Goal: Transaction & Acquisition: Purchase product/service

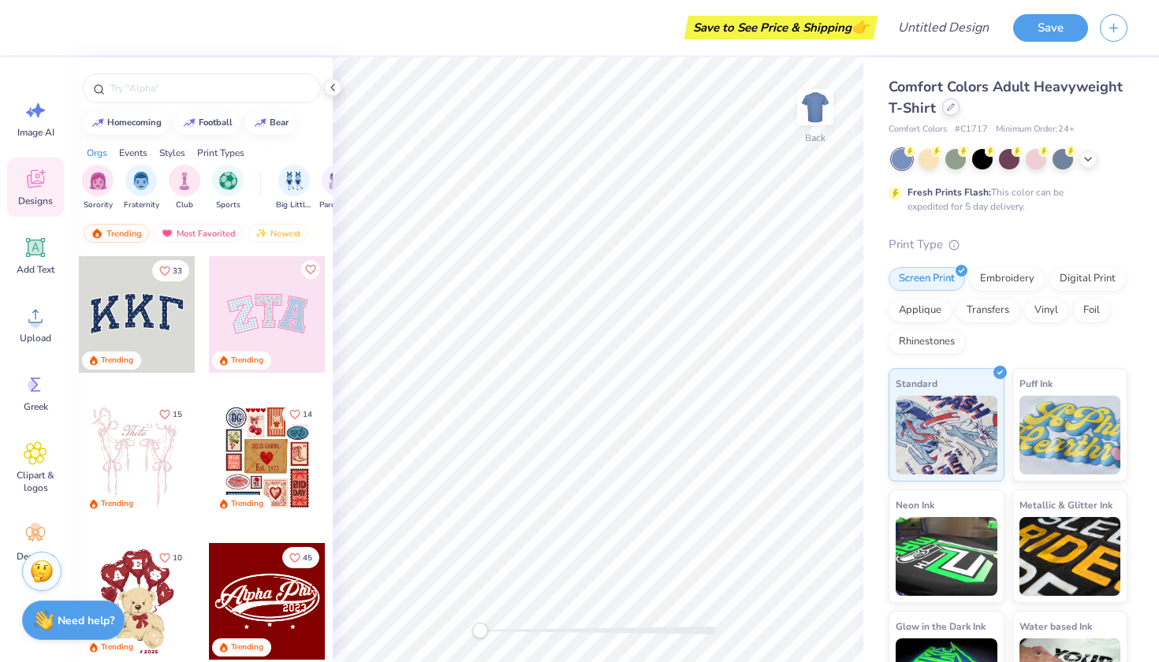
click at [950, 106] on icon at bounding box center [951, 107] width 8 height 8
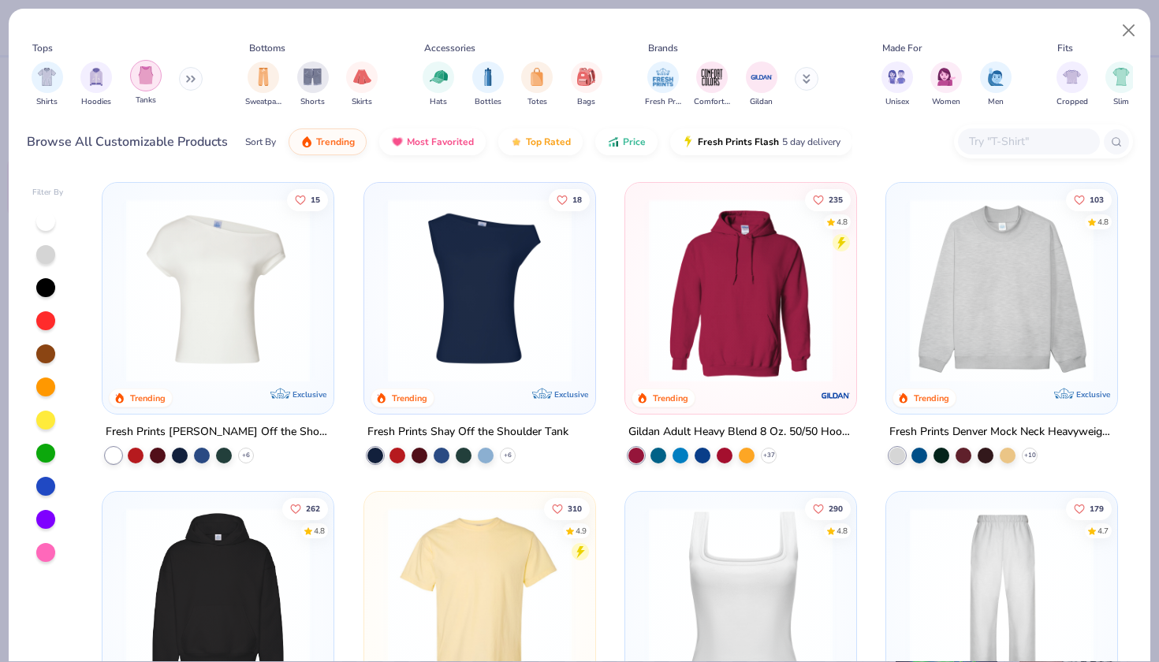
click at [140, 88] on div "filter for Tanks" at bounding box center [146, 76] width 32 height 32
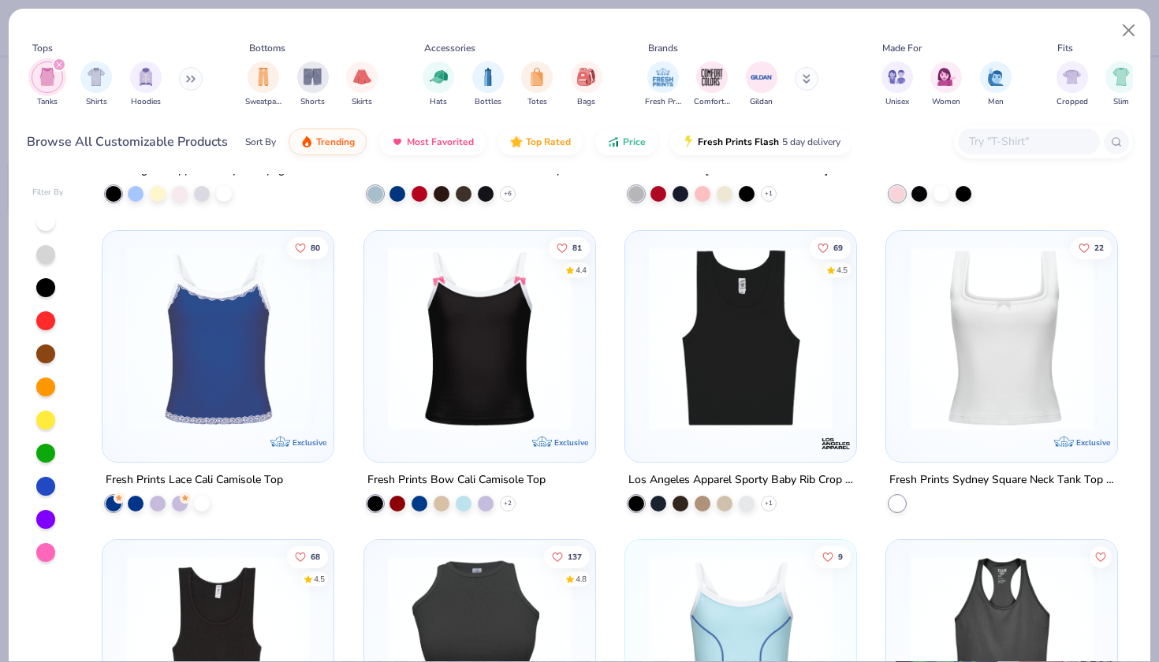
scroll to position [547, 0]
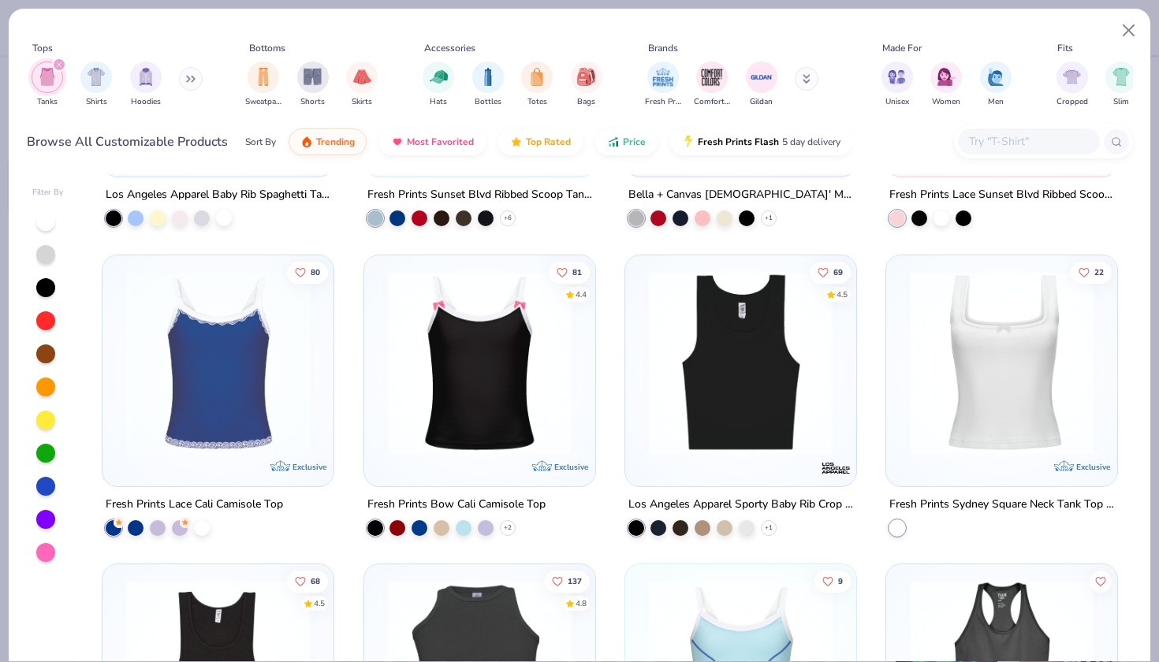
click at [990, 401] on img at bounding box center [1002, 363] width 200 height 184
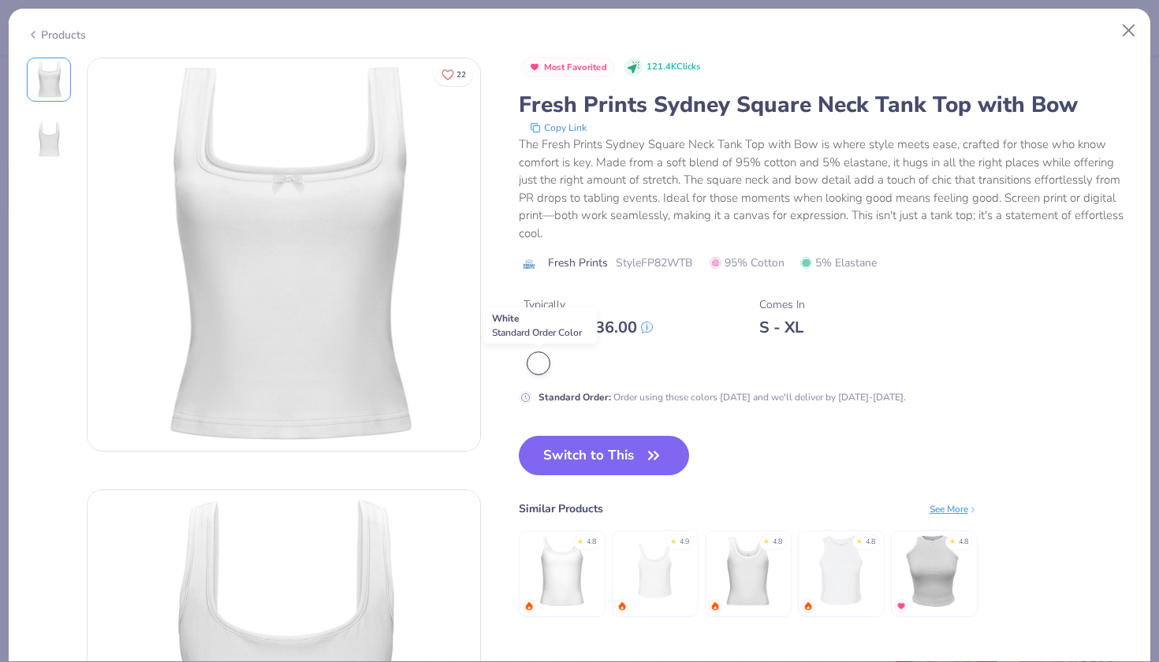
click at [537, 362] on div at bounding box center [538, 363] width 21 height 21
click at [611, 451] on button "Switch to This" at bounding box center [604, 455] width 171 height 39
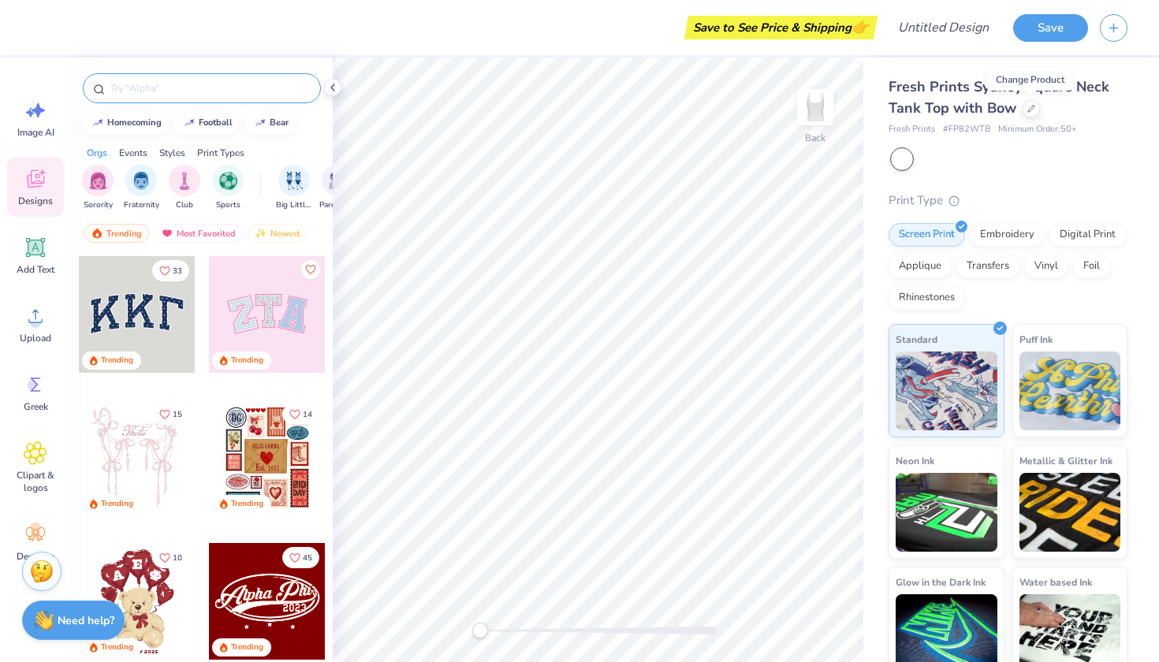
click at [172, 88] on input "text" at bounding box center [210, 88] width 202 height 16
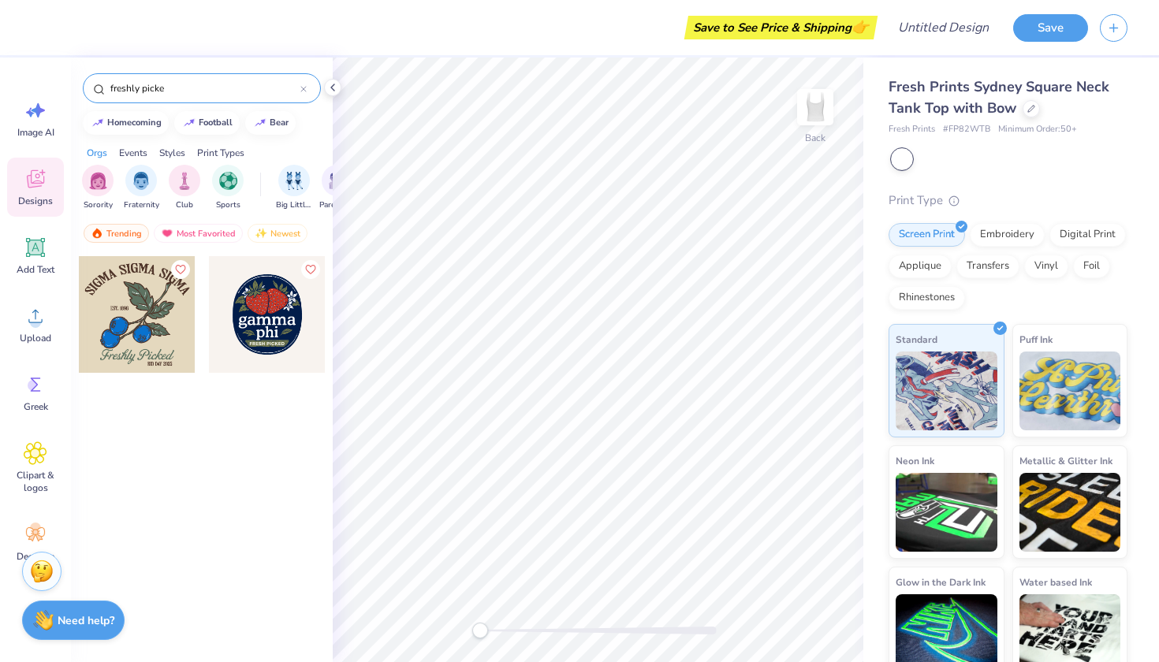
type input "freshly picked"
click at [33, 247] on icon at bounding box center [35, 248] width 15 height 15
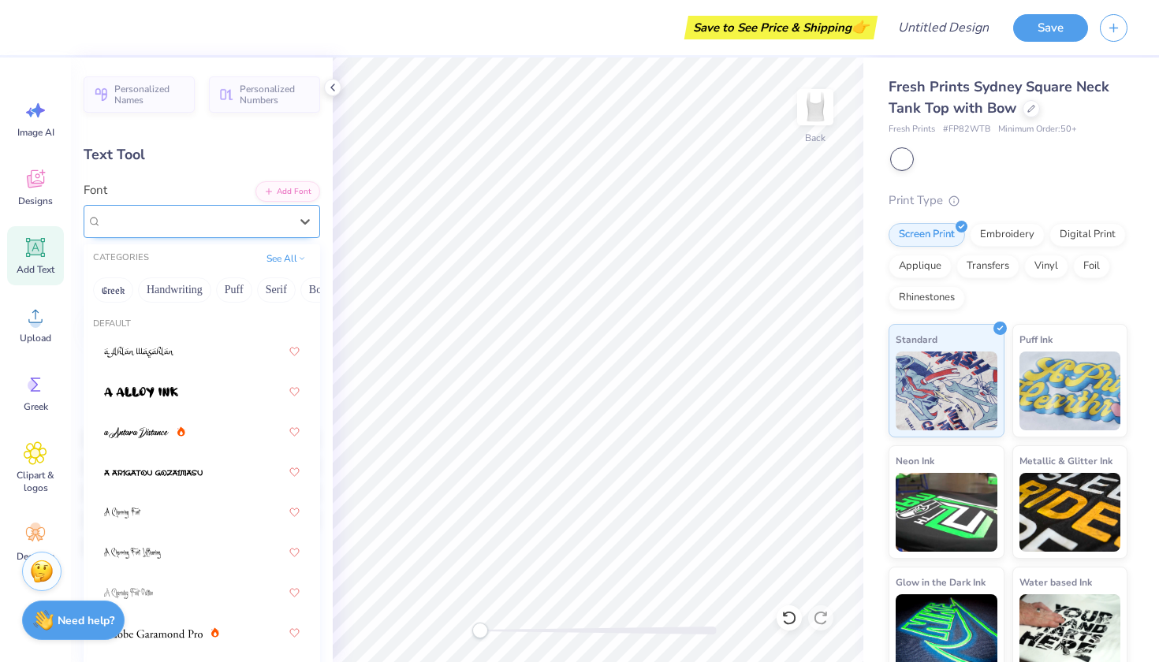
click at [186, 221] on div "Super Dream" at bounding box center [195, 221] width 191 height 24
click at [172, 295] on button "Fantasy" at bounding box center [185, 290] width 52 height 25
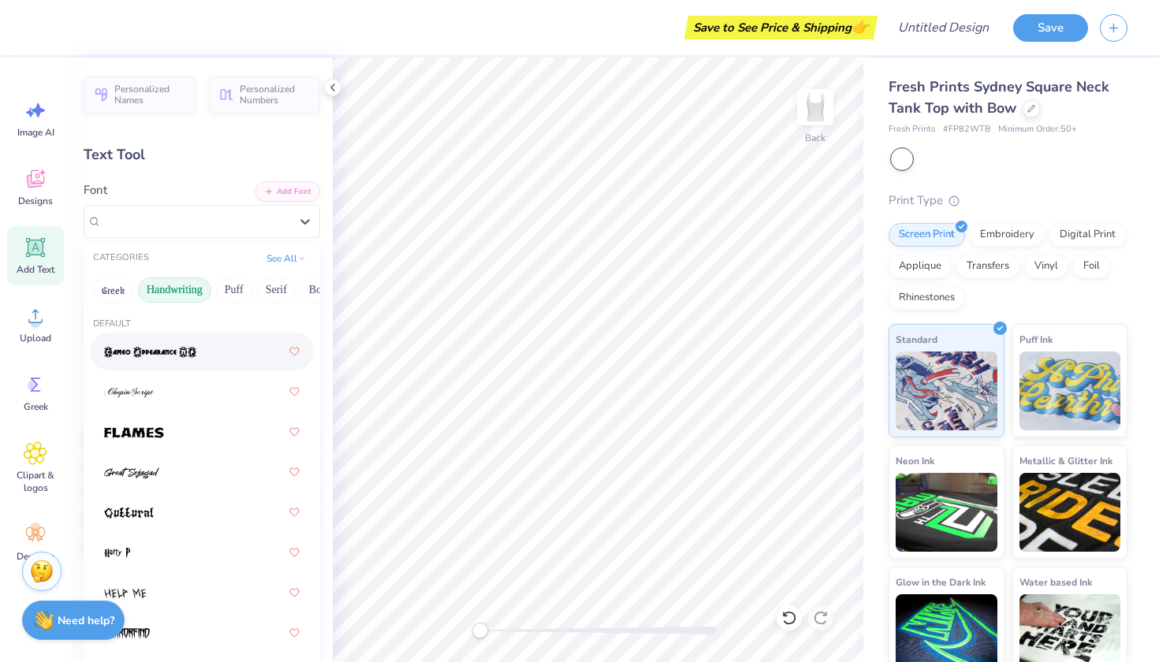
scroll to position [0, 0]
click at [110, 297] on button "Greek" at bounding box center [113, 290] width 40 height 25
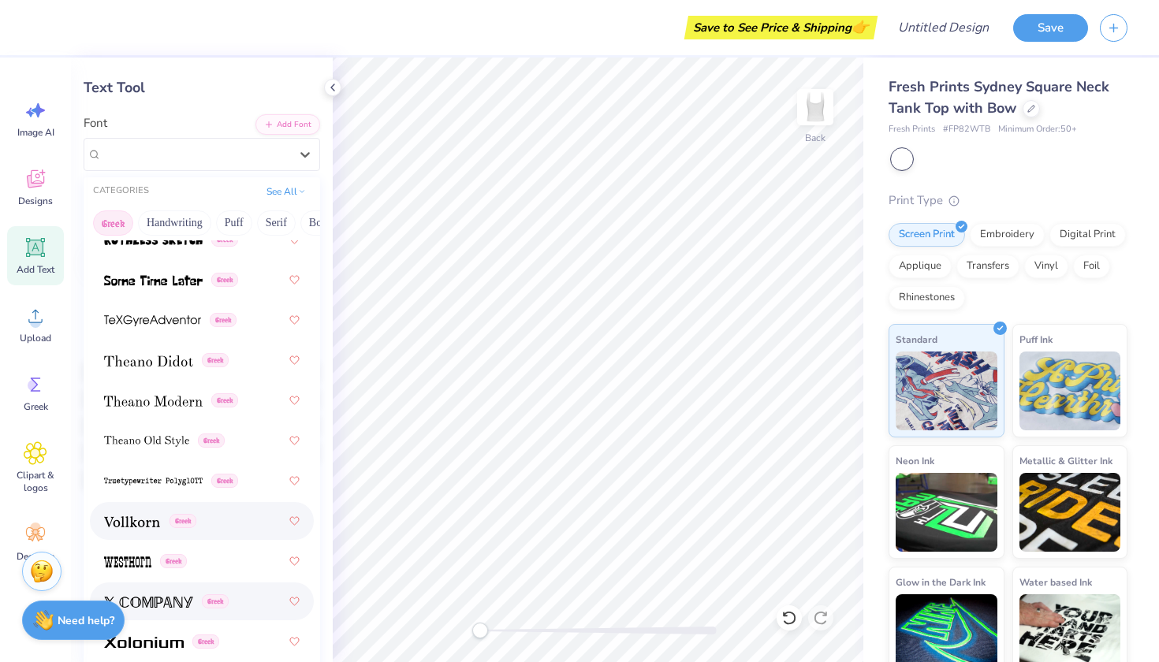
scroll to position [69, 0]
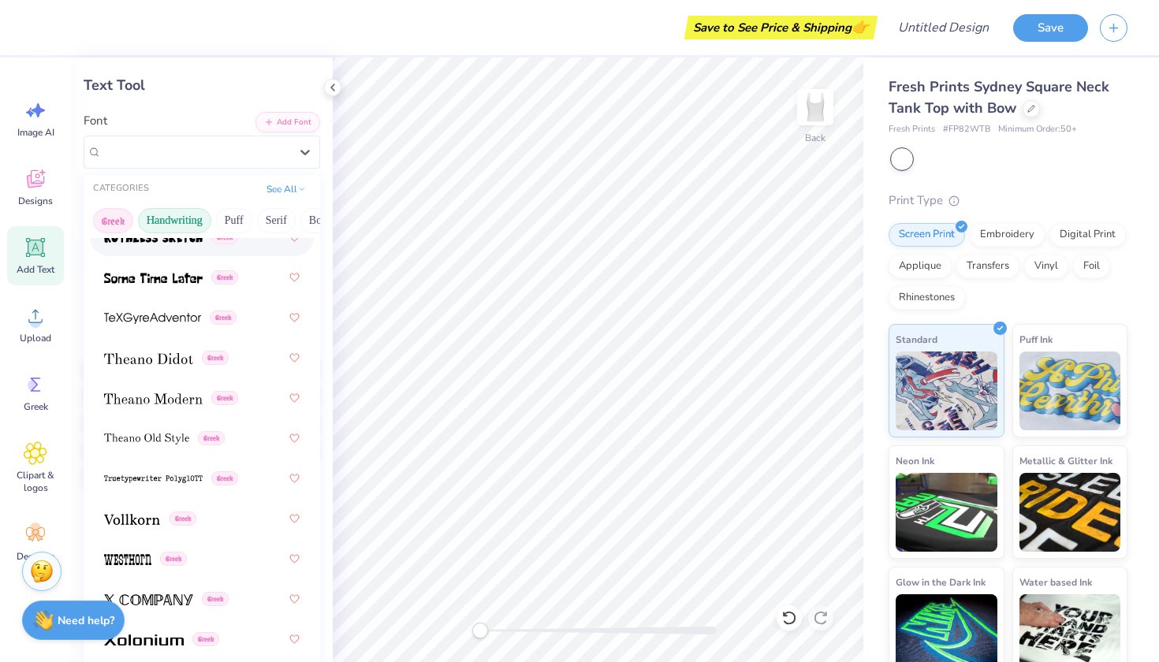
click at [178, 222] on button "Handwriting" at bounding box center [174, 220] width 73 height 25
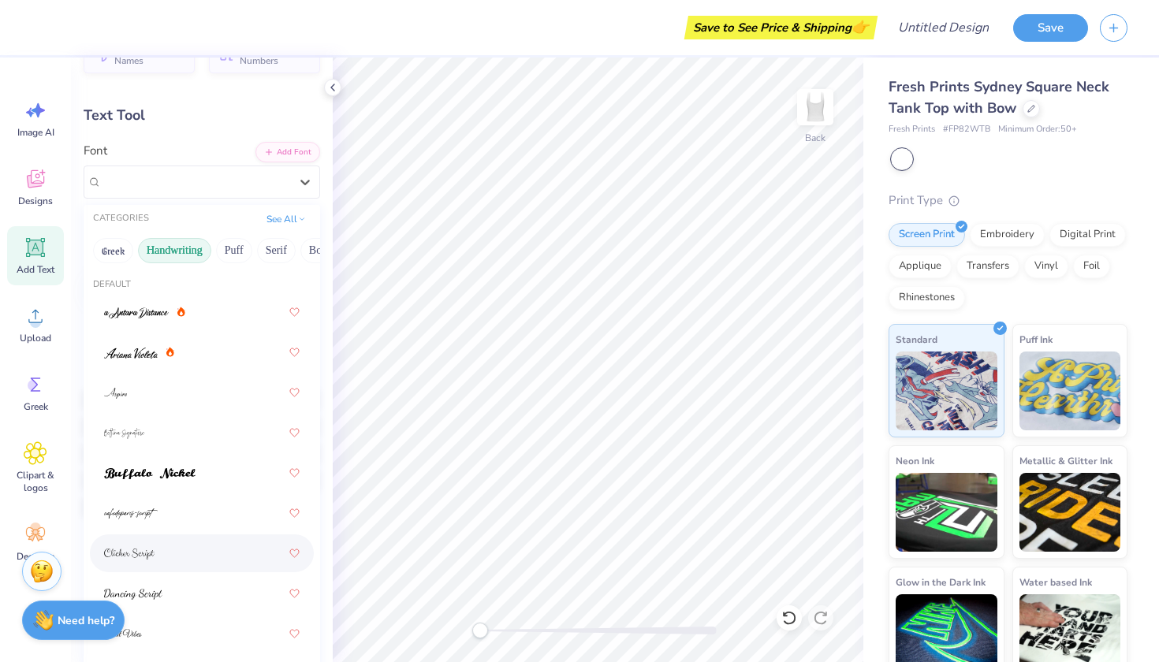
scroll to position [35, 0]
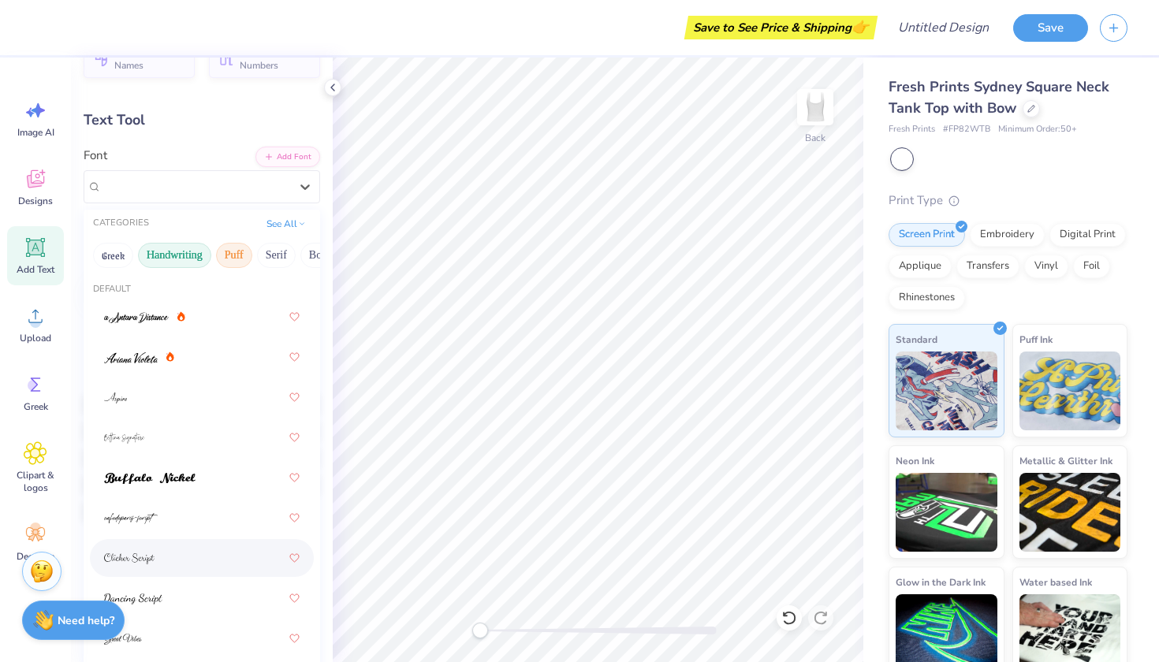
click at [226, 258] on button "Puff" at bounding box center [234, 255] width 36 height 25
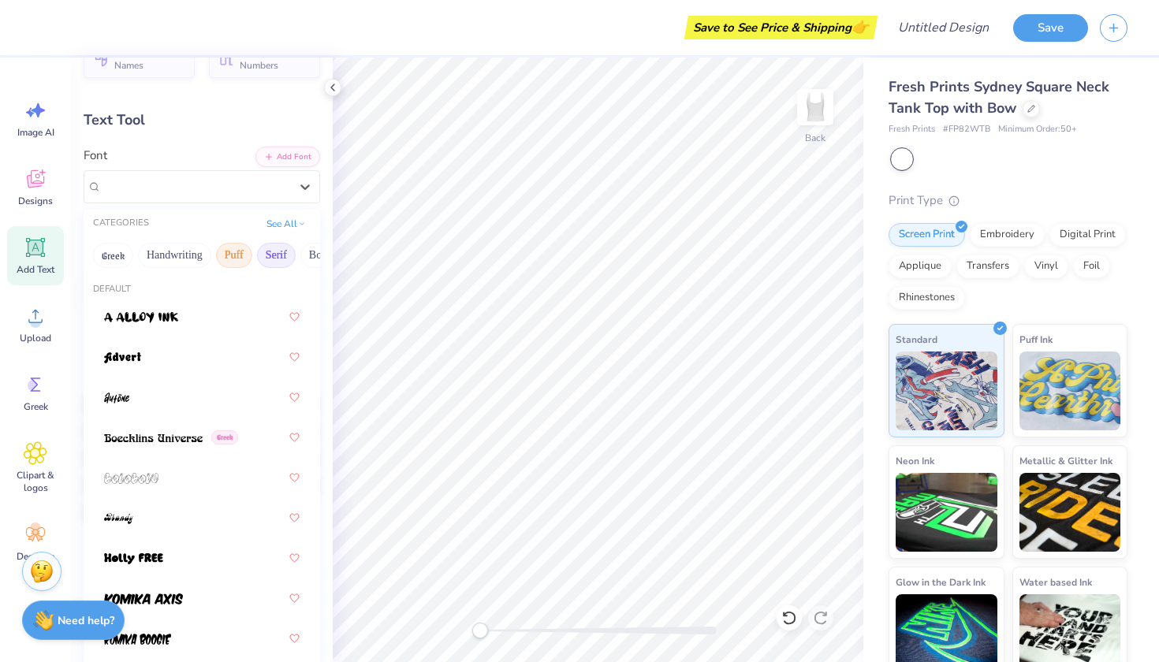
click at [277, 253] on button "Serif" at bounding box center [276, 255] width 39 height 25
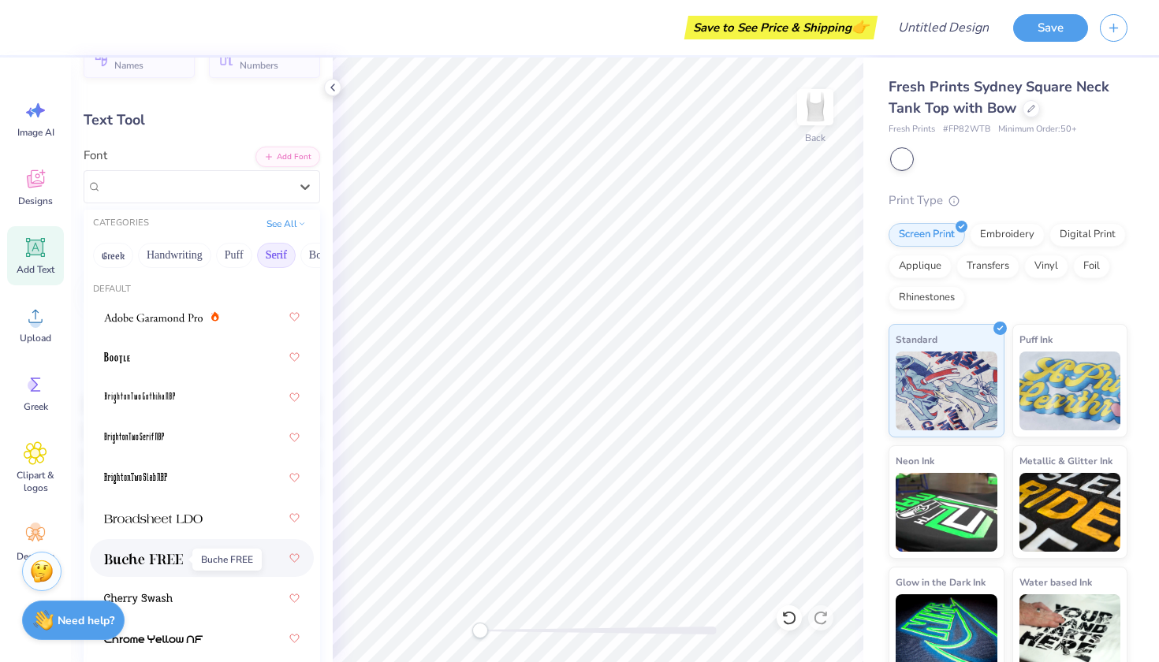
click at [162, 561] on img at bounding box center [143, 559] width 79 height 11
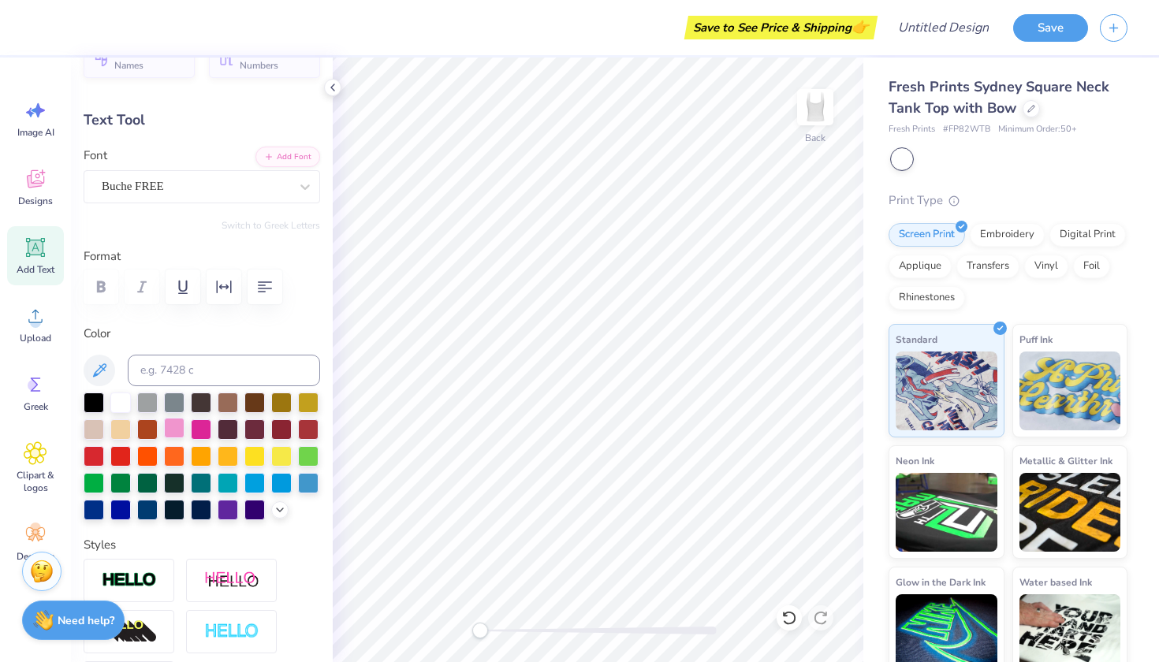
click at [173, 432] on div at bounding box center [174, 428] width 21 height 21
type textarea "f"
type textarea "FRESHLY"
type input "6.53"
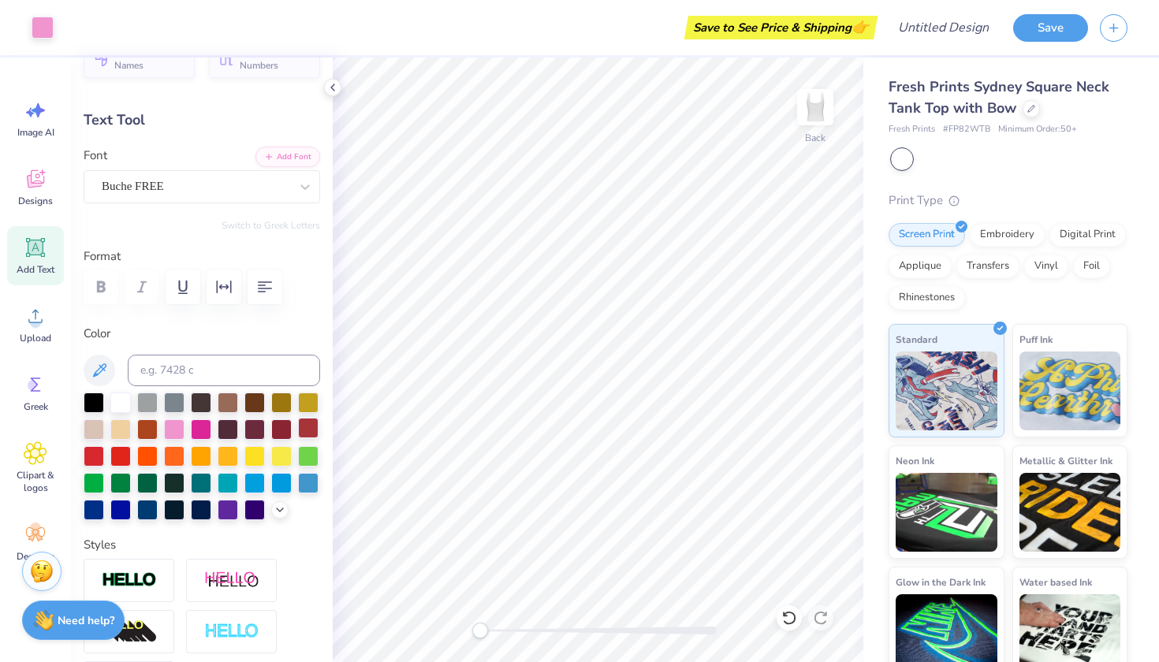
type input "1.06"
type input "2.20"
type input "7.56"
type input "1.23"
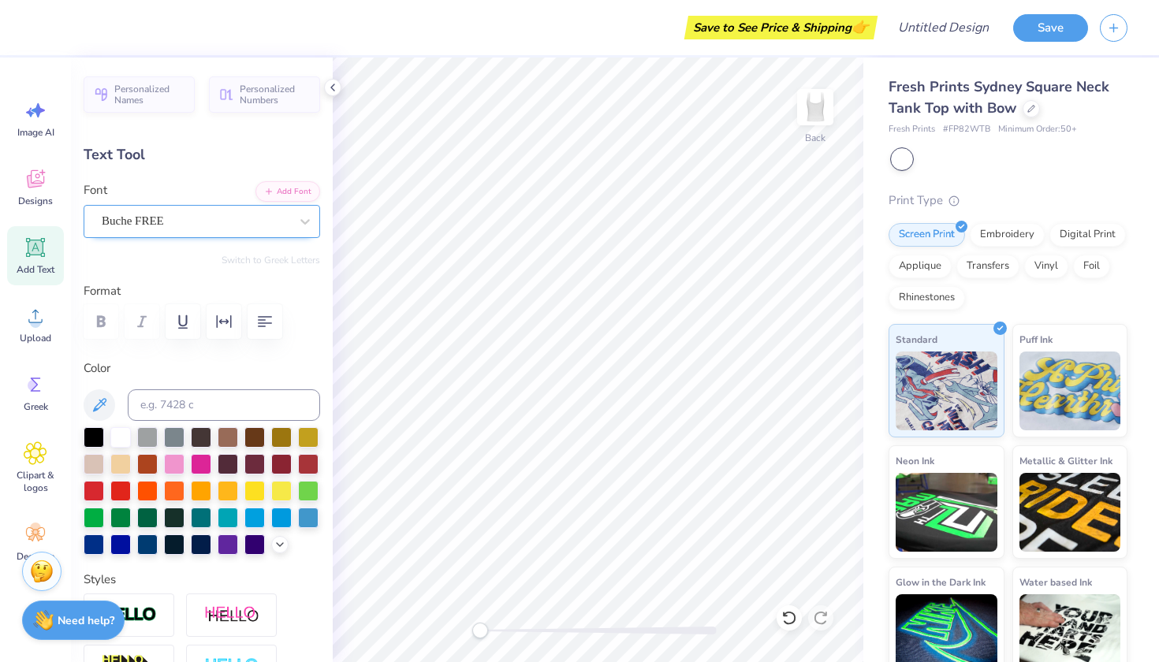
scroll to position [0, 0]
click at [256, 226] on div "Buche FREE" at bounding box center [195, 221] width 191 height 24
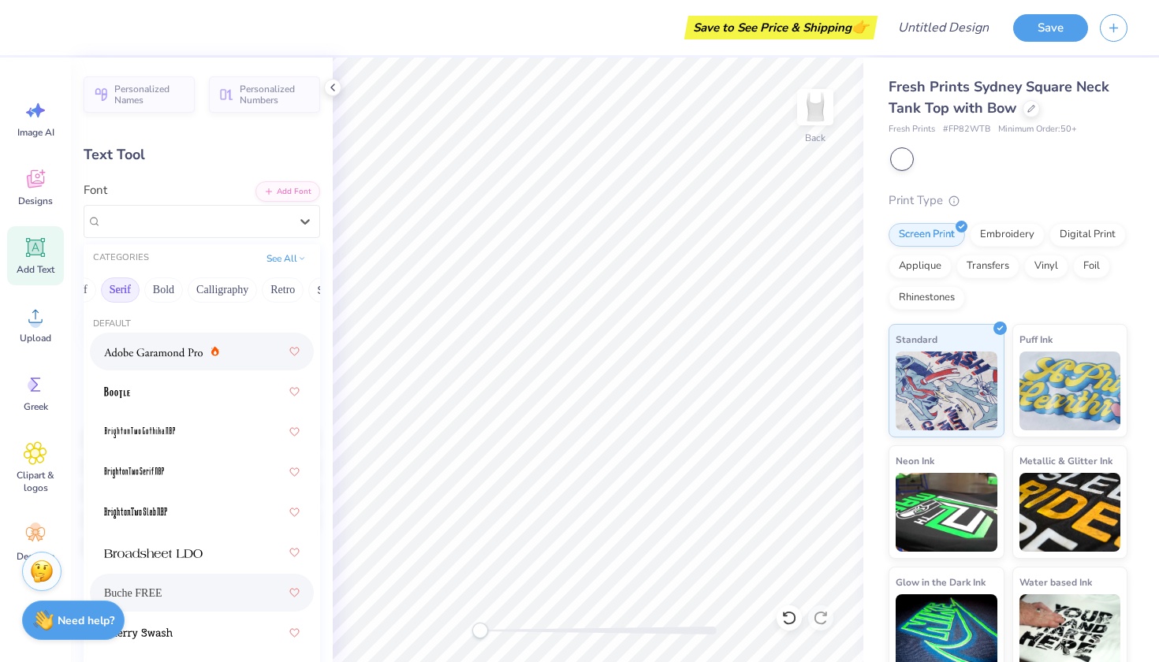
scroll to position [0, 234]
click at [161, 293] on button "Calligraphy" at bounding box center [144, 290] width 69 height 25
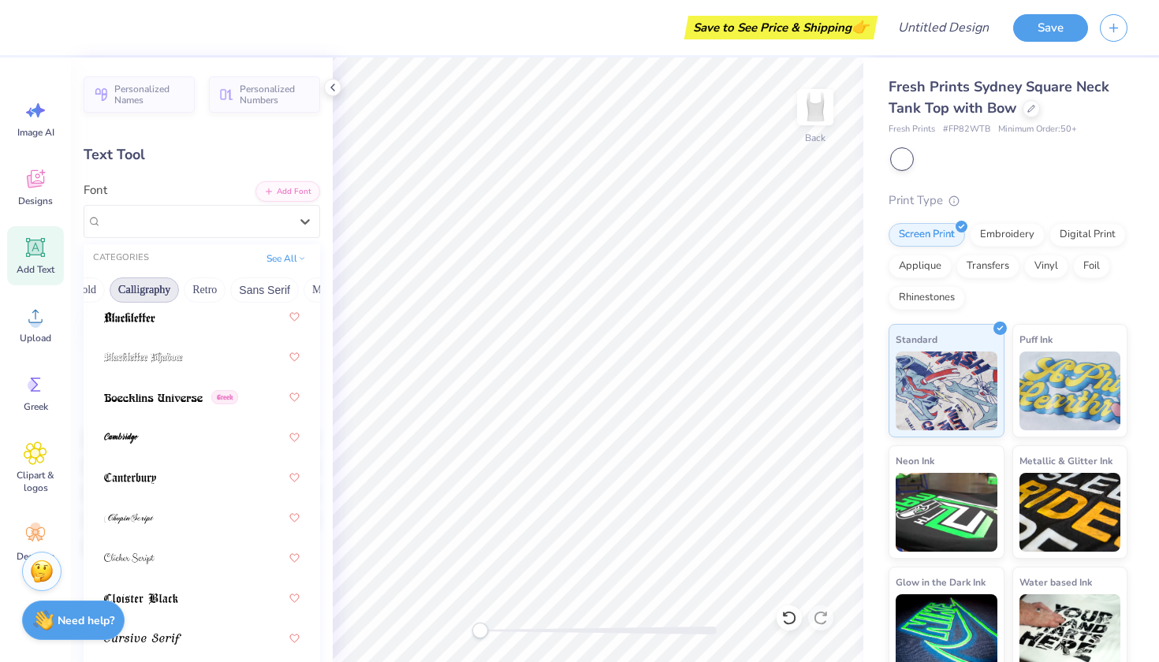
scroll to position [199, 0]
click at [207, 293] on button "Retro" at bounding box center [205, 290] width 42 height 25
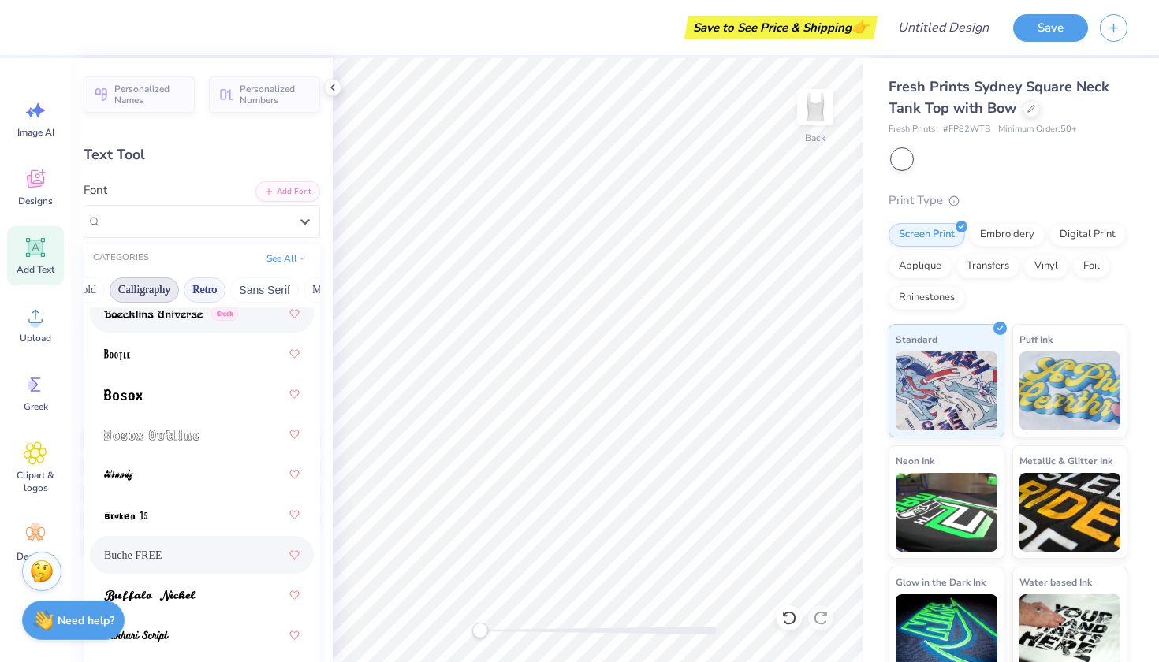
click at [157, 292] on button "Calligraphy" at bounding box center [144, 290] width 69 height 25
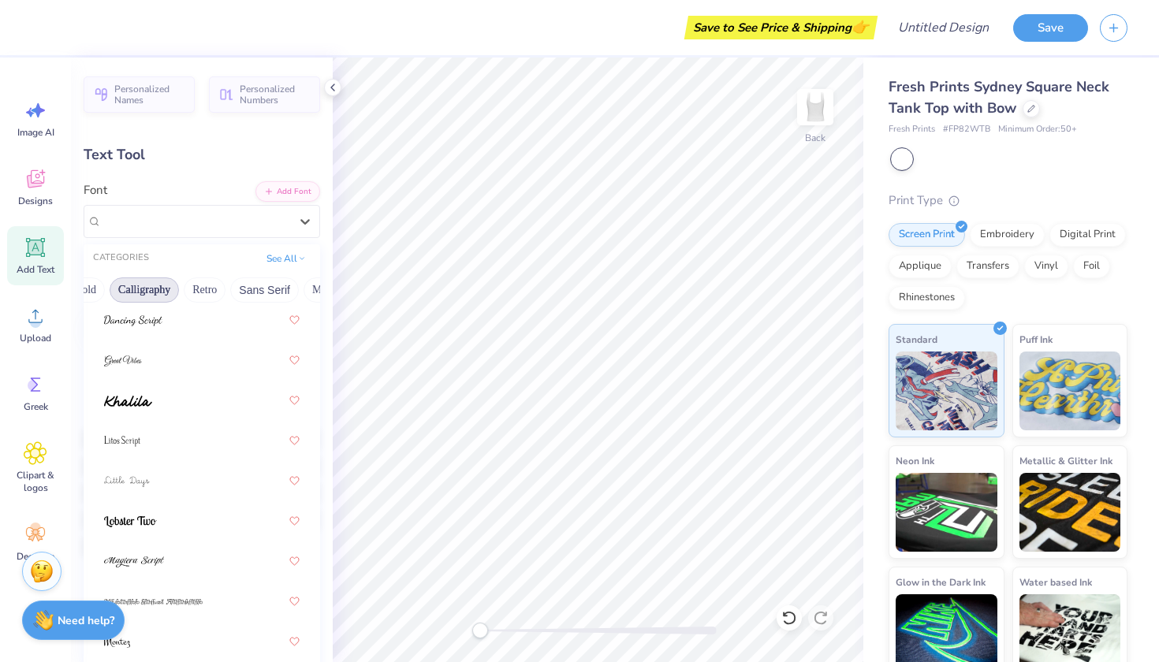
scroll to position [559, 0]
click at [147, 476] on img at bounding box center [127, 477] width 46 height 11
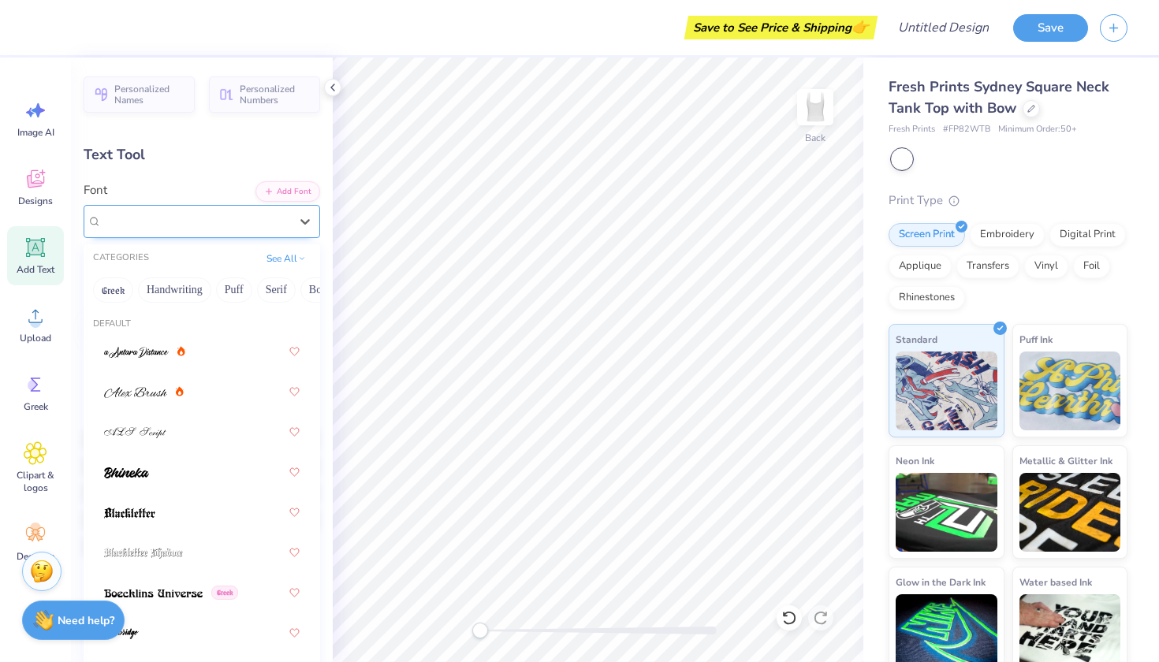
click at [207, 218] on div "Little Days" at bounding box center [195, 221] width 191 height 24
click at [177, 295] on button "Handwriting" at bounding box center [174, 290] width 73 height 25
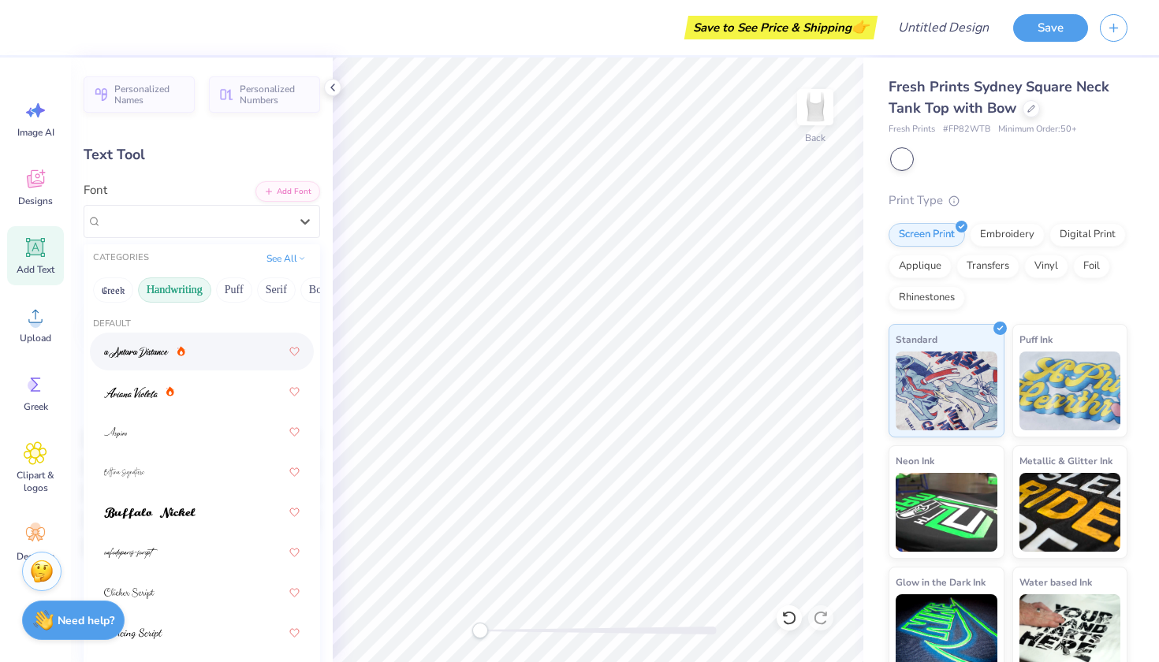
scroll to position [0, 0]
click at [110, 292] on button "Greek" at bounding box center [113, 290] width 40 height 25
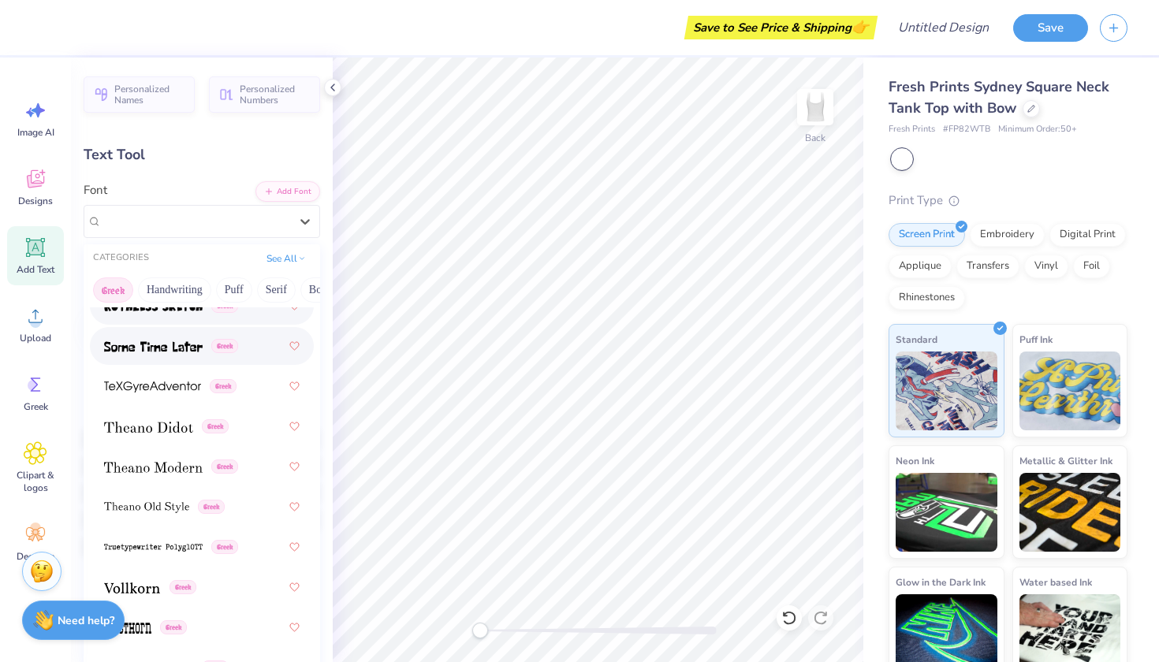
scroll to position [1533, 0]
click at [233, 288] on button "Puff" at bounding box center [234, 290] width 36 height 25
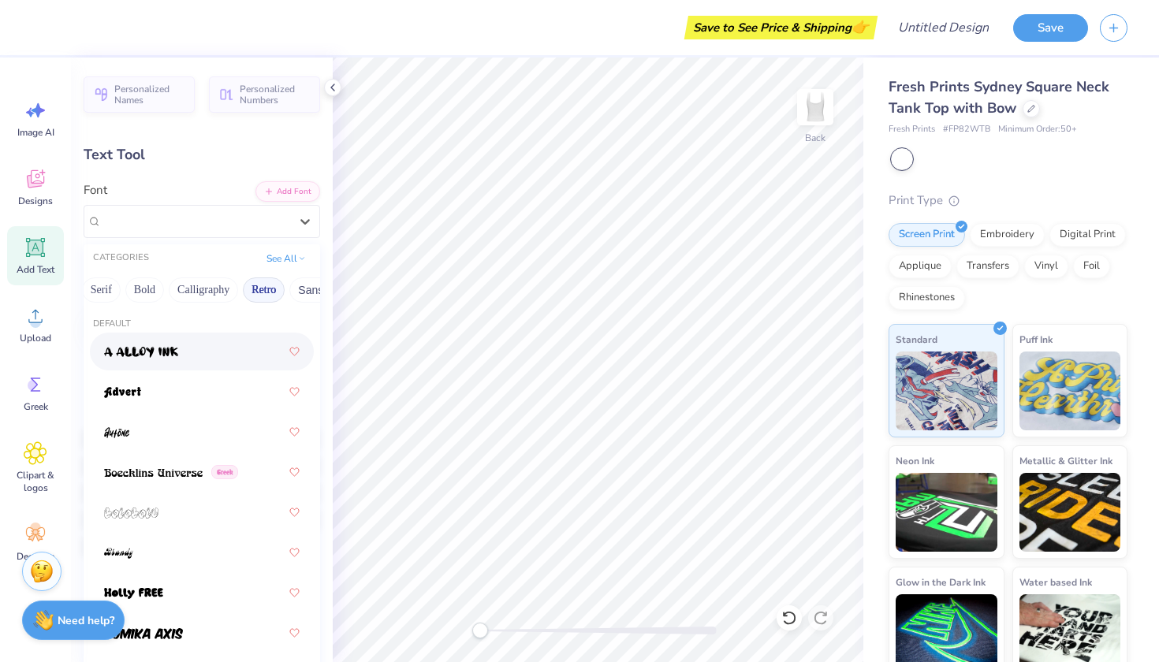
scroll to position [0, 183]
click at [96, 290] on button "Serif" at bounding box center [93, 290] width 39 height 25
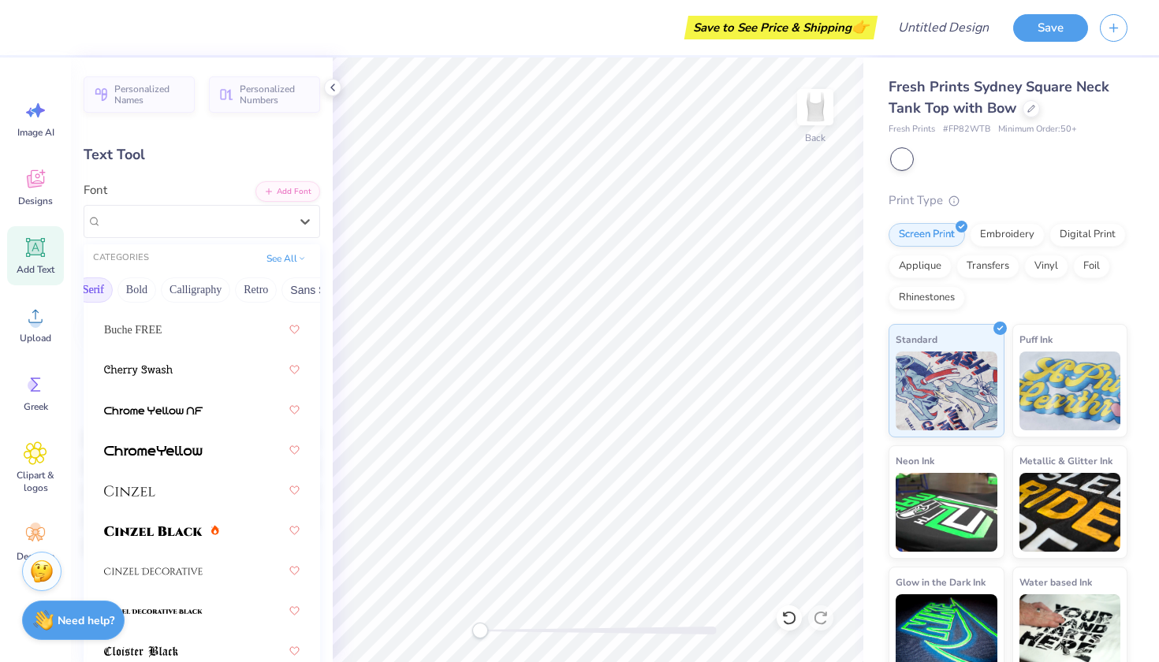
scroll to position [282, 0]
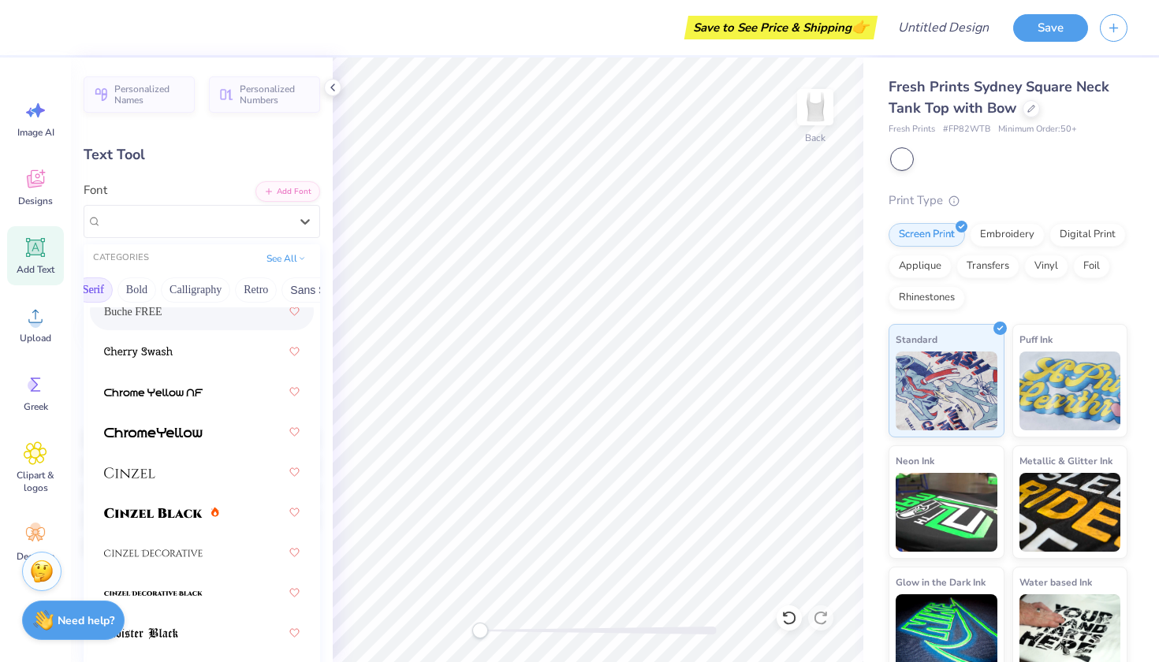
click at [180, 317] on div "Buche FREE" at bounding box center [202, 311] width 196 height 28
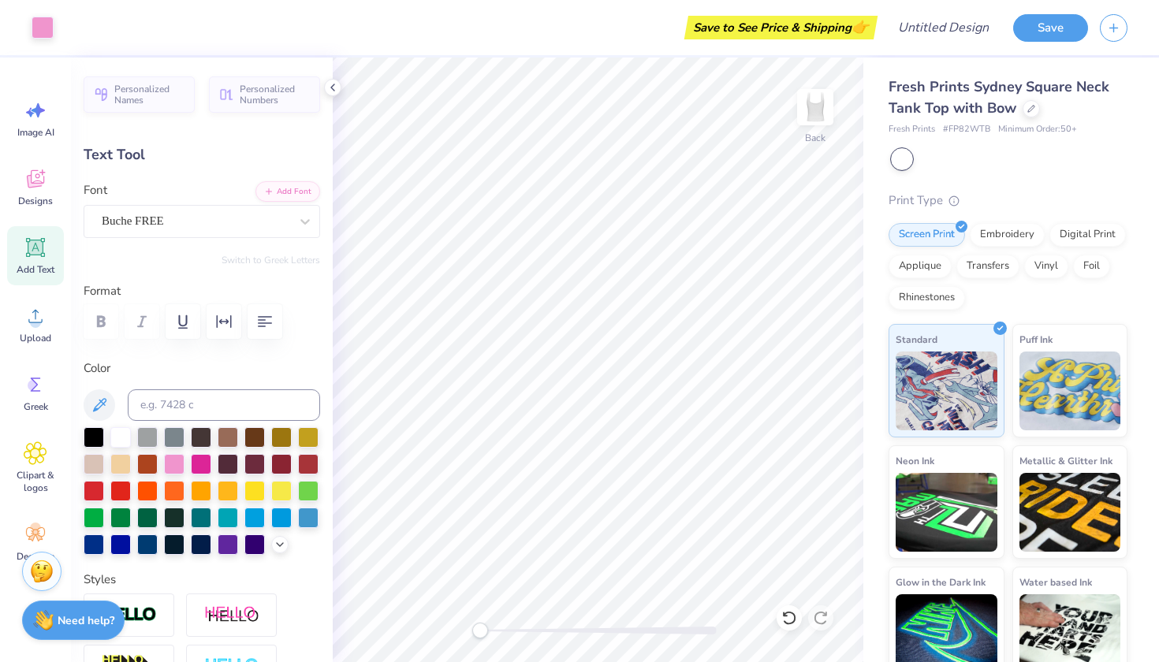
click at [39, 248] on icon at bounding box center [35, 248] width 15 height 15
type input "3.77"
type input "1.09"
type input "5.45"
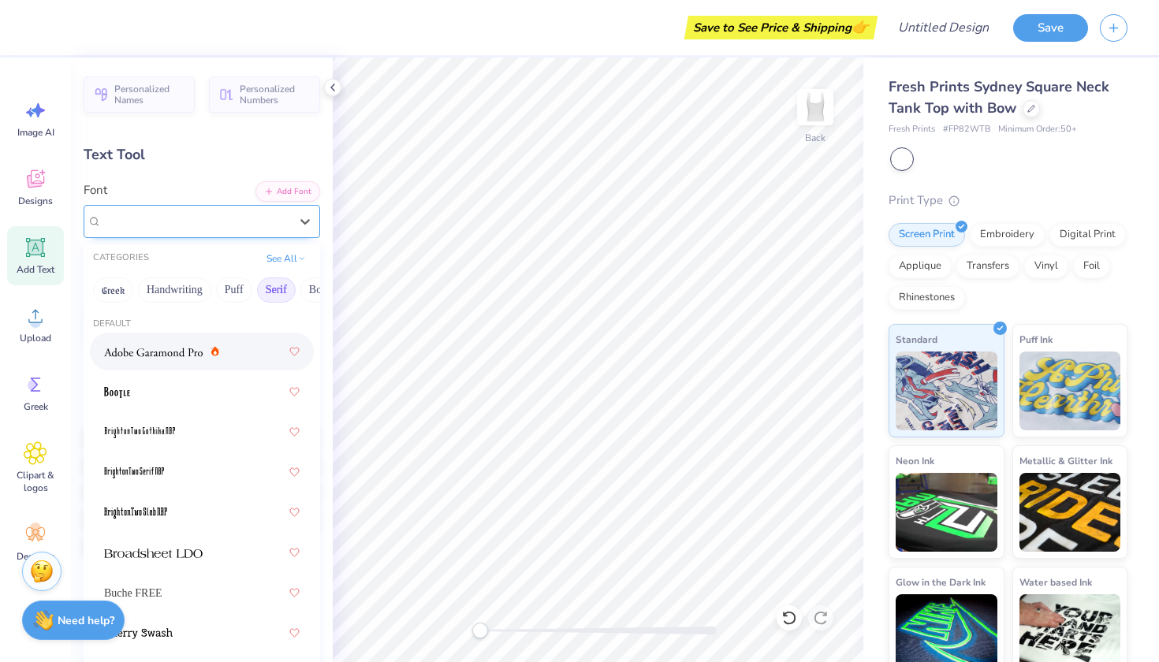
click at [222, 224] on div "Super Dream" at bounding box center [195, 221] width 191 height 24
click at [159, 286] on button "Calligraphy" at bounding box center [151, 290] width 69 height 25
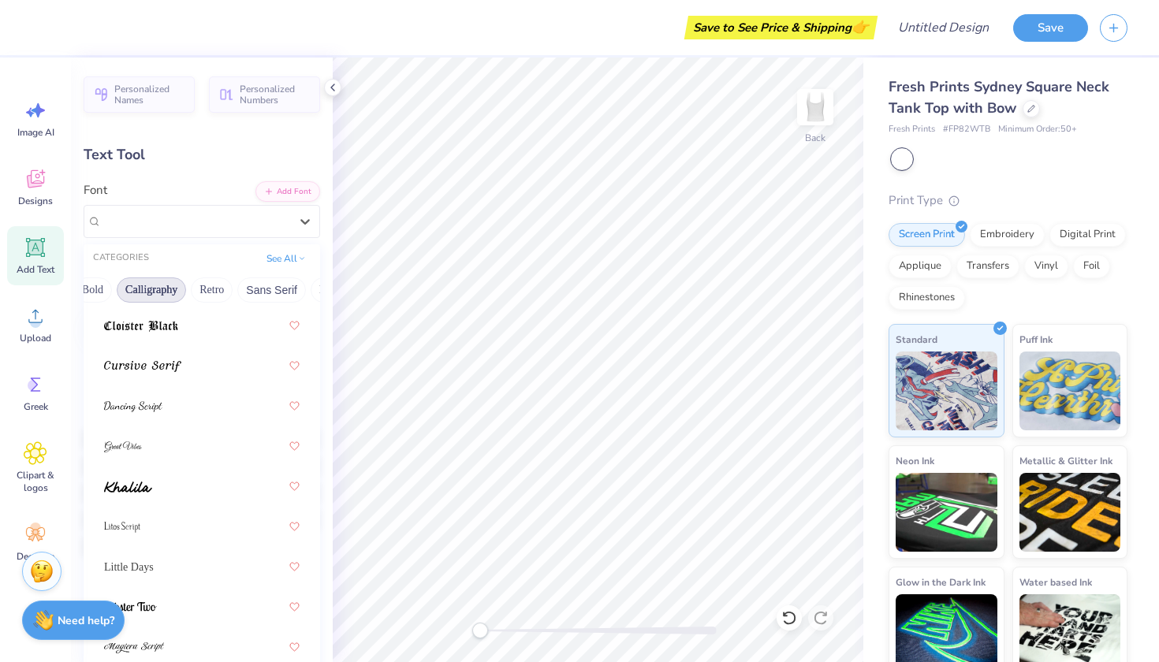
scroll to position [471, 0]
click at [176, 562] on div "Little Days" at bounding box center [202, 564] width 196 height 28
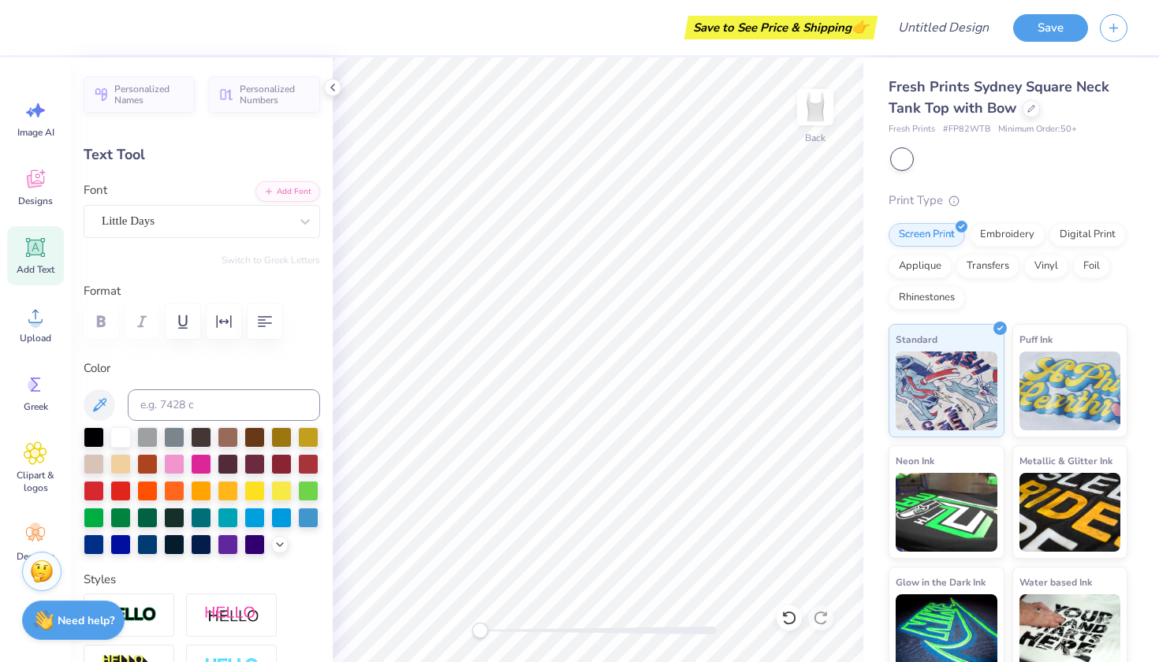
scroll to position [0, 1]
type textarea "picked"
click at [179, 461] on div at bounding box center [174, 463] width 21 height 21
click at [103, 320] on div at bounding box center [202, 321] width 237 height 35
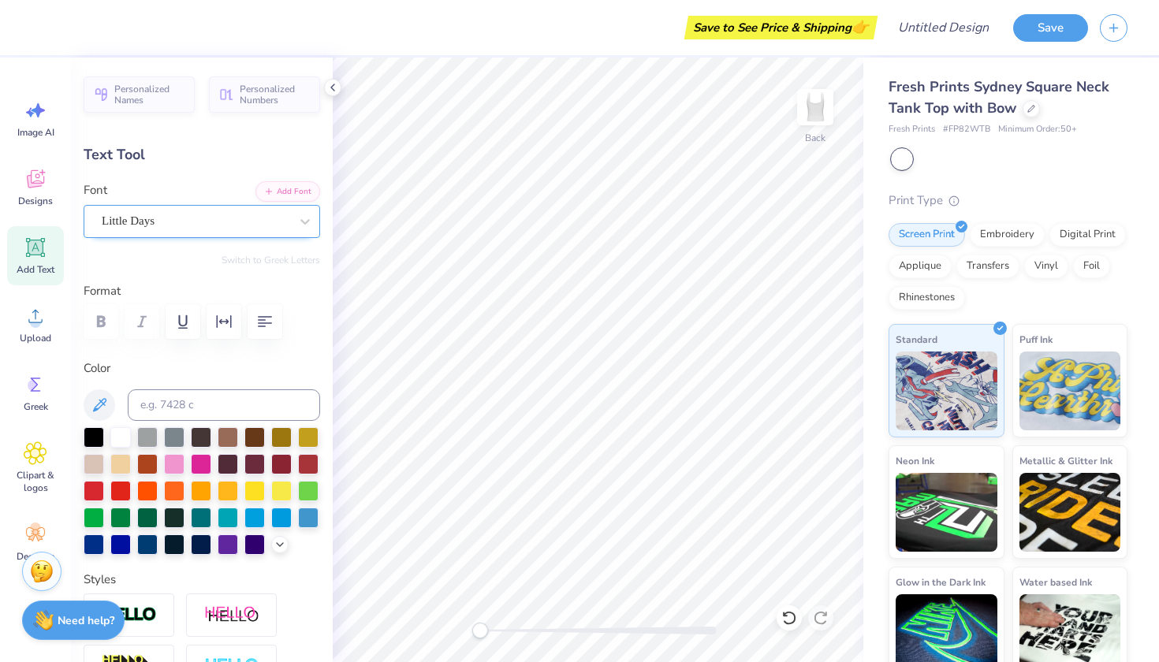
click at [195, 210] on div "Little Days" at bounding box center [195, 221] width 191 height 24
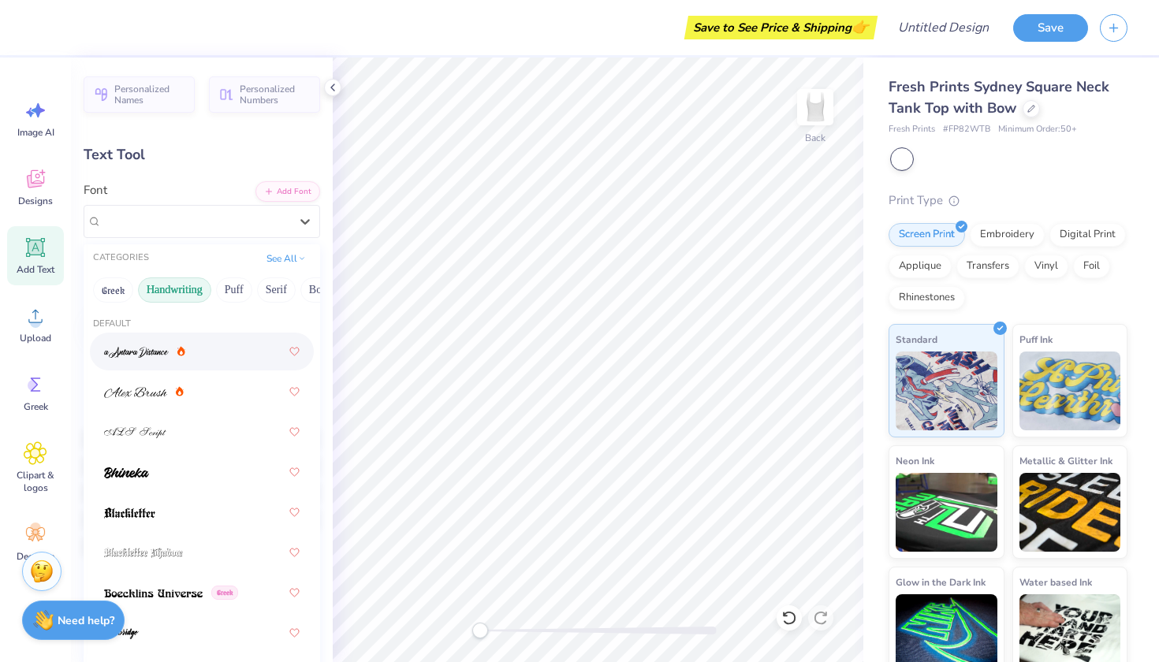
click at [169, 292] on button "Handwriting" at bounding box center [174, 290] width 73 height 25
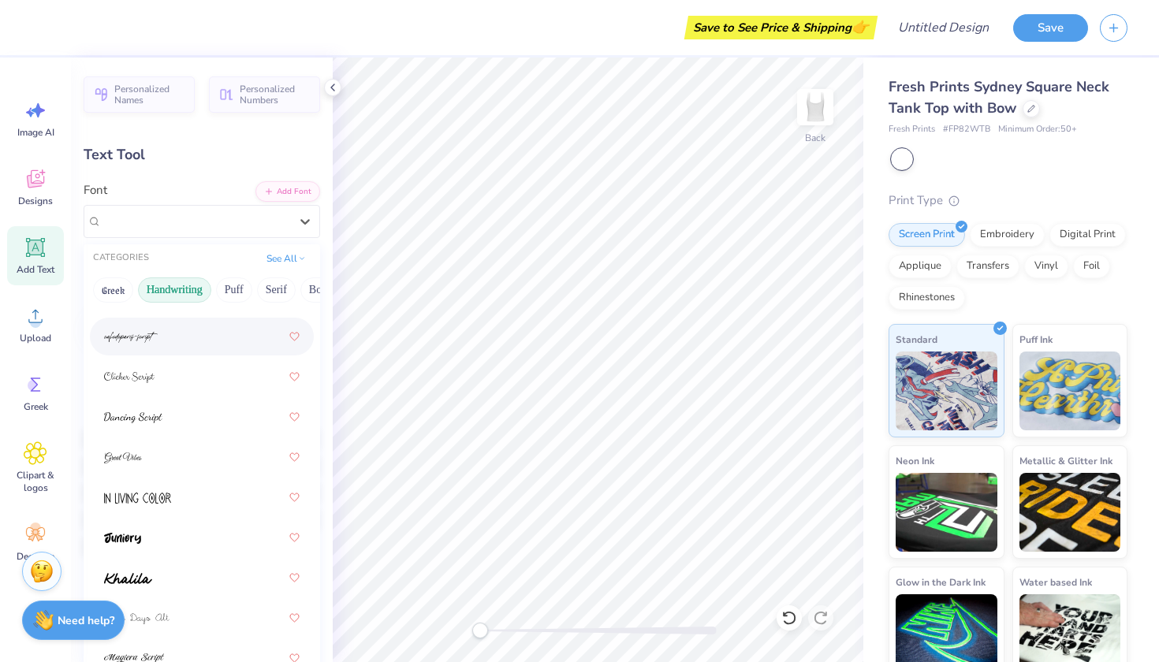
scroll to position [226, 0]
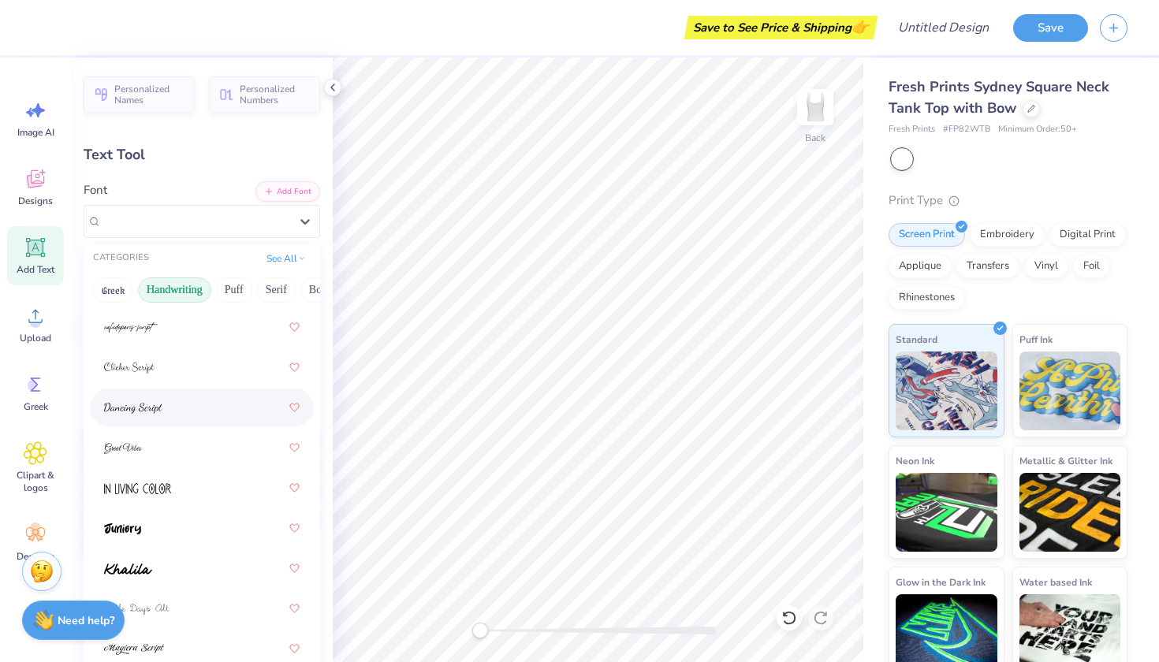
click at [151, 407] on img at bounding box center [133, 408] width 58 height 11
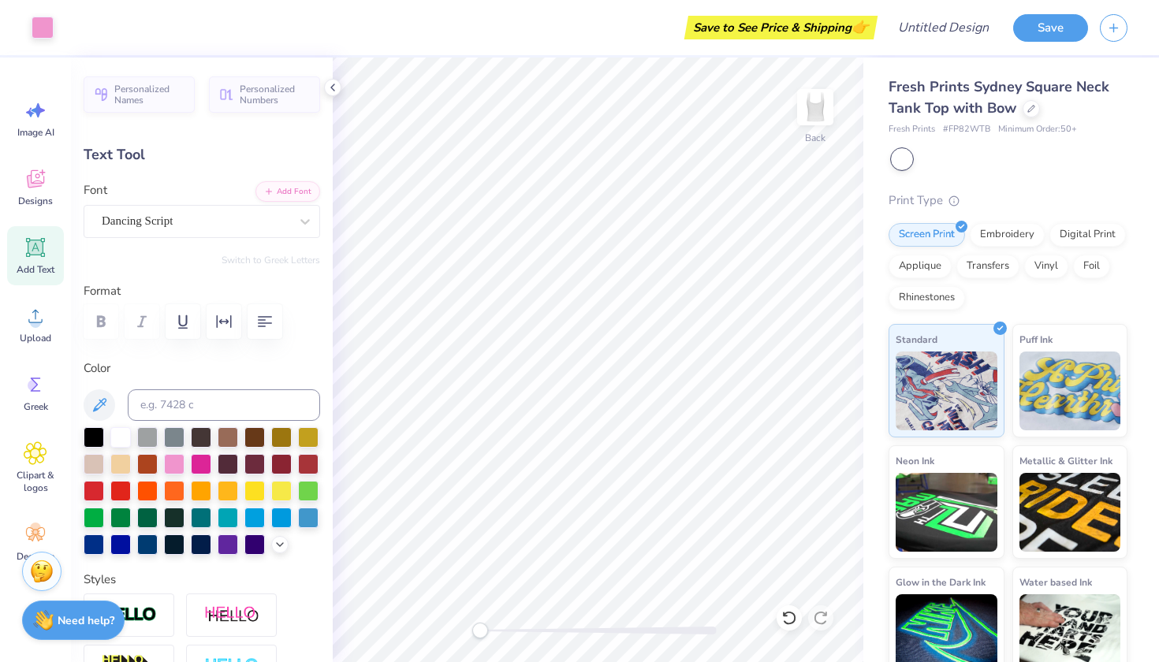
type input "3.71"
type input "1.56"
type input "5.22"
type input "4.71"
type input "1.98"
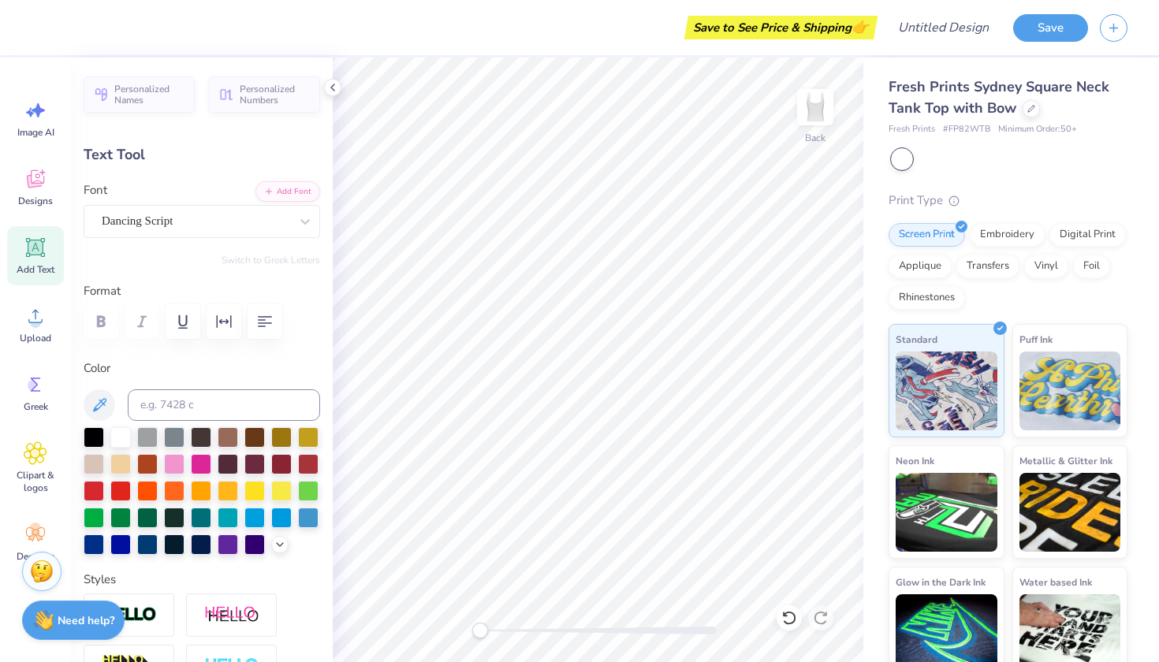
type input "3.45"
click at [24, 248] on icon at bounding box center [36, 248] width 24 height 24
type input "3.77"
type input "1.09"
type input "5.45"
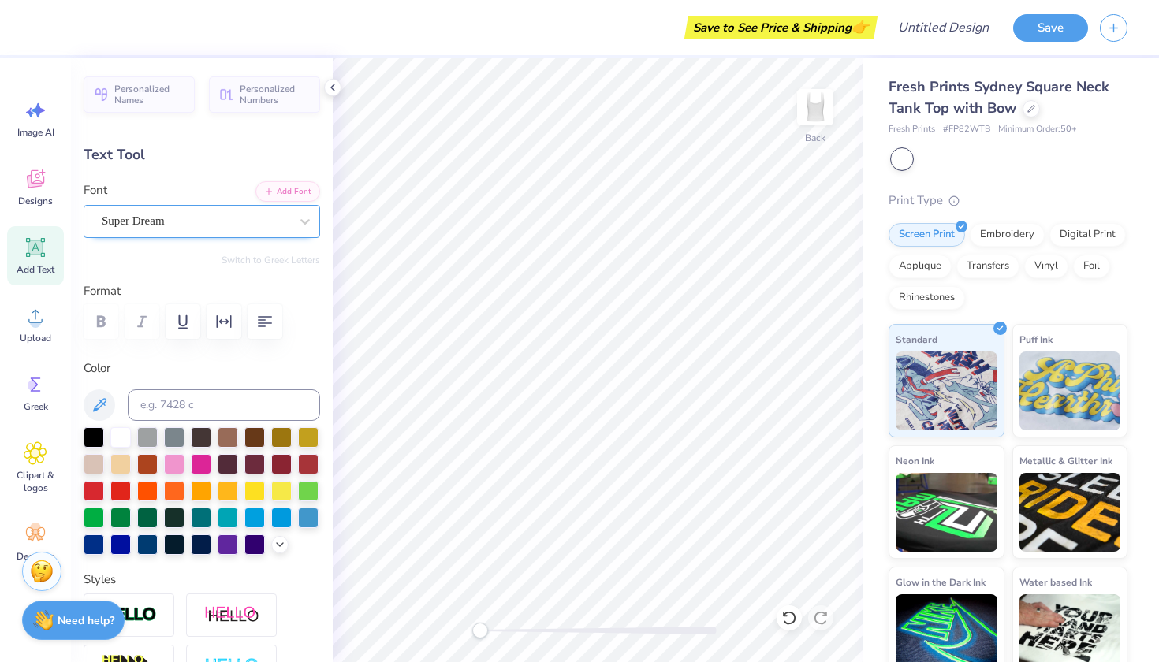
click at [184, 218] on div "Super Dream" at bounding box center [195, 221] width 191 height 24
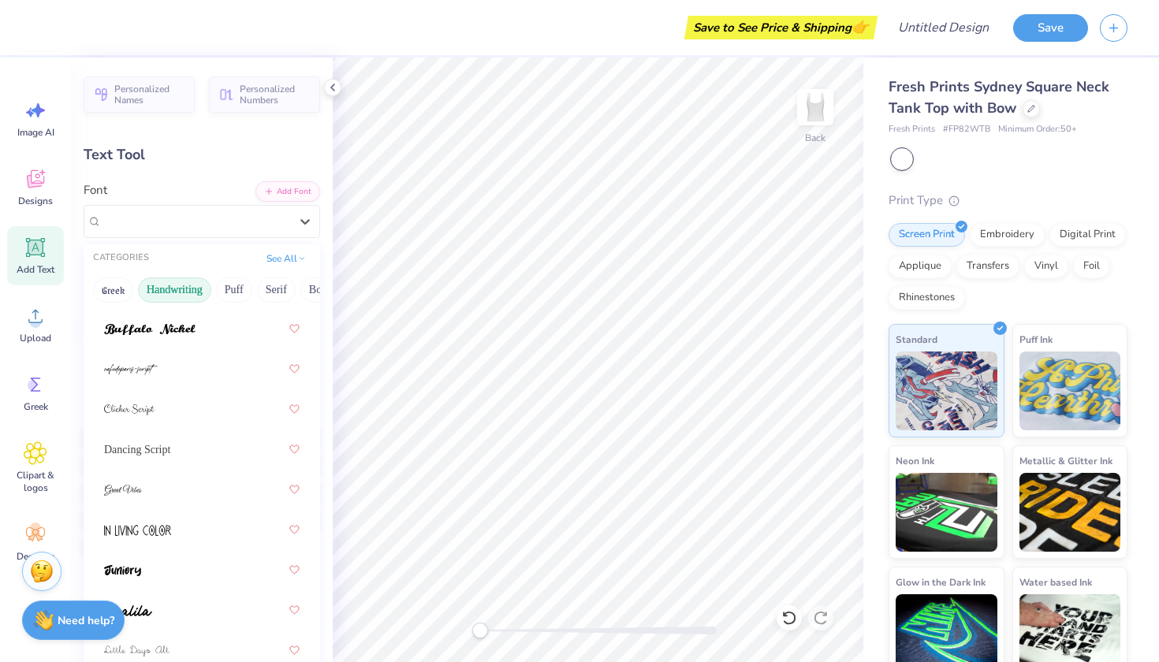
scroll to position [199, 0]
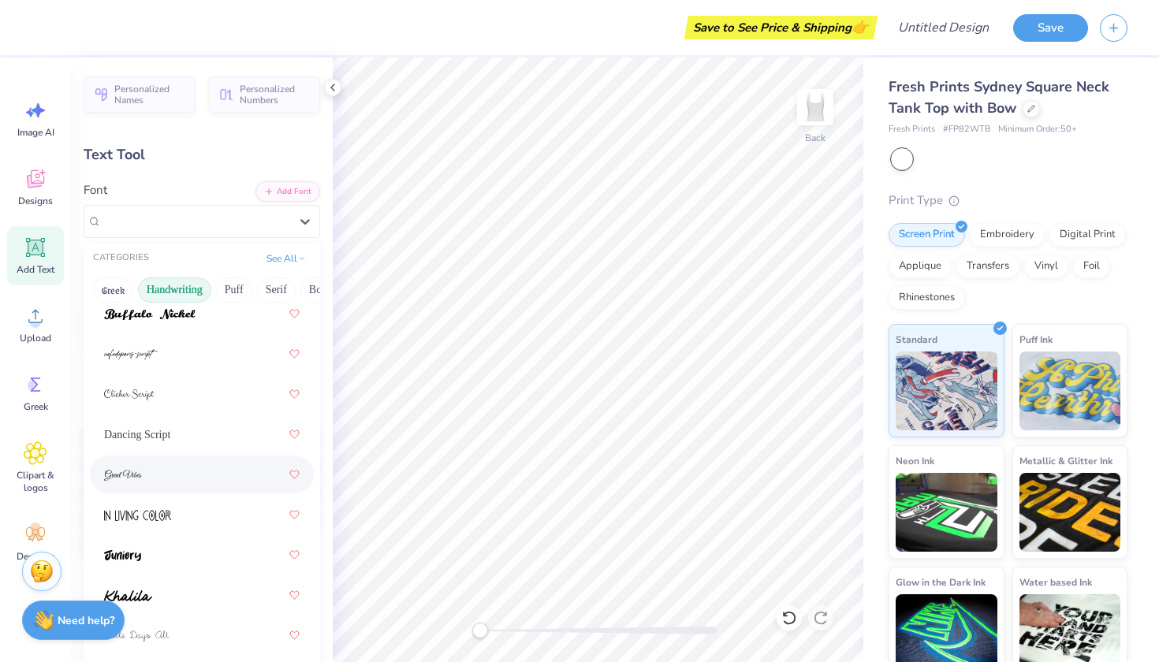
click at [159, 471] on div at bounding box center [202, 475] width 196 height 28
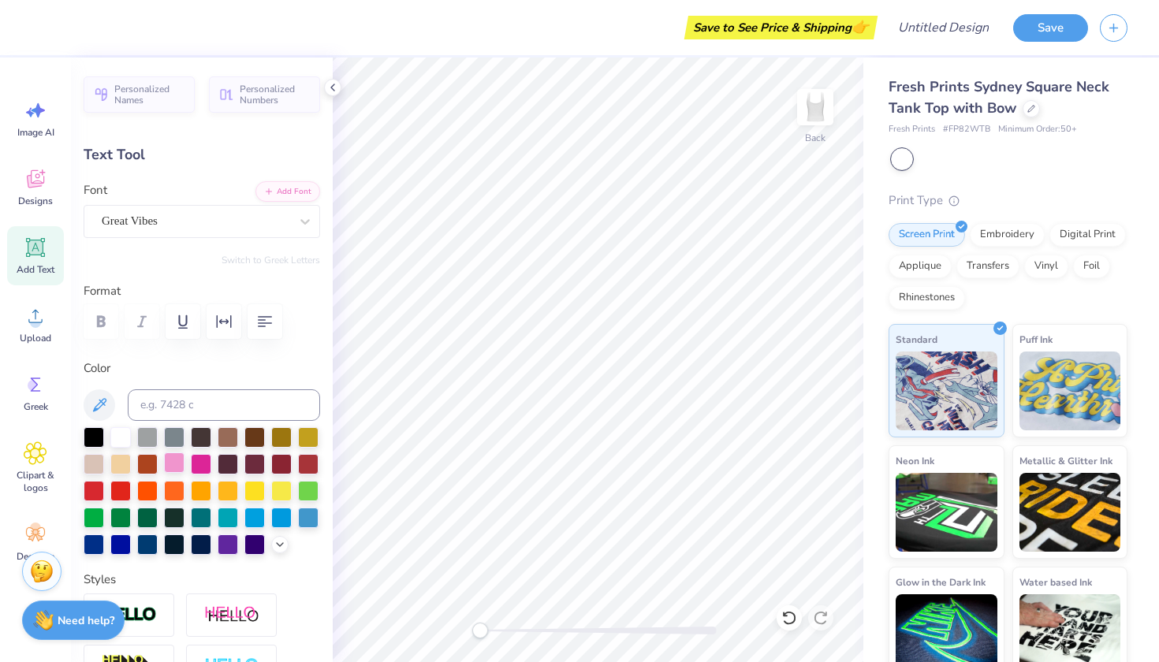
type textarea "Little"
click at [170, 463] on div at bounding box center [174, 463] width 21 height 21
type input "2.85"
type input "1.79"
type input "7.00"
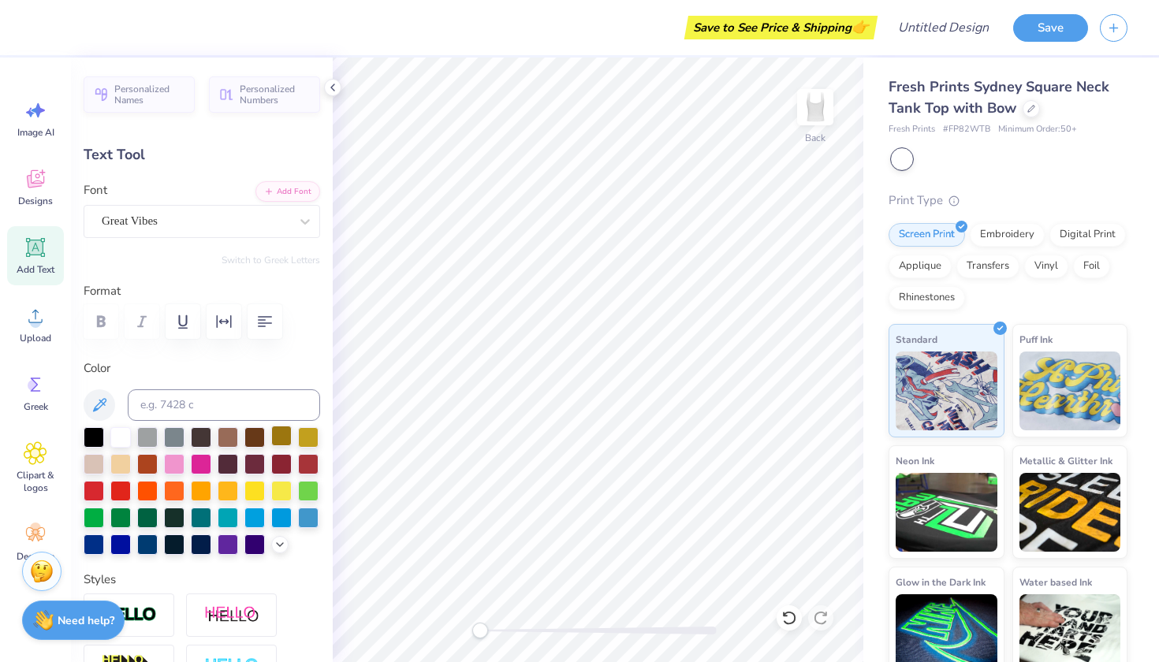
type input "4.21"
type input "2.65"
click at [33, 185] on icon at bounding box center [35, 181] width 15 height 13
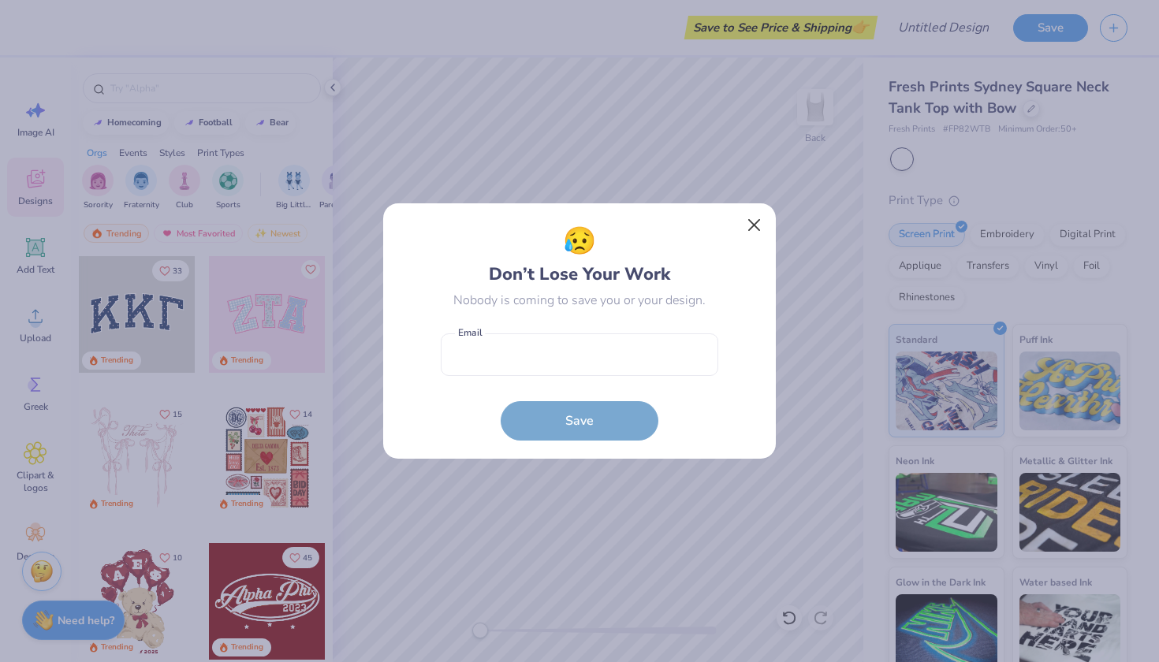
click at [753, 228] on button "Close" at bounding box center [755, 226] width 30 height 30
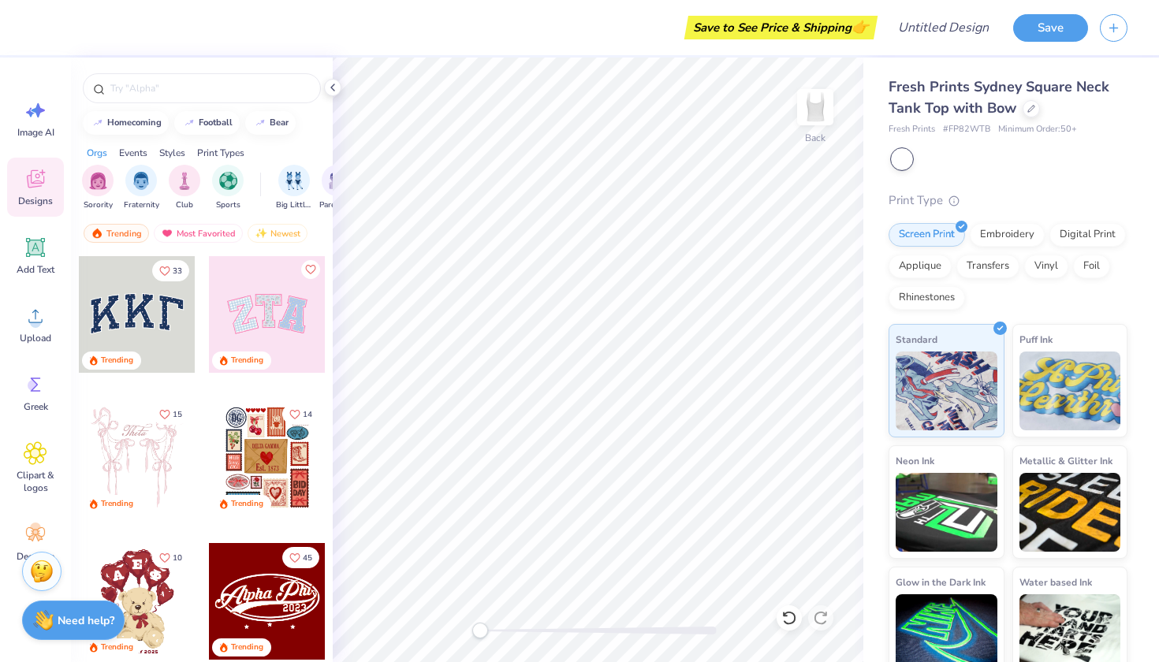
scroll to position [0, 57]
click at [237, 188] on div "filter for Big Little Reveal" at bounding box center [238, 179] width 32 height 32
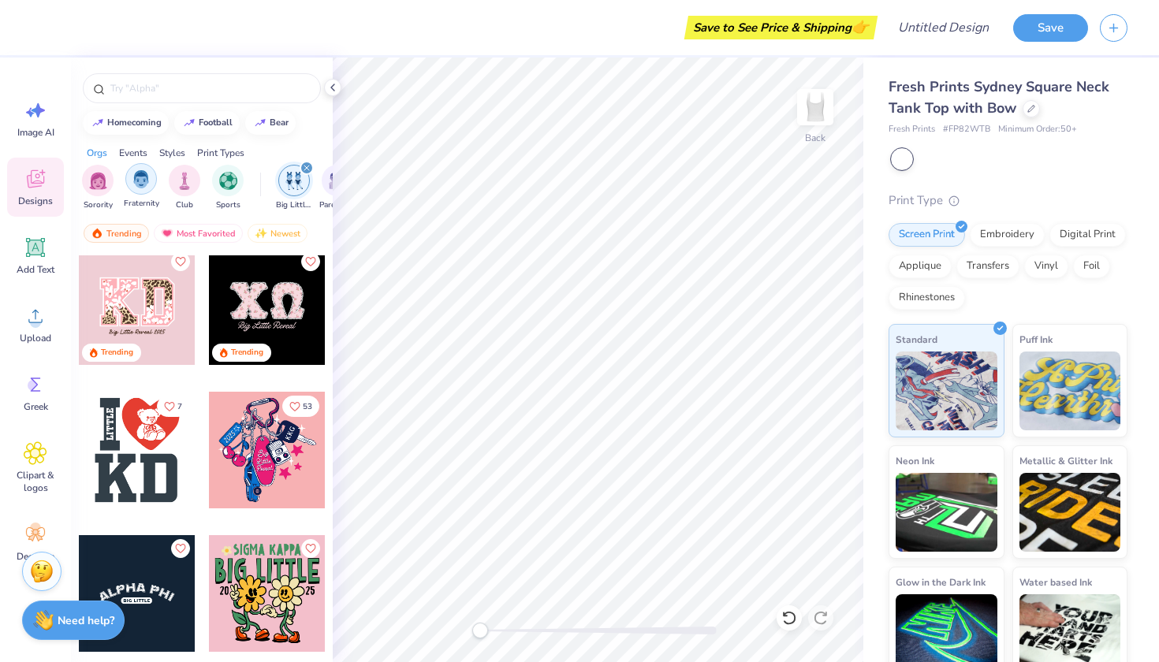
scroll to position [189, 0]
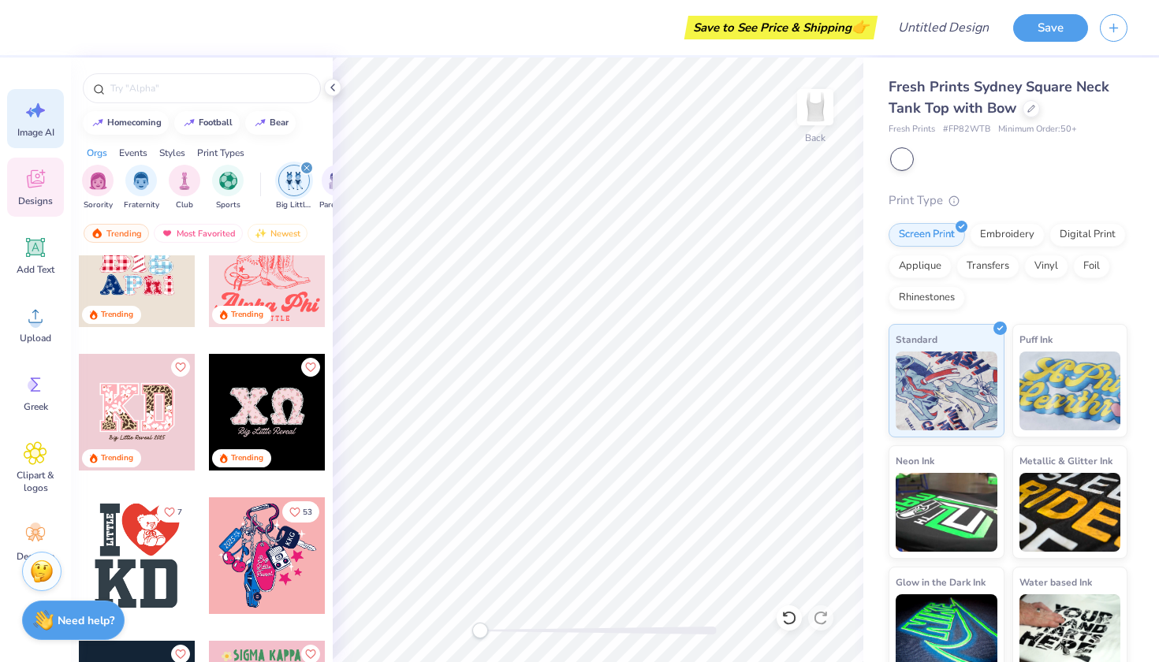
click at [35, 124] on div "Image AI" at bounding box center [35, 118] width 57 height 59
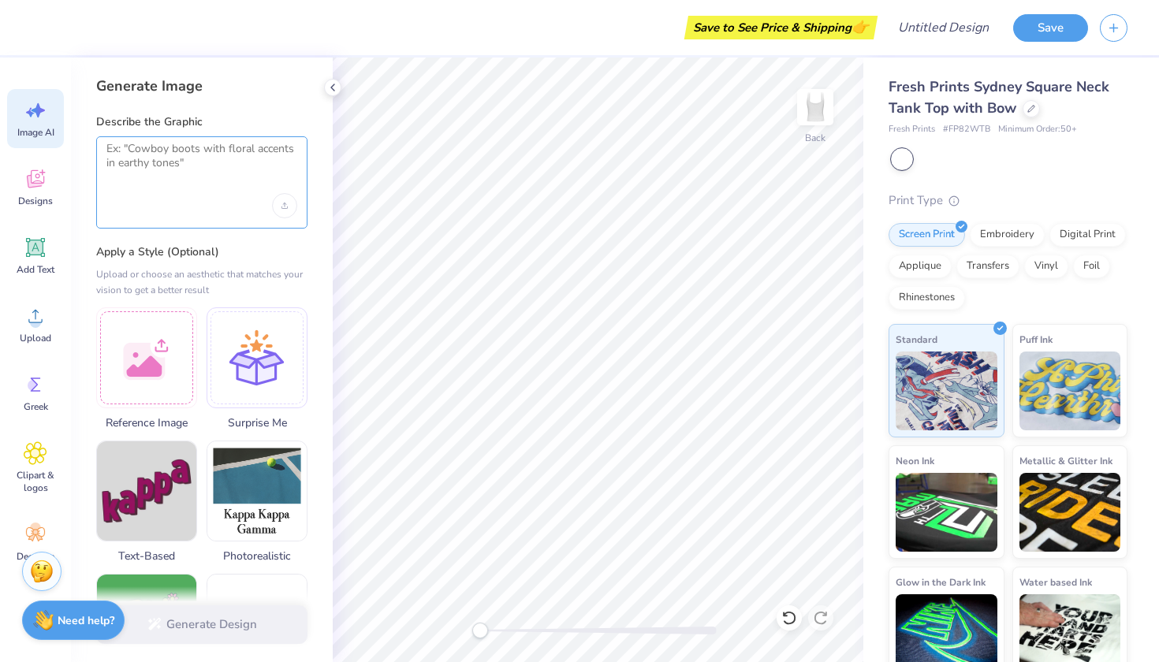
click at [185, 157] on textarea at bounding box center [201, 161] width 191 height 39
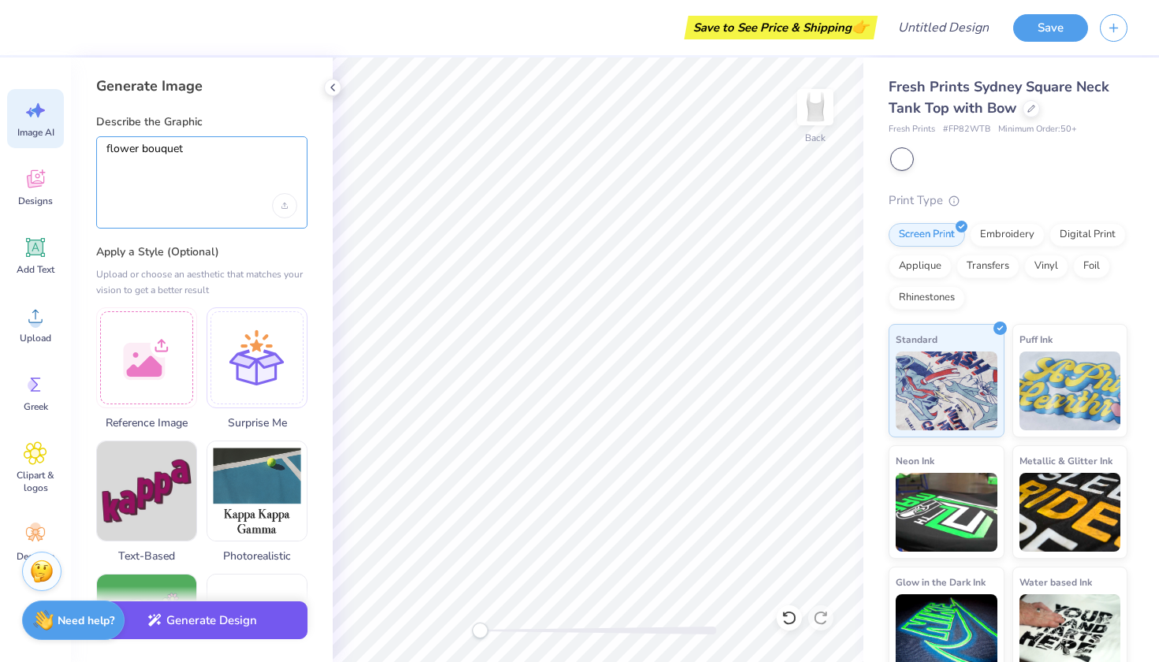
type textarea "flower bouquet"
click at [233, 630] on button "Generate Design" at bounding box center [201, 621] width 211 height 39
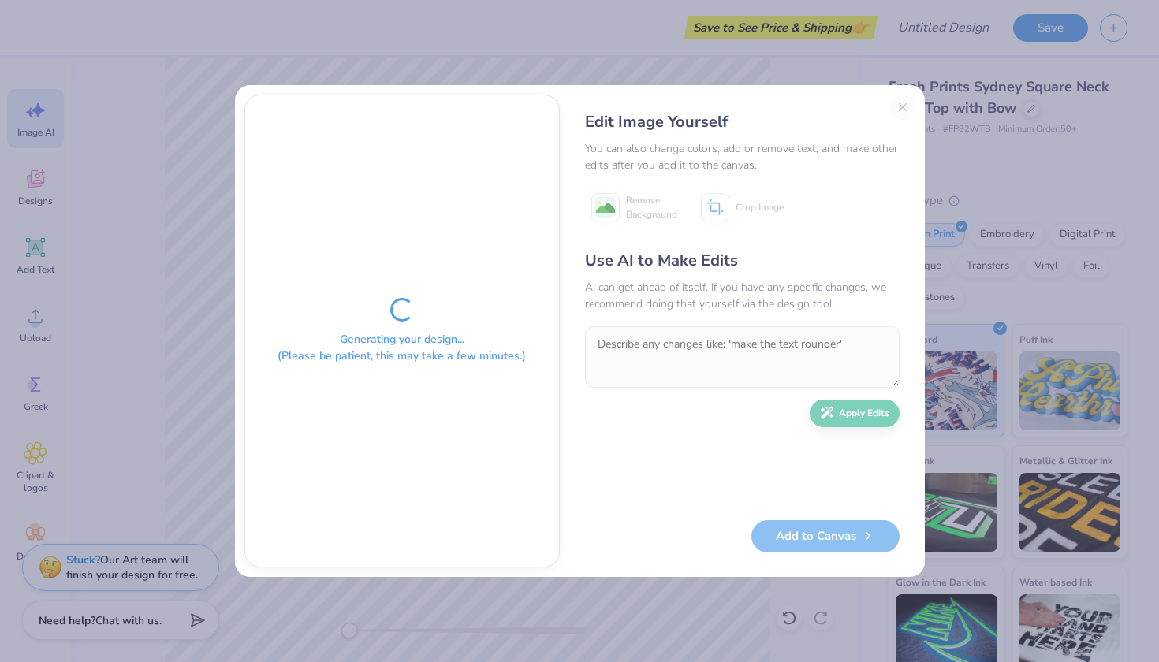
click at [900, 102] on div "Edit Image Yourself You can also change colors, add or remove text, and make ot…" at bounding box center [742, 331] width 346 height 473
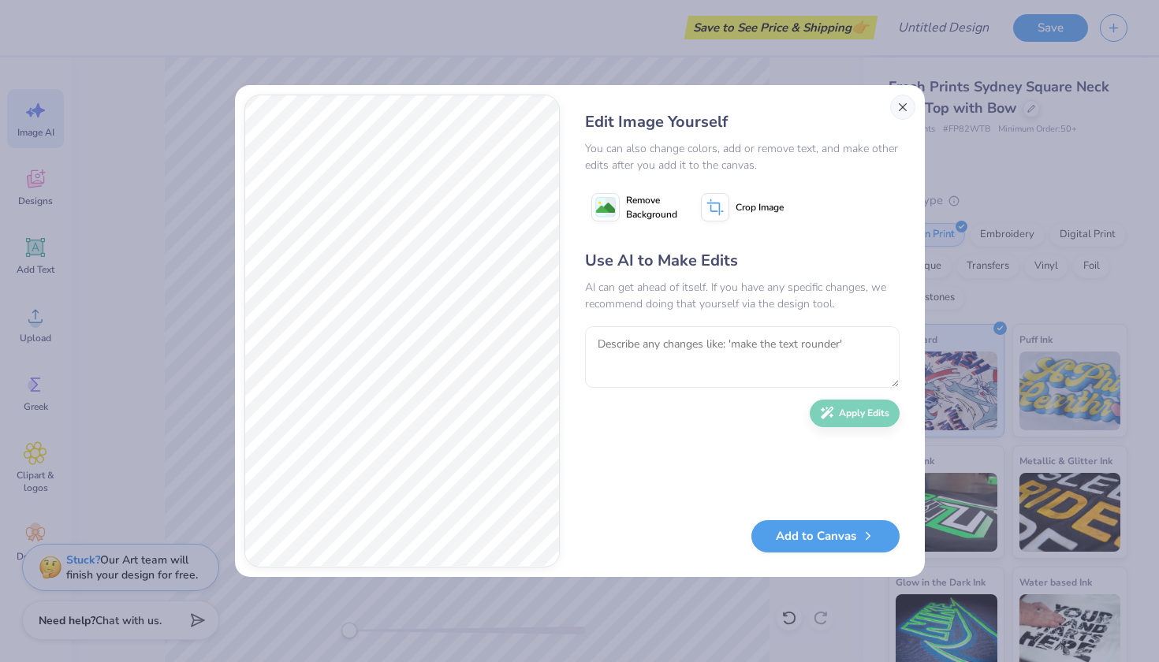
click at [904, 105] on button "Close" at bounding box center [902, 107] width 25 height 25
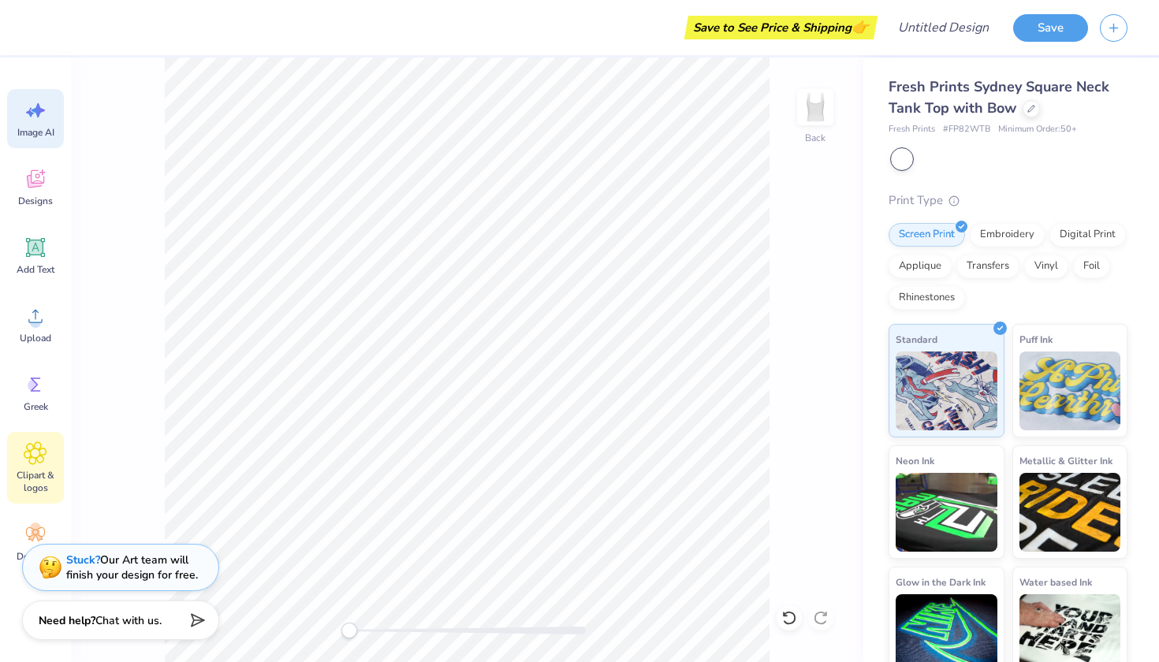
click at [35, 477] on span "Clipart & logos" at bounding box center [35, 481] width 52 height 25
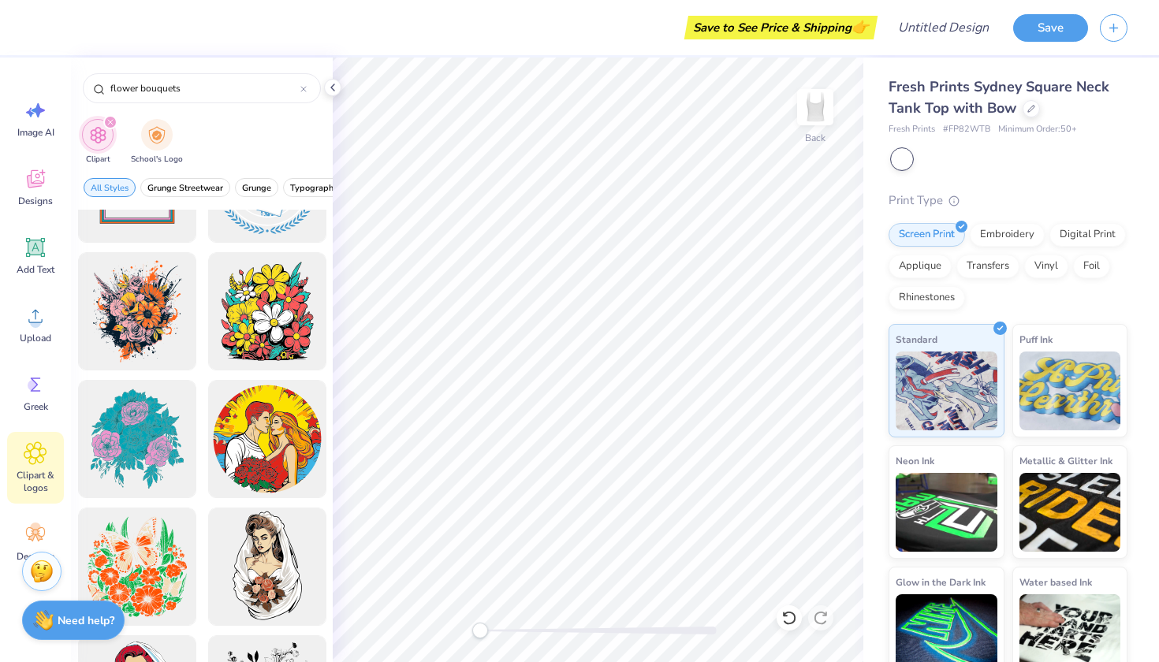
scroll to position [652, 0]
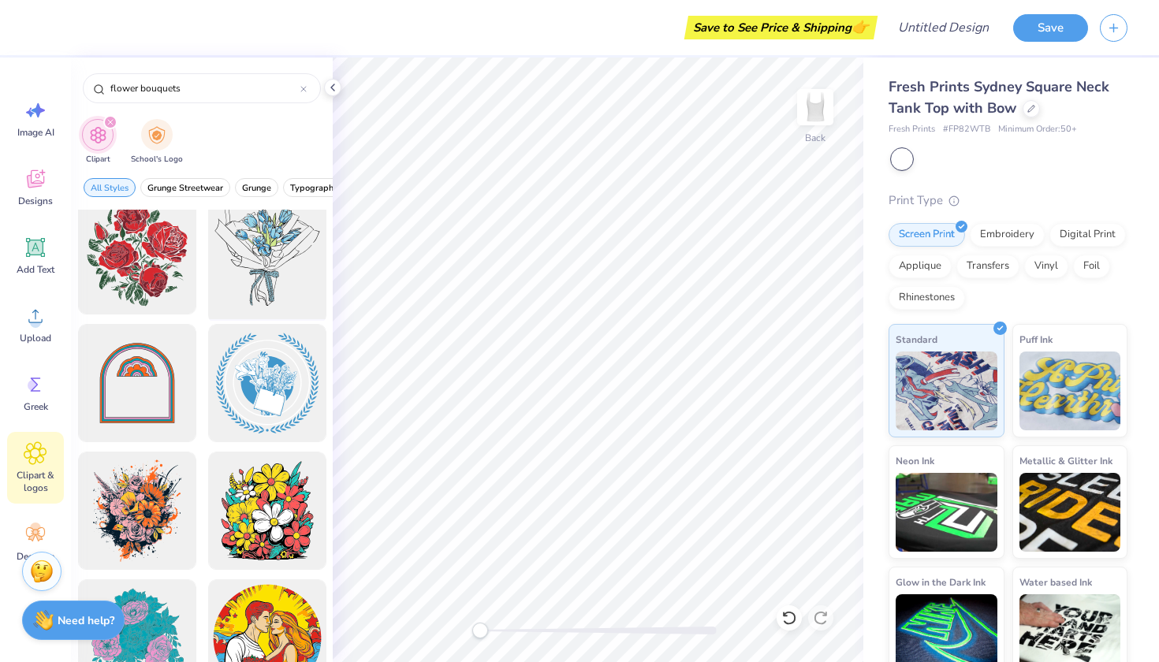
type input "flower bouquets"
click at [263, 271] on div at bounding box center [267, 256] width 130 height 130
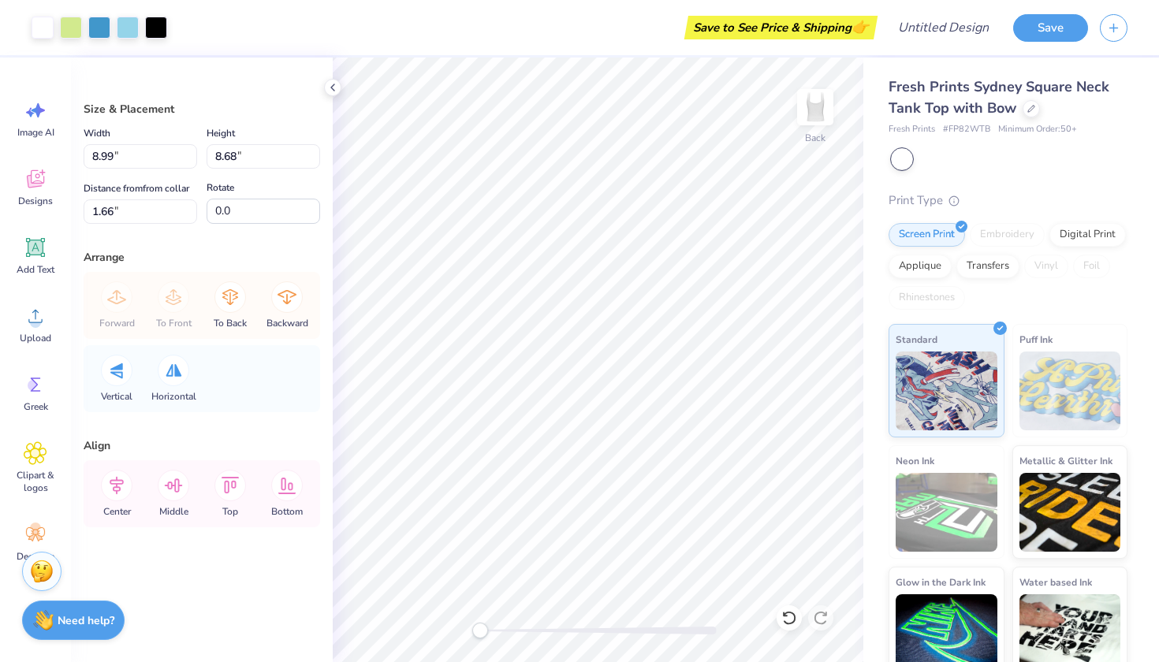
type input "5.28"
type input "5.10"
type input "-39.0"
type input "4.88"
type input "5.06"
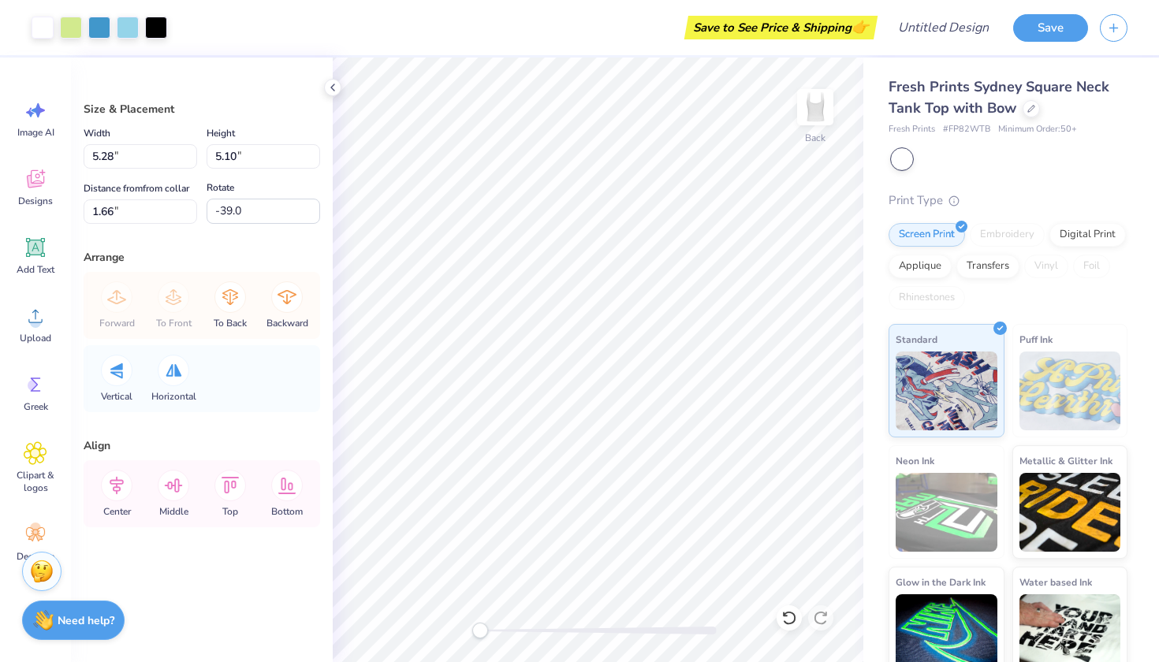
type input "4.82"
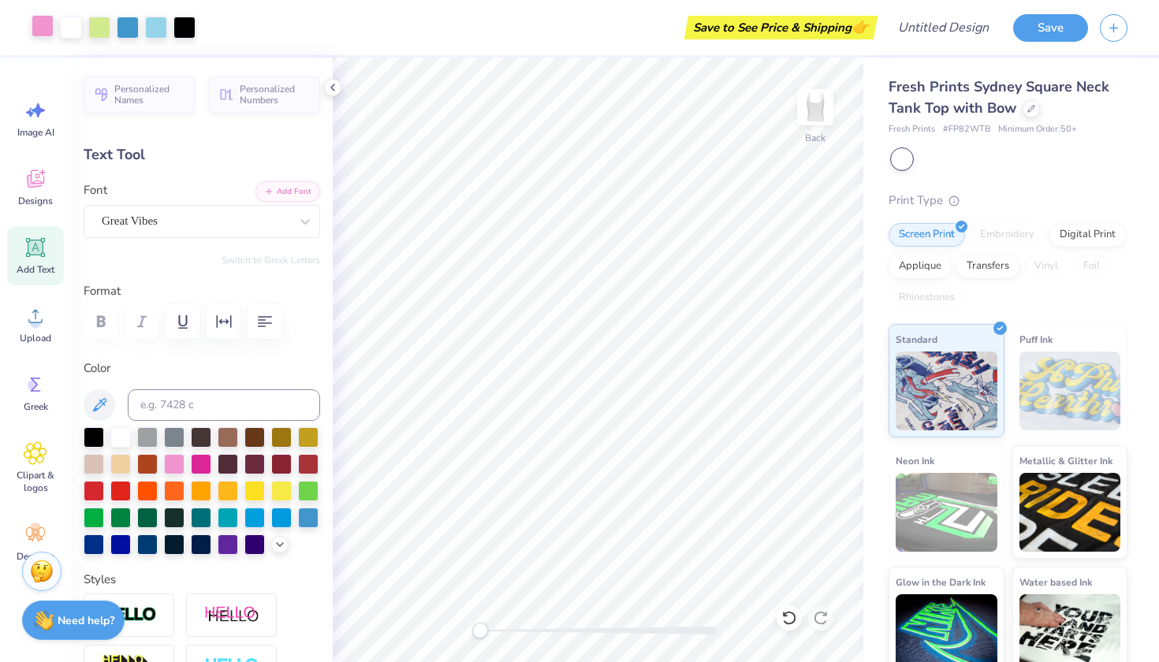
click at [42, 30] on div at bounding box center [43, 26] width 22 height 22
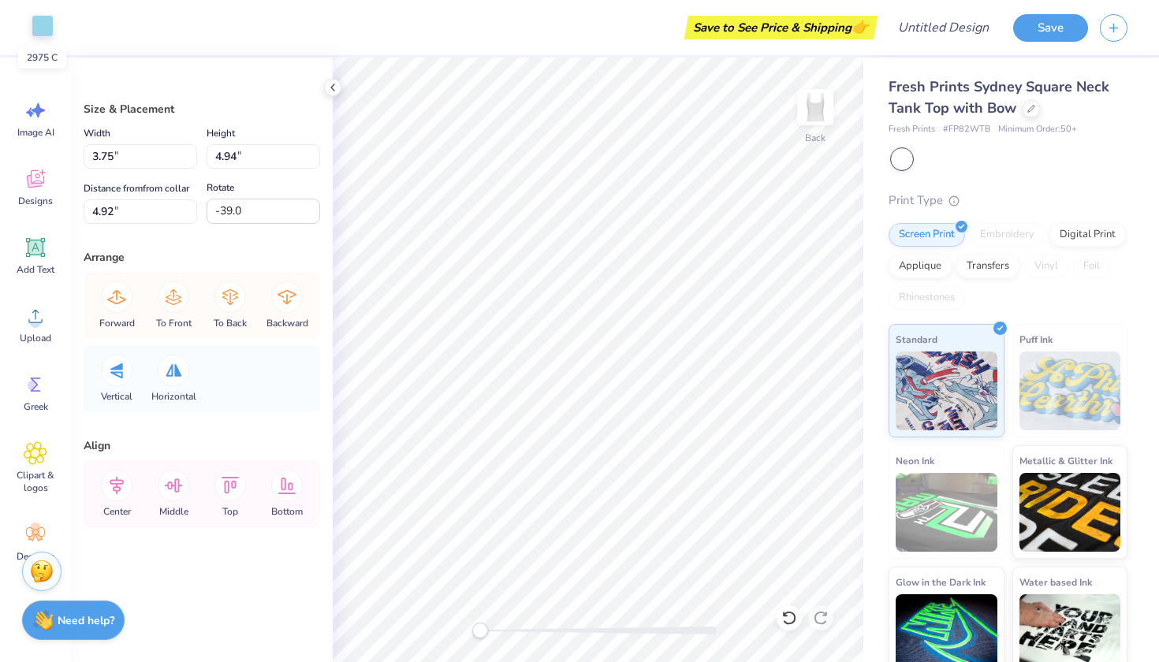
click at [45, 32] on div at bounding box center [43, 26] width 22 height 22
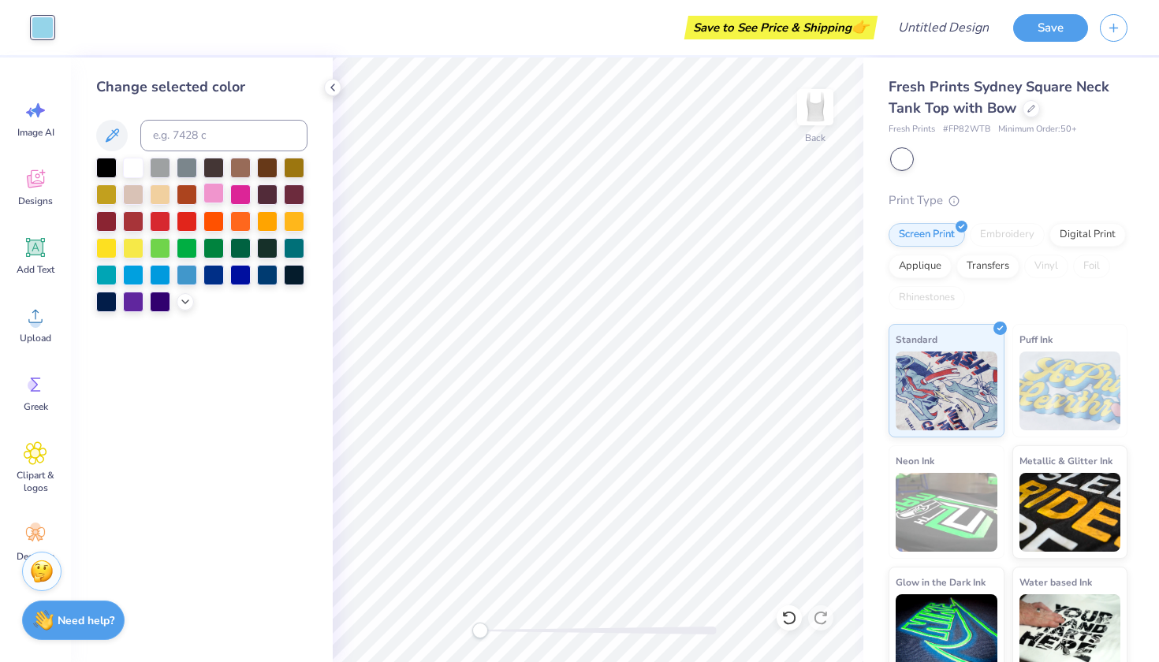
click at [211, 198] on div at bounding box center [213, 193] width 21 height 21
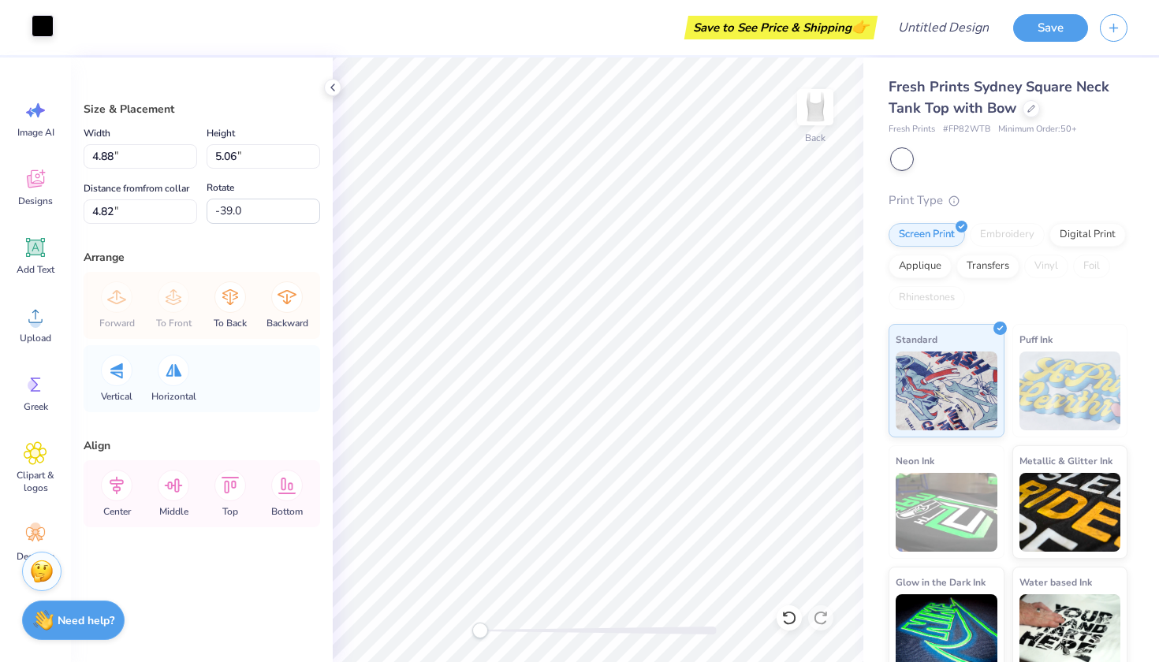
click at [39, 26] on div at bounding box center [43, 26] width 22 height 22
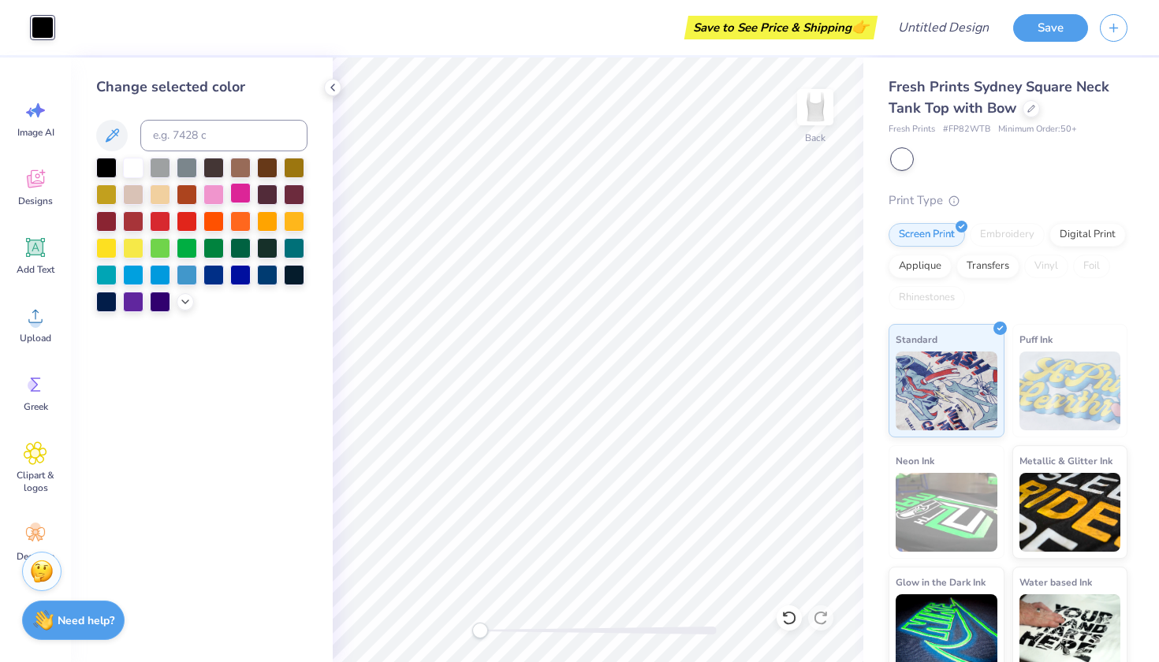
click at [236, 198] on div at bounding box center [240, 193] width 21 height 21
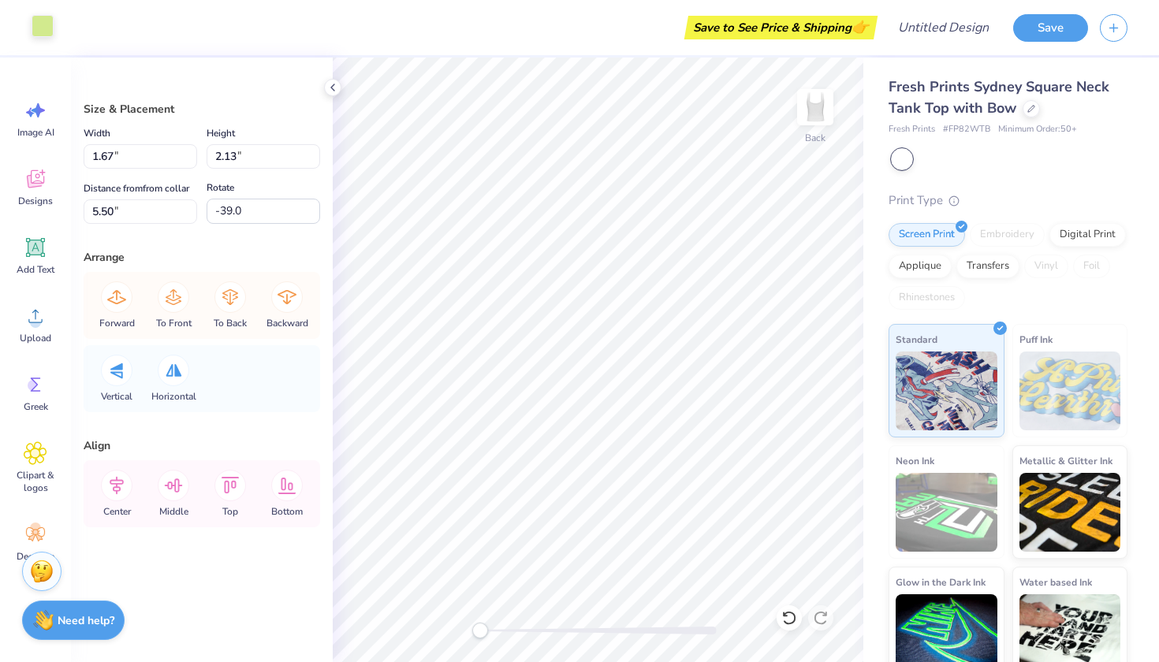
click at [37, 36] on div at bounding box center [43, 26] width 22 height 22
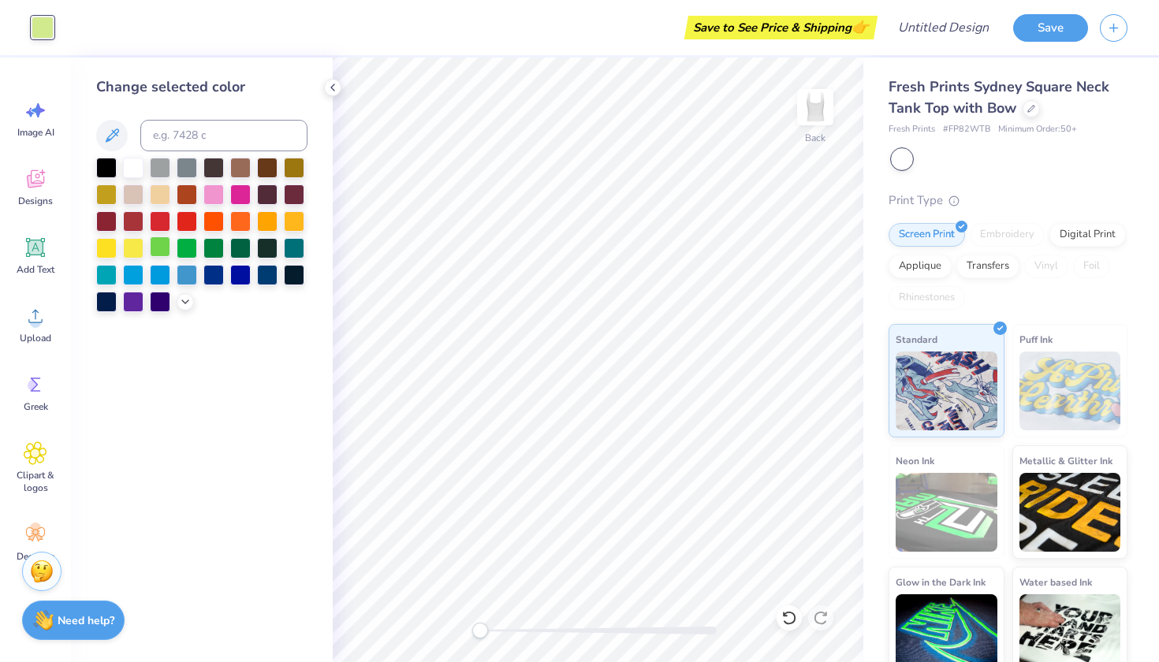
click at [160, 248] on div at bounding box center [160, 247] width 21 height 21
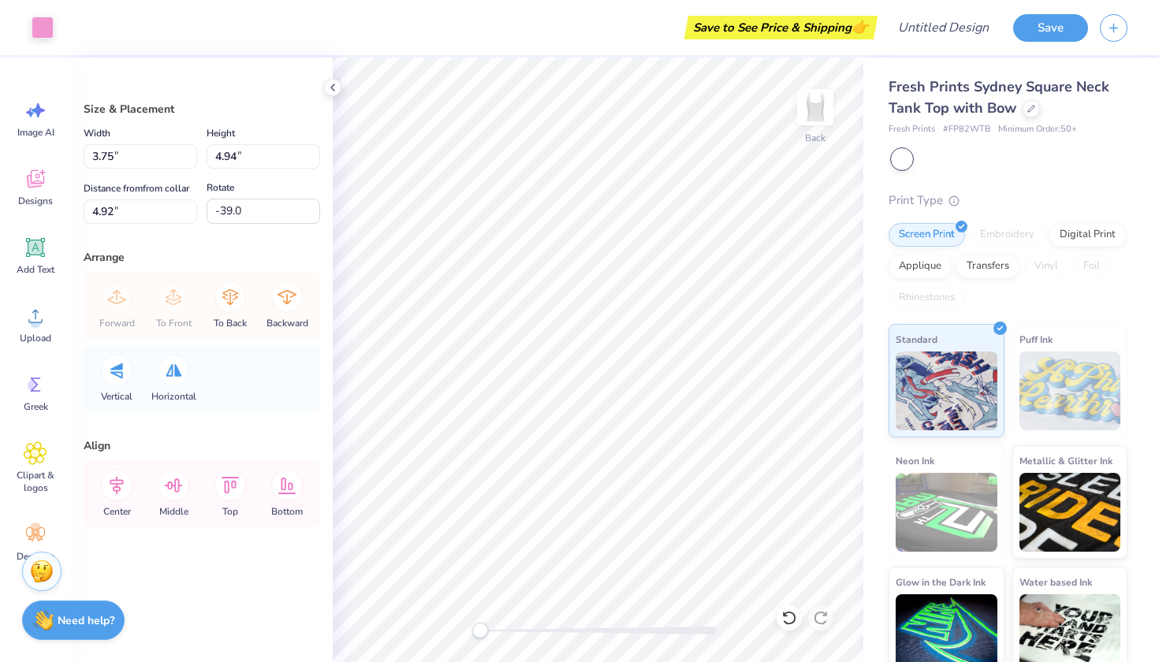
type input "1.67"
type input "2.13"
type input "5.50"
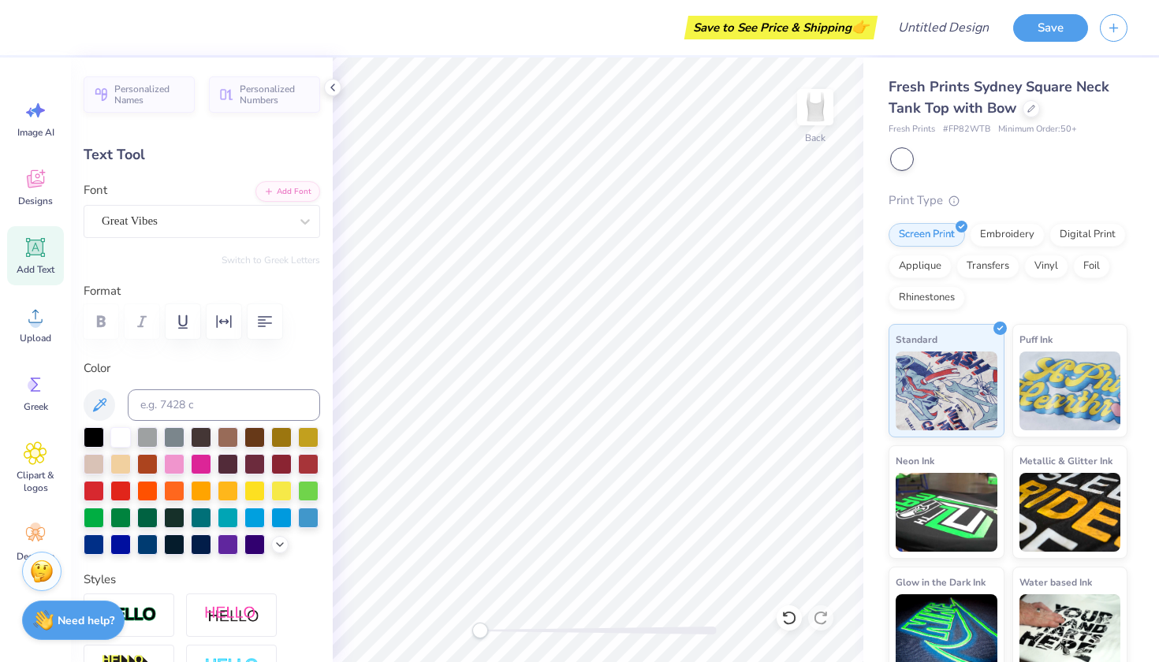
type input "4.71"
type input "1.98"
type input "3.40"
click at [35, 324] on circle at bounding box center [35, 322] width 11 height 11
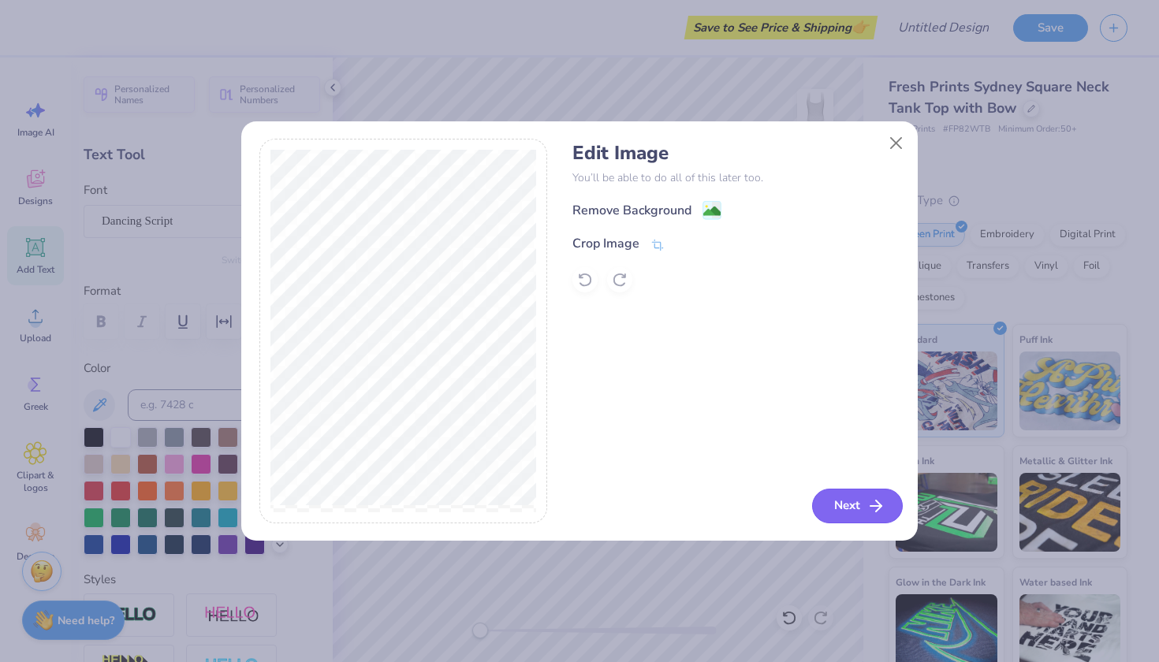
click at [856, 503] on button "Next" at bounding box center [857, 506] width 91 height 35
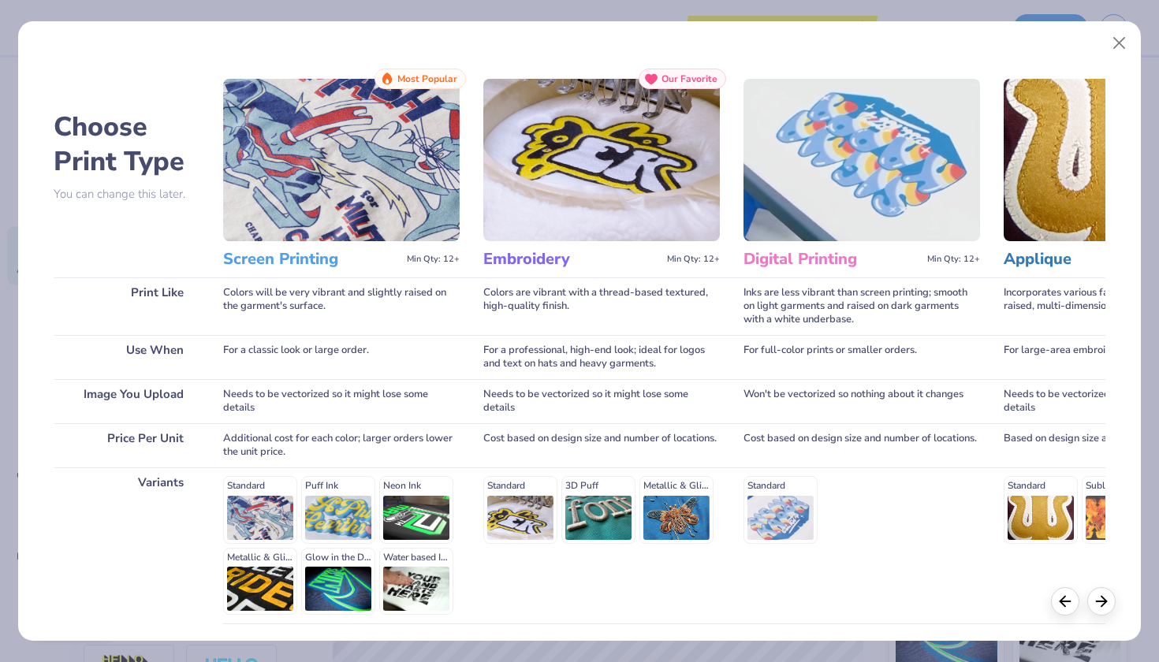
scroll to position [0, 0]
click at [1120, 46] on button "Close" at bounding box center [1120, 43] width 30 height 30
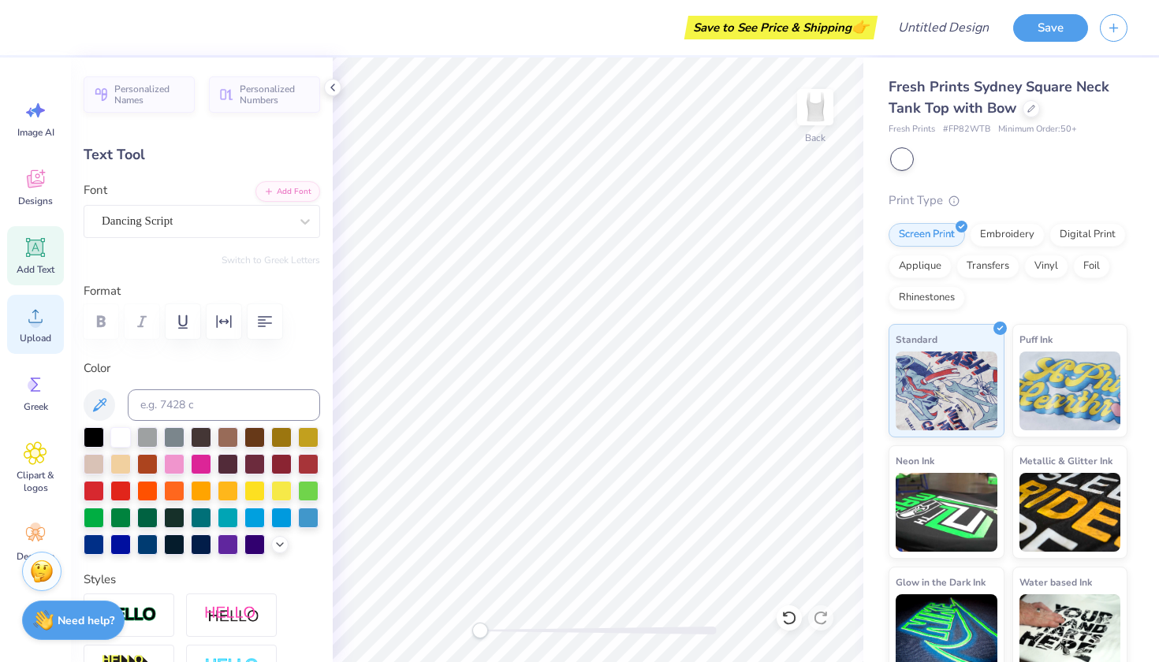
click at [33, 330] on div "Upload" at bounding box center [35, 324] width 57 height 59
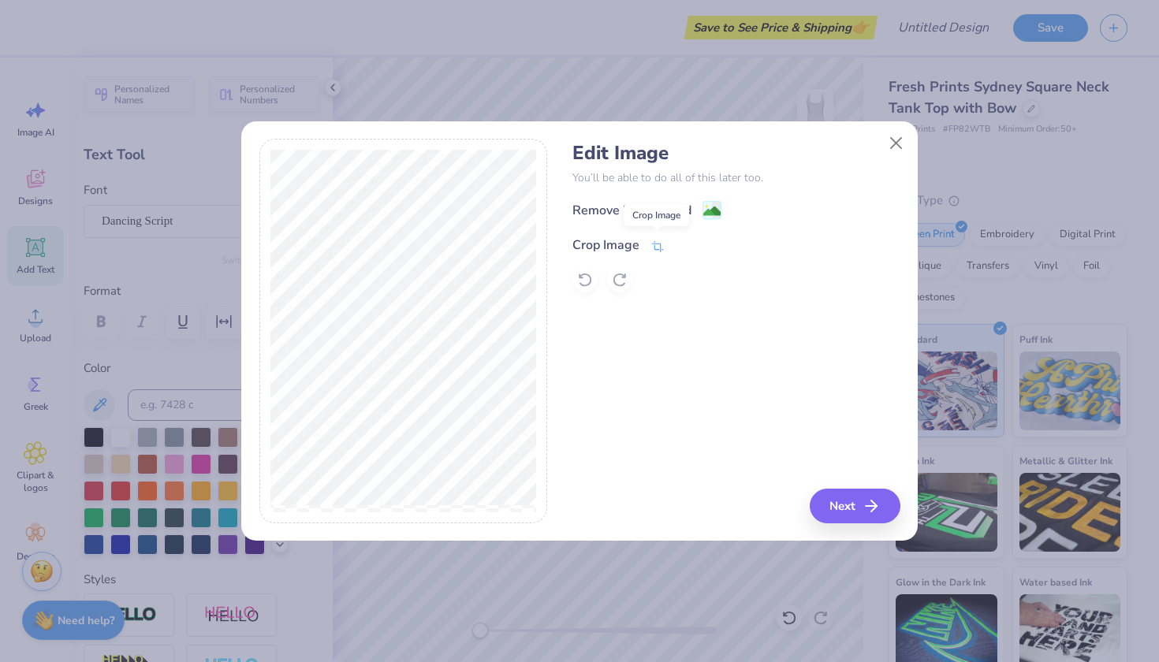
click at [651, 243] on icon at bounding box center [658, 247] width 14 height 14
click at [681, 242] on icon at bounding box center [684, 243] width 9 height 9
click at [864, 501] on button "Next" at bounding box center [857, 506] width 91 height 35
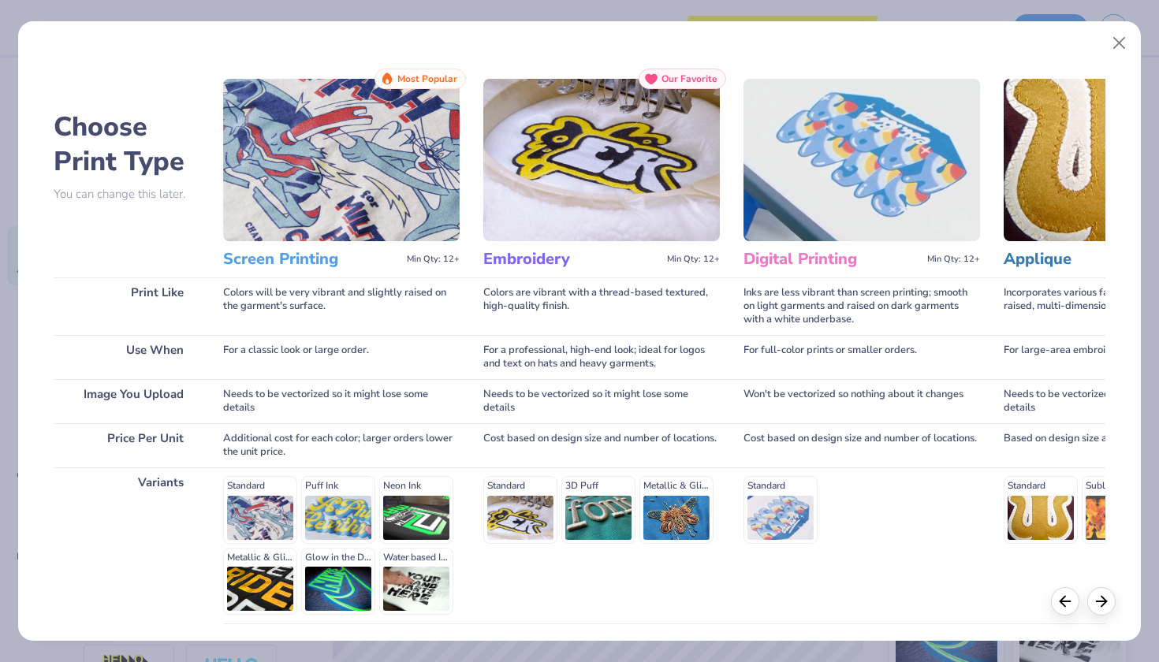
click at [256, 489] on div "Standard Puff Ink Neon Ink Metallic & Glitter Ink Glow in the Dark Ink Water ba…" at bounding box center [341, 545] width 237 height 139
click at [327, 194] on img at bounding box center [341, 160] width 237 height 162
click at [292, 259] on h3 "Screen Printing" at bounding box center [311, 259] width 177 height 21
click at [311, 333] on div "Colors will be very vibrant and slightly raised on the garment's surface." at bounding box center [341, 307] width 237 height 58
click at [410, 83] on span "Most Popular" at bounding box center [427, 78] width 60 height 11
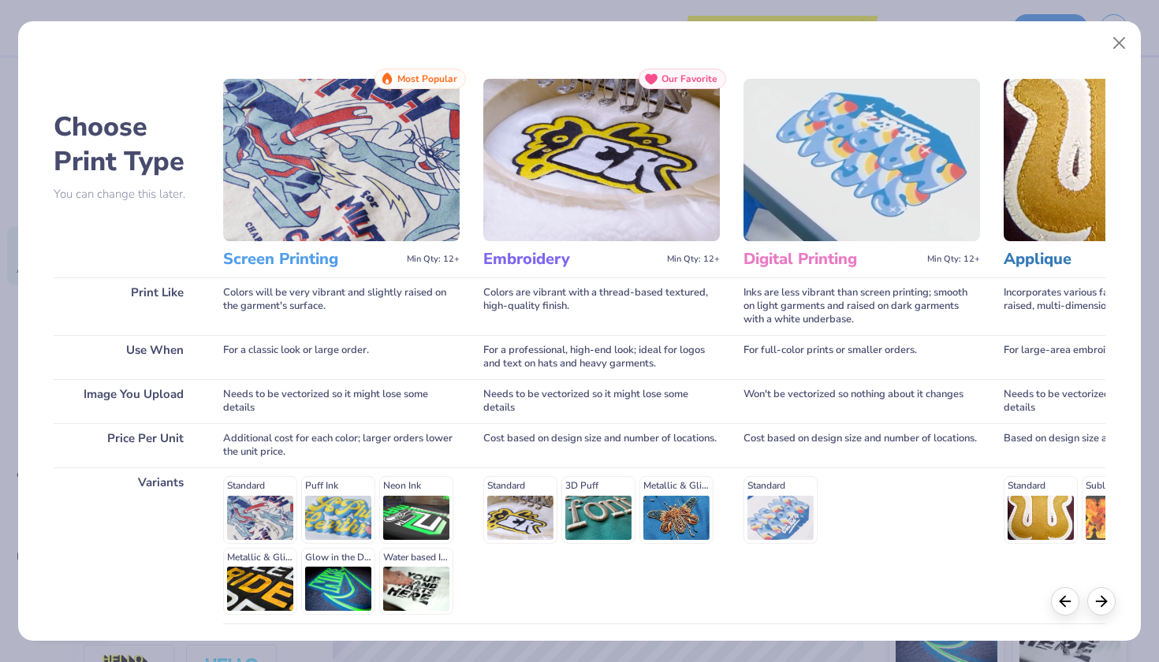
click at [414, 142] on img at bounding box center [341, 160] width 237 height 162
click at [219, 186] on div "Choose Print Type You can change this later. Print Like Use When Image You Uplo…" at bounding box center [580, 392] width 1052 height 649
click at [310, 175] on img at bounding box center [341, 159] width 237 height 162
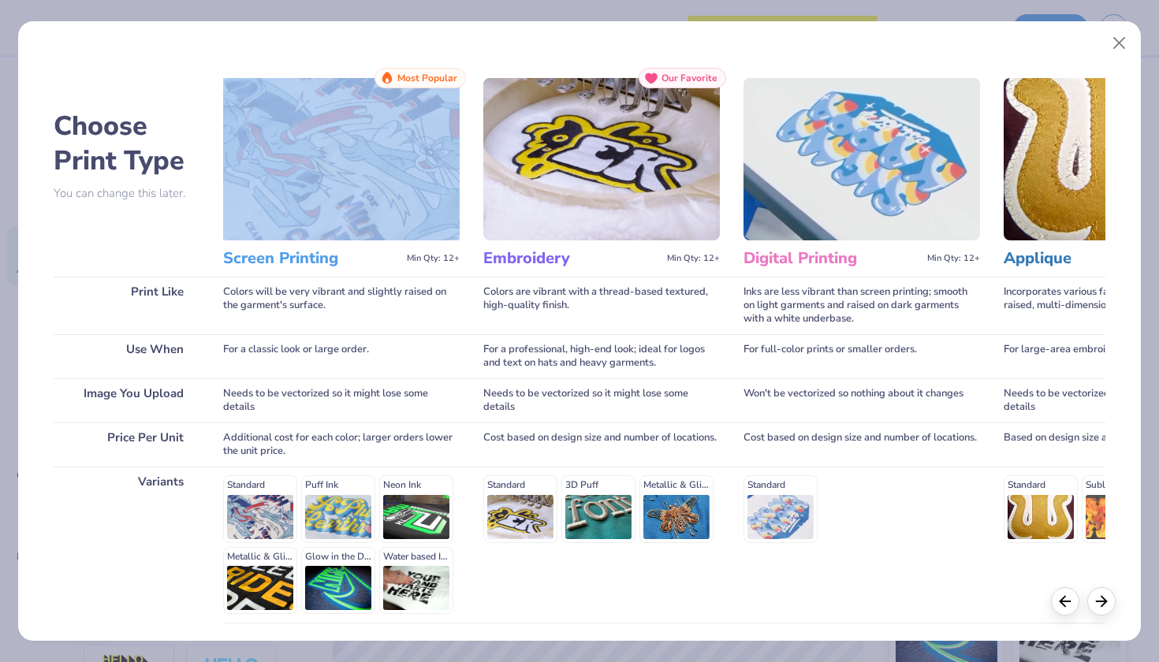
click at [310, 175] on img at bounding box center [341, 159] width 237 height 162
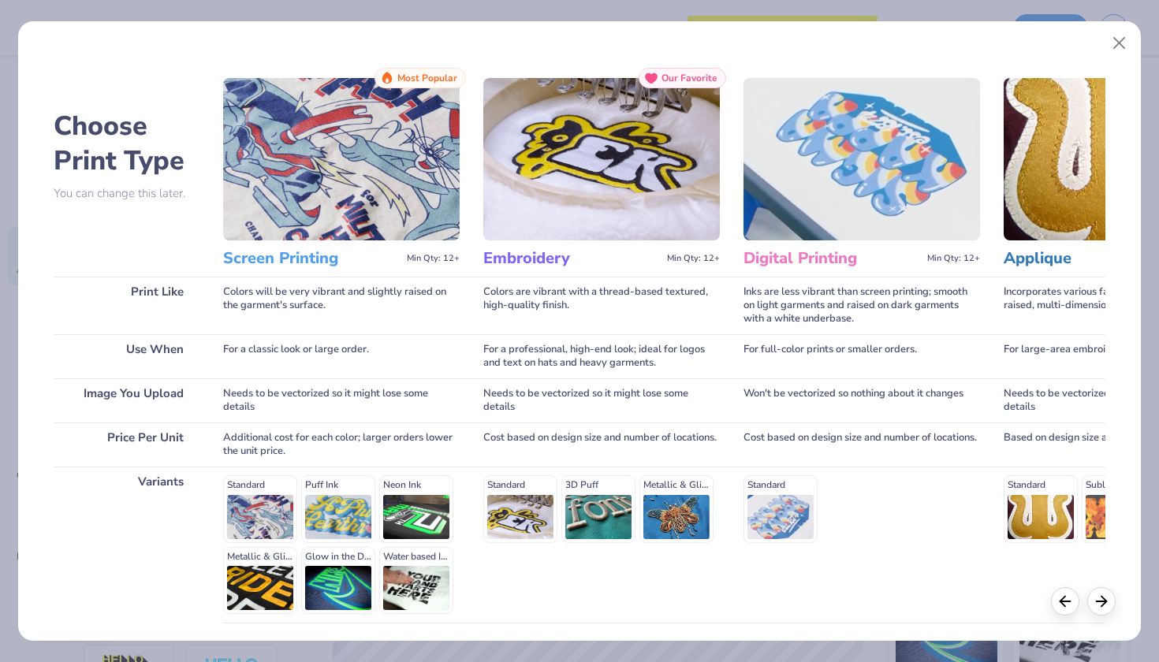
click at [312, 260] on h3 "Screen Printing" at bounding box center [311, 258] width 177 height 21
click at [281, 299] on div "Colors will be very vibrant and slightly raised on the garment's surface." at bounding box center [341, 306] width 237 height 58
click at [261, 353] on div "For a classic look or large order." at bounding box center [341, 356] width 237 height 44
click at [268, 403] on div "Needs to be vectorized so it might lose some details" at bounding box center [341, 401] width 237 height 44
click at [253, 485] on div "Standard Puff Ink Neon Ink Metallic & Glitter Ink Glow in the Dark Ink Water ba…" at bounding box center [341, 545] width 237 height 139
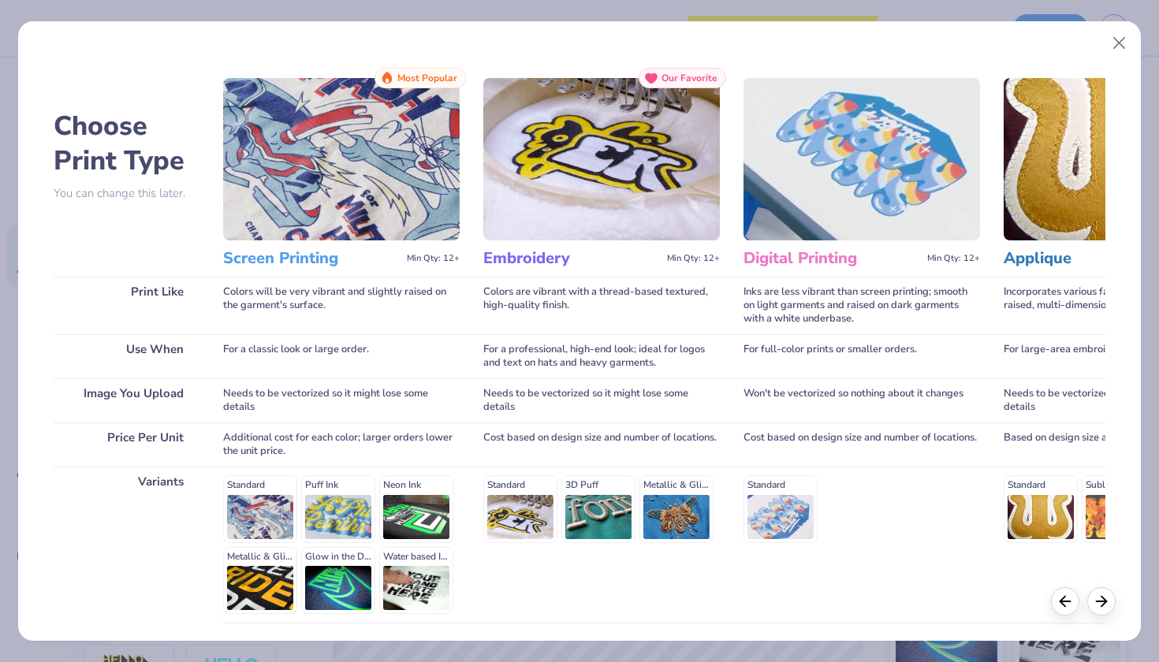
click at [255, 519] on div "Standard Puff Ink Neon Ink Metallic & Glitter Ink Glow in the Dark Ink Water ba…" at bounding box center [341, 545] width 237 height 139
click at [782, 506] on div "Standard" at bounding box center [862, 509] width 237 height 67
click at [264, 506] on div "Standard Puff Ink Neon Ink Metallic & Glitter Ink Glow in the Dark Ink Water ba…" at bounding box center [341, 545] width 237 height 139
click at [254, 489] on div "Standard Puff Ink Neon Ink Metallic & Glitter Ink Glow in the Dark Ink Water ba…" at bounding box center [341, 545] width 237 height 139
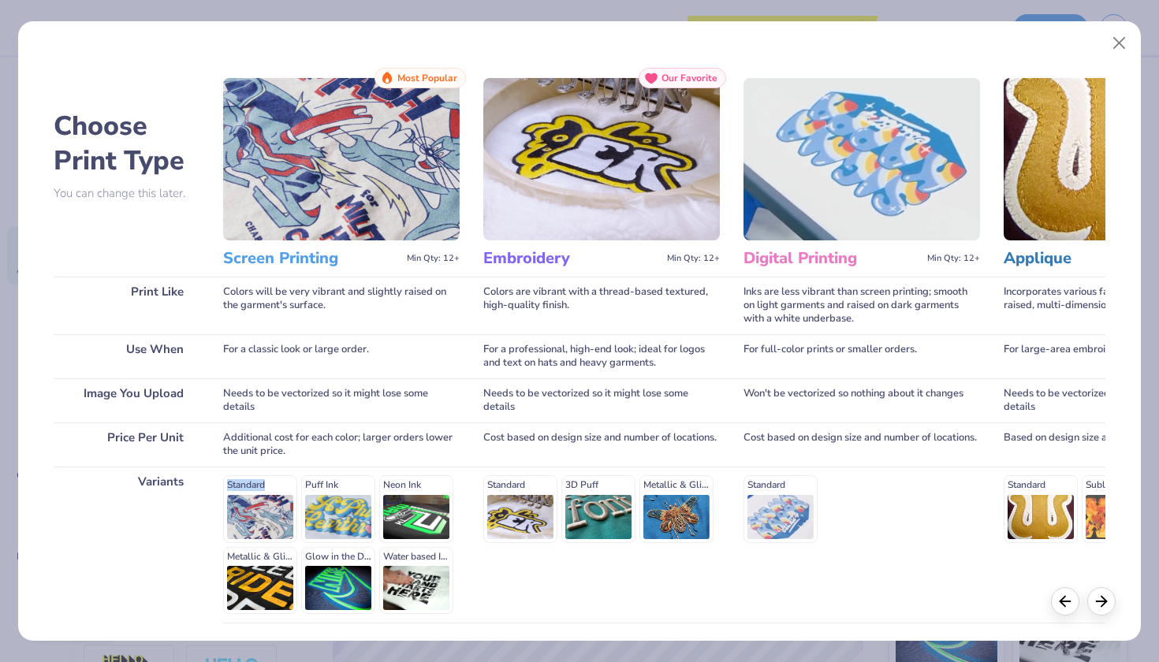
click at [254, 489] on div "Standard Puff Ink Neon Ink Metallic & Glitter Ink Glow in the Dark Ink Water ba…" at bounding box center [341, 545] width 237 height 139
click at [348, 274] on div "Screen Printing Min Qty: 12+" at bounding box center [341, 259] width 237 height 36
click at [418, 174] on img at bounding box center [341, 159] width 237 height 162
click at [445, 260] on span "Min Qty: 12+" at bounding box center [433, 258] width 53 height 11
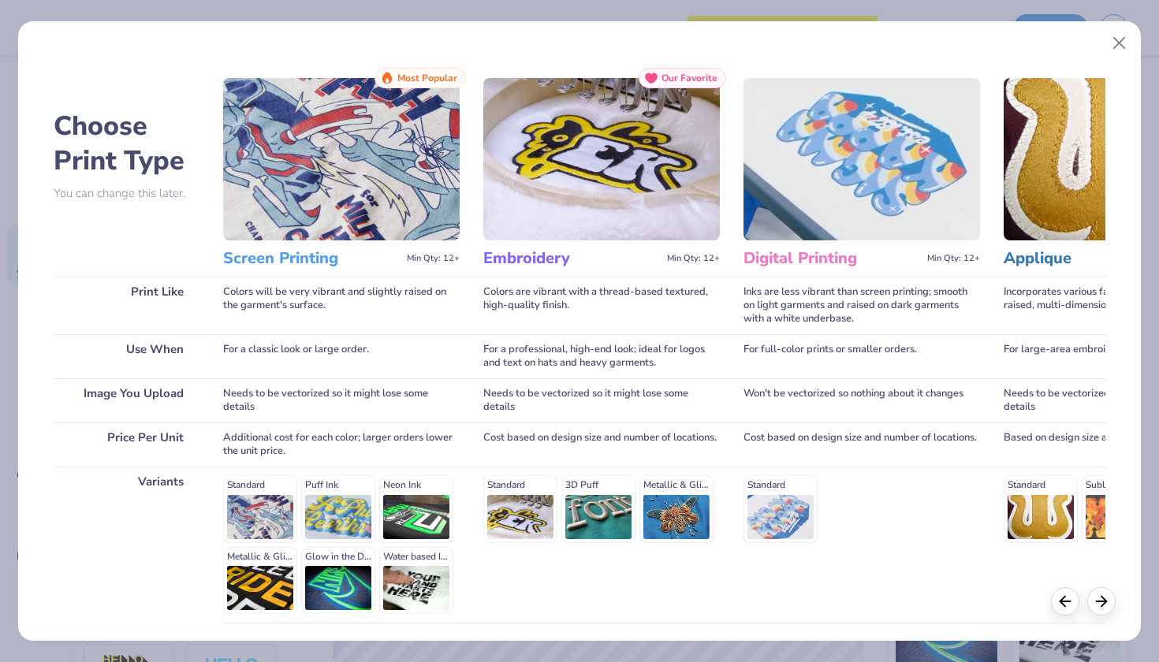
click at [390, 148] on img at bounding box center [341, 159] width 237 height 162
click at [329, 226] on img at bounding box center [341, 159] width 237 height 162
click at [325, 259] on h3 "Screen Printing" at bounding box center [311, 258] width 177 height 21
click at [1104, 605] on icon at bounding box center [1101, 599] width 17 height 17
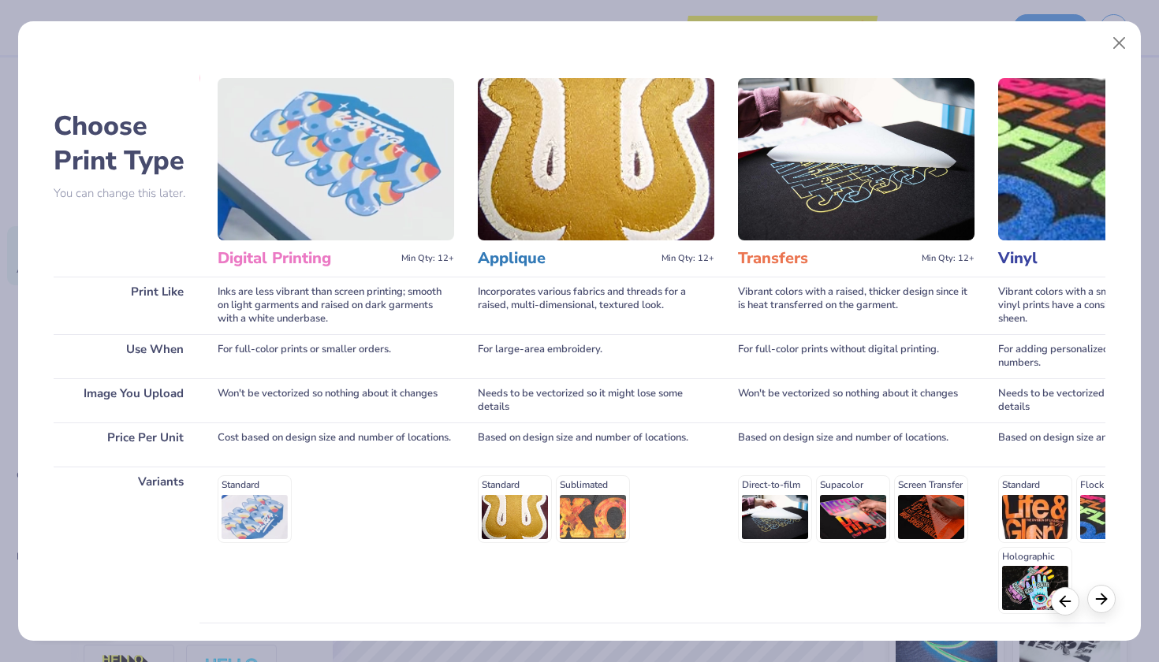
click at [1104, 605] on icon at bounding box center [1101, 599] width 17 height 17
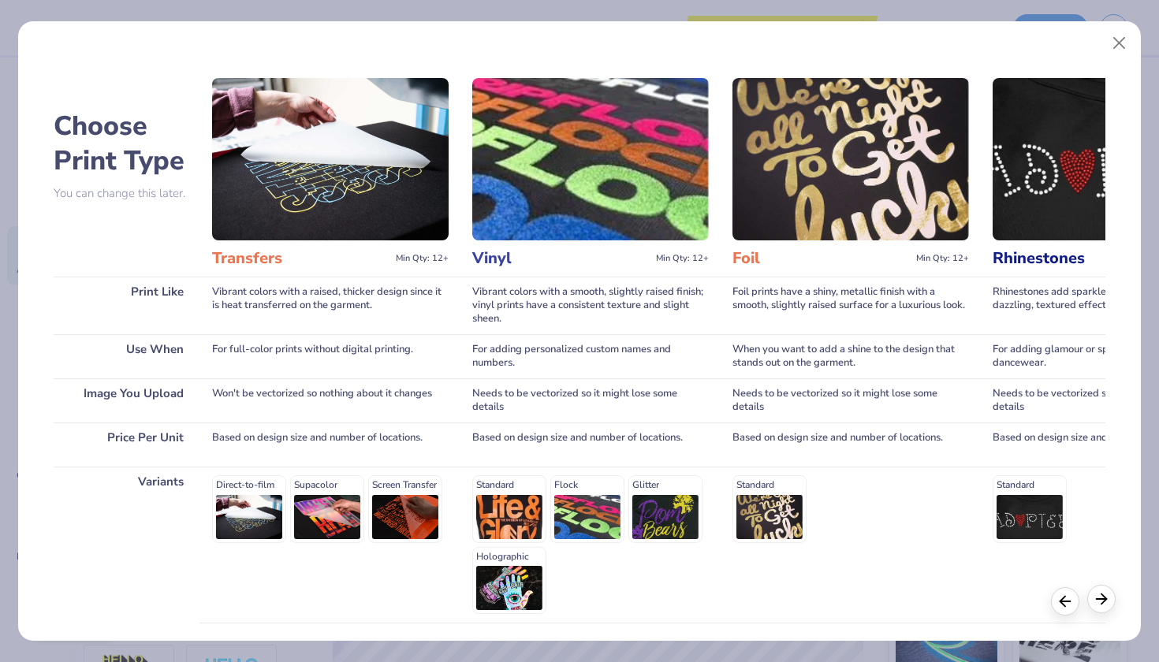
click at [1104, 605] on icon at bounding box center [1101, 599] width 17 height 17
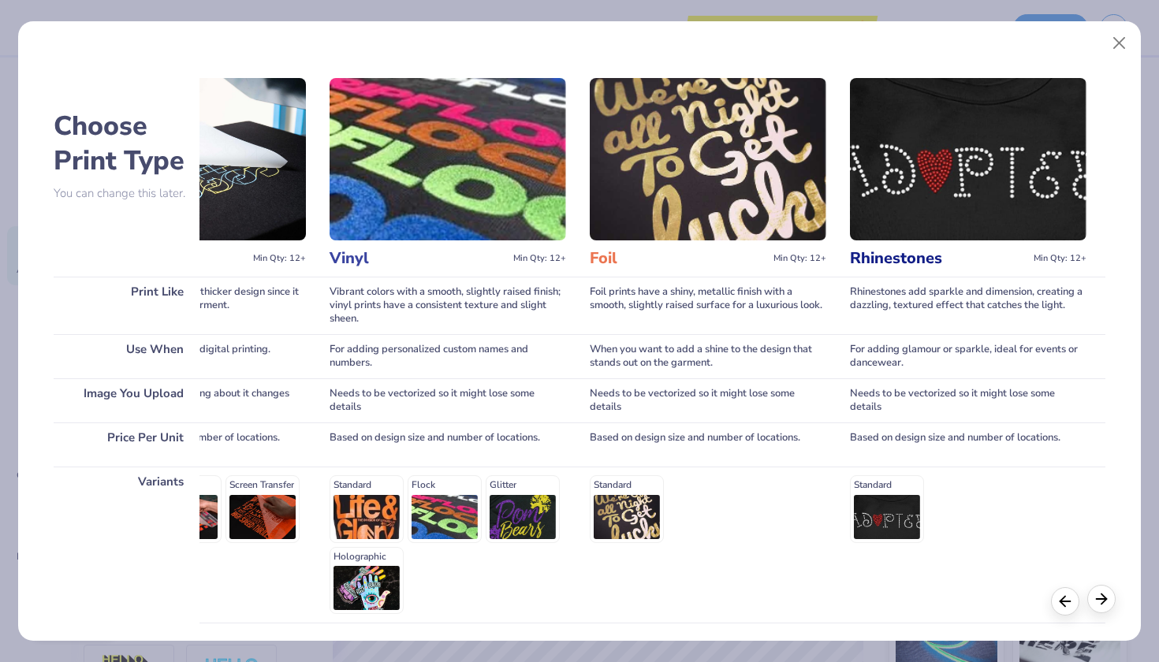
scroll to position [0, 1200]
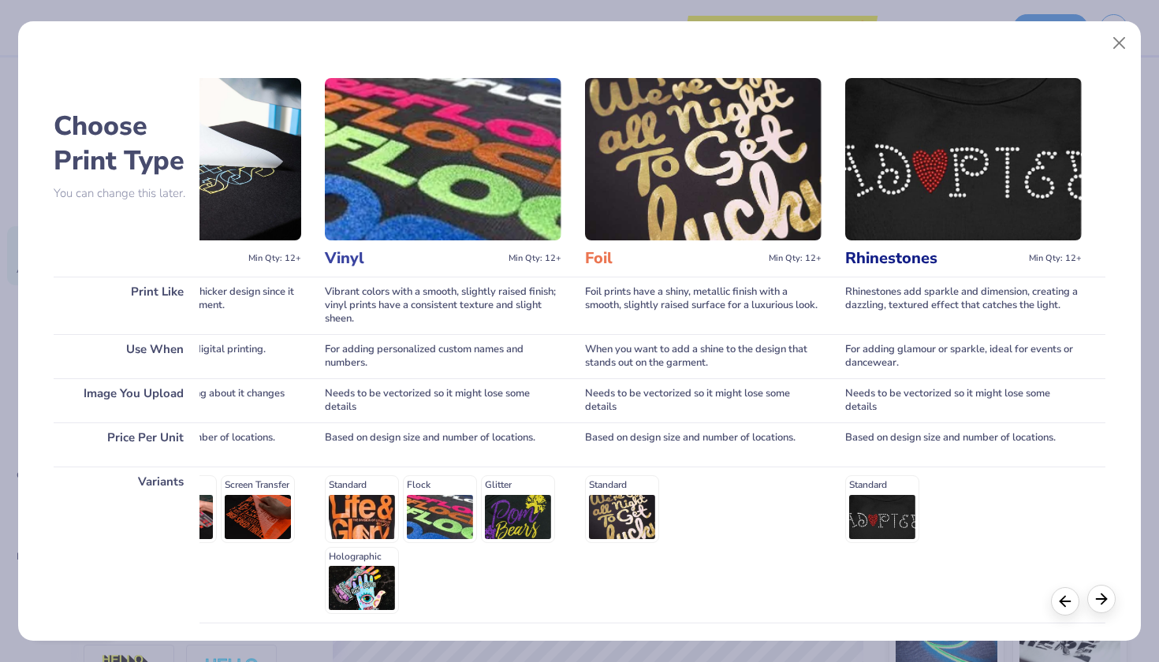
click at [1104, 605] on icon at bounding box center [1101, 599] width 17 height 17
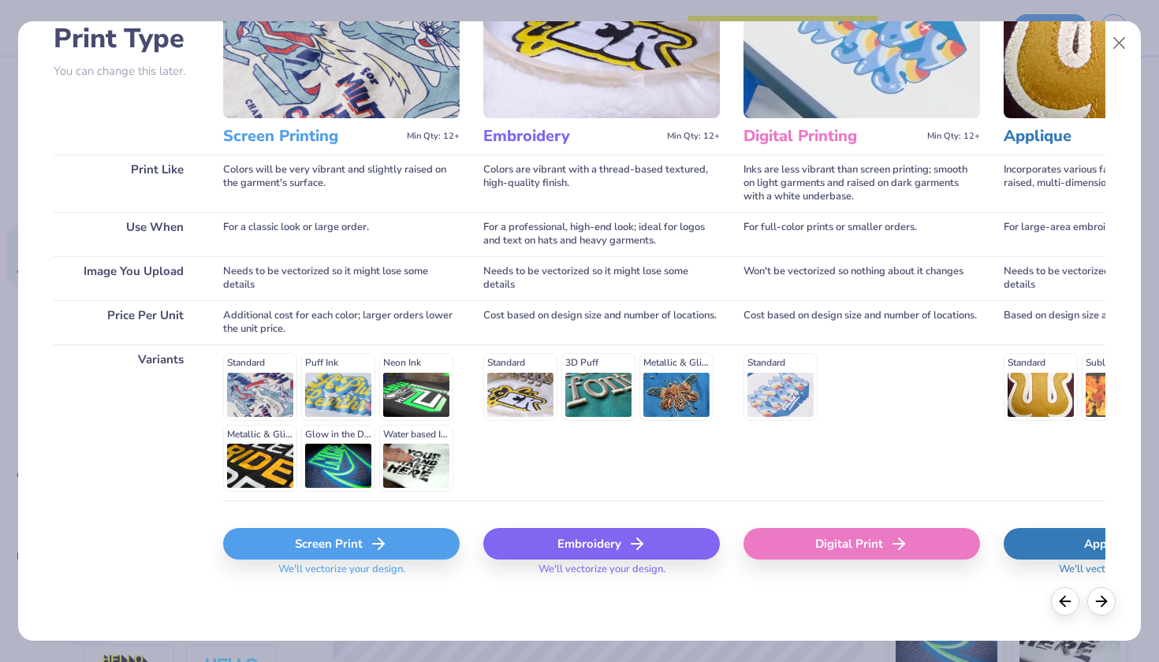
scroll to position [0, 0]
click at [366, 543] on div "Screen Print" at bounding box center [341, 544] width 237 height 32
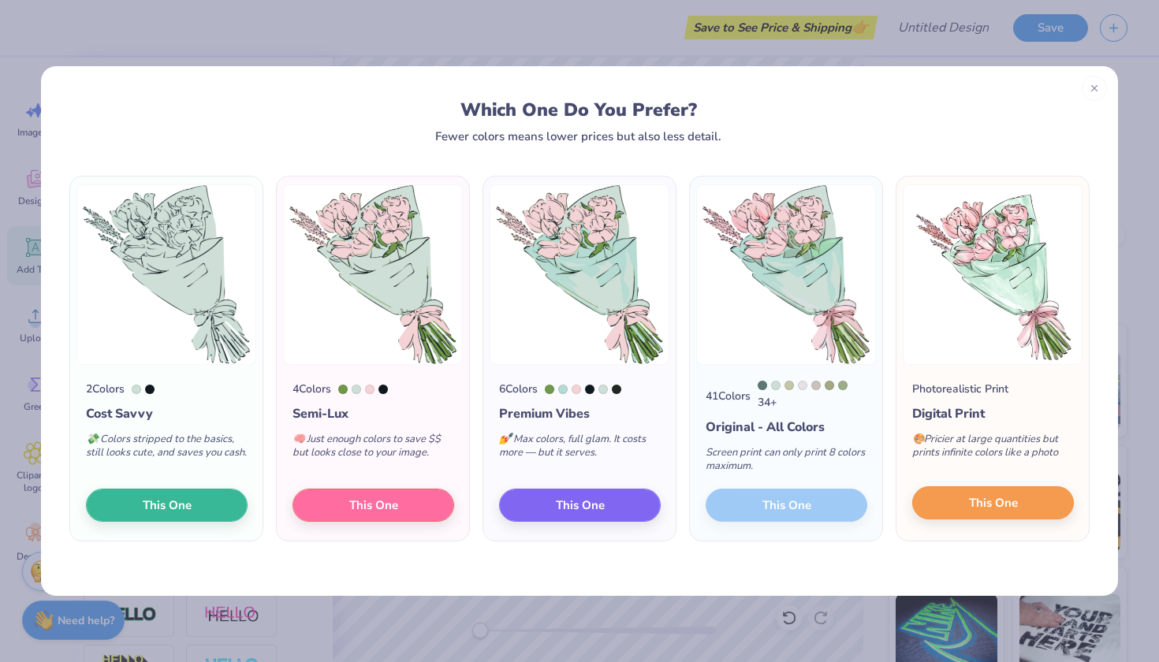
click at [1004, 502] on span "This One" at bounding box center [993, 503] width 49 height 18
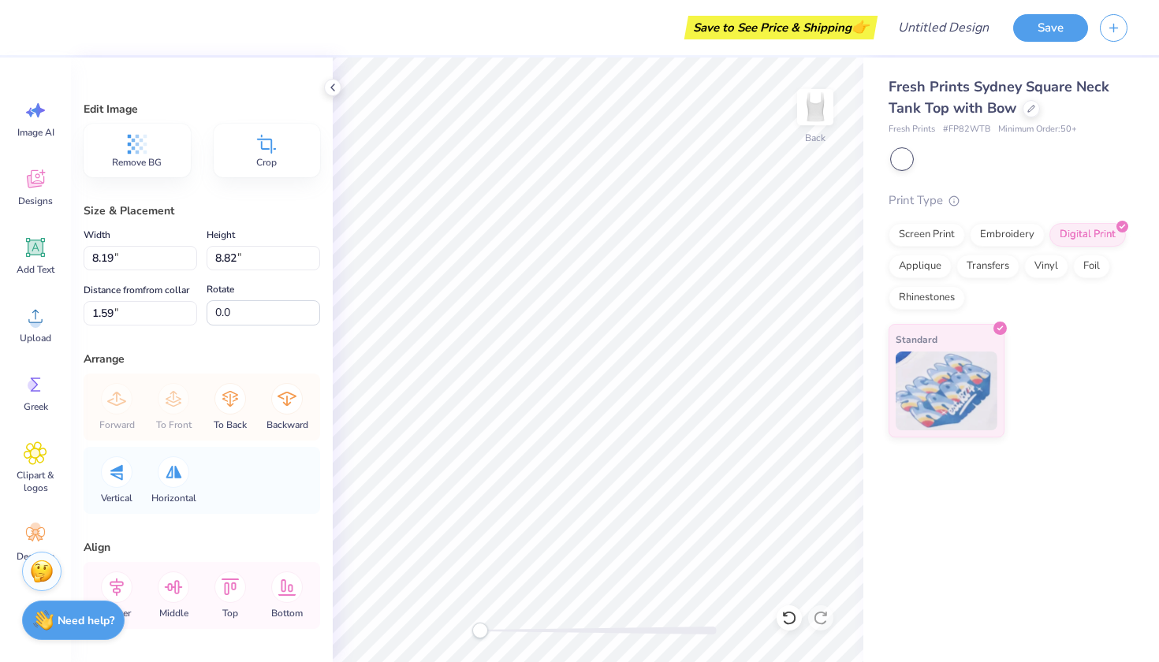
type input "5.69"
type input "6.14"
click at [898, 517] on div "Fresh Prints Sydney Square Neck Tank Top with Bow Fresh Prints # FP82WTB Minimu…" at bounding box center [1012, 360] width 296 height 605
type input "4.74"
type input "5.11"
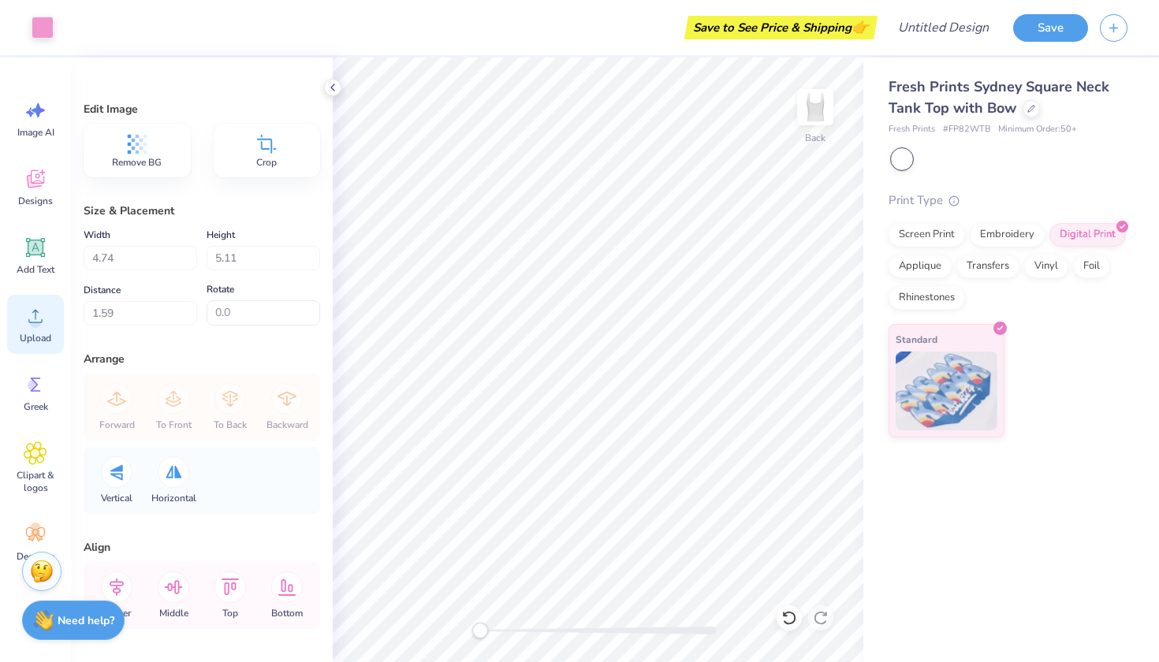
click at [36, 322] on circle at bounding box center [35, 322] width 11 height 11
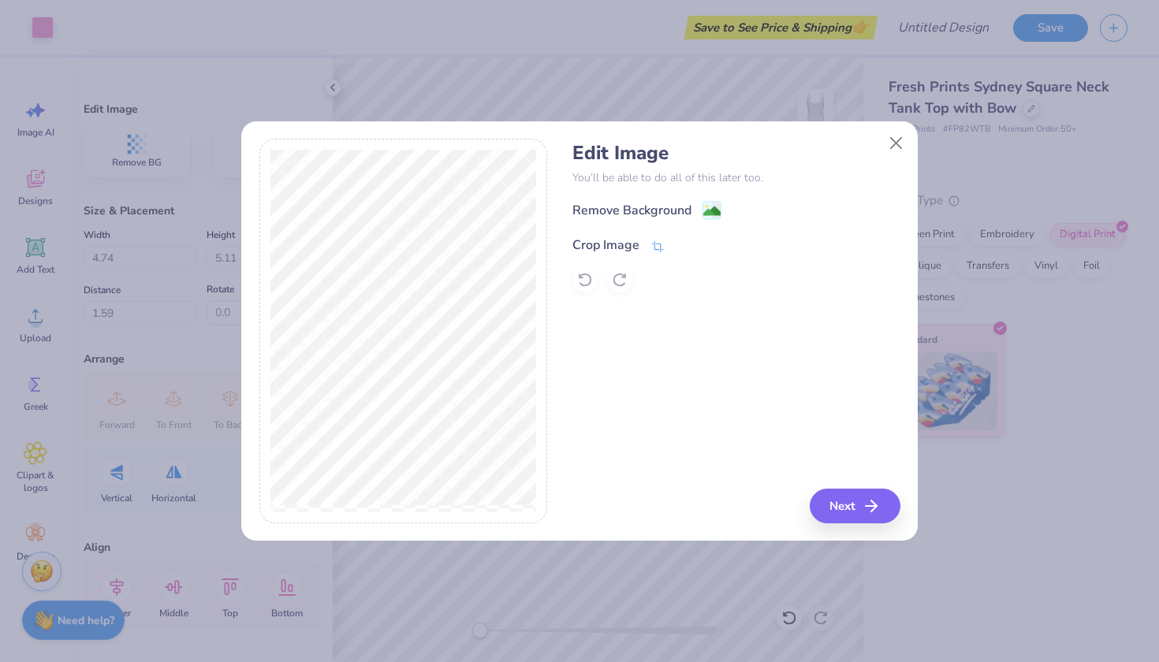
click at [647, 244] on div "Crop Image" at bounding box center [619, 245] width 92 height 19
click at [682, 245] on polyline at bounding box center [684, 243] width 6 height 5
click at [869, 515] on icon "button" at bounding box center [876, 506] width 19 height 19
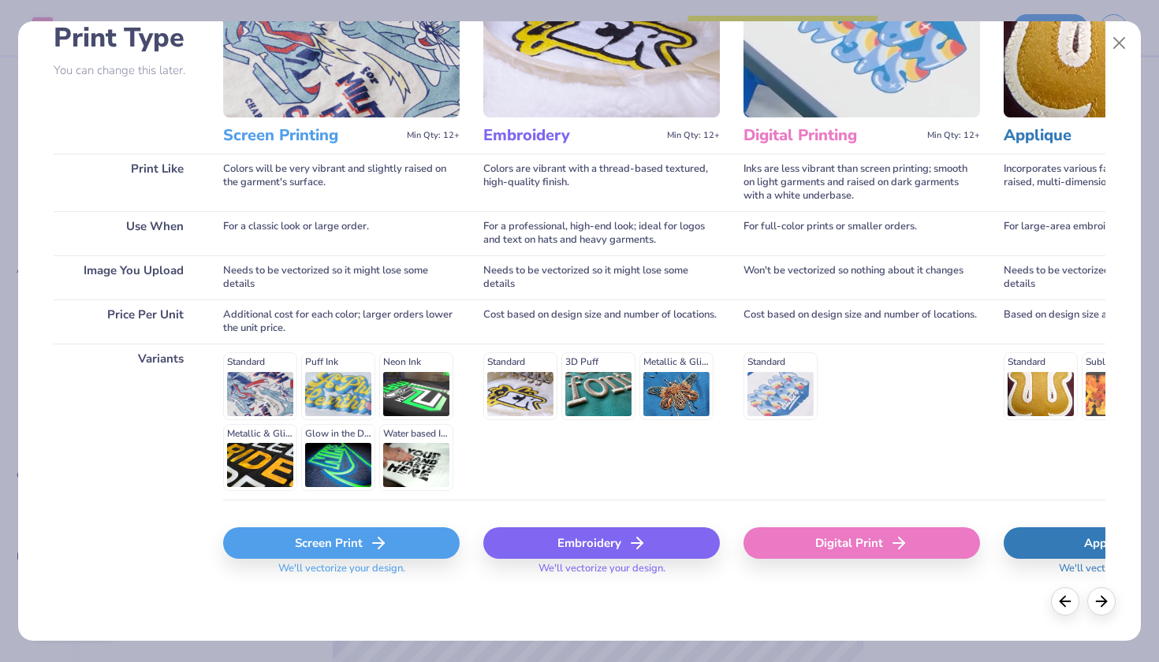
scroll to position [123, 0]
click at [360, 549] on div "Screen Print" at bounding box center [341, 544] width 237 height 32
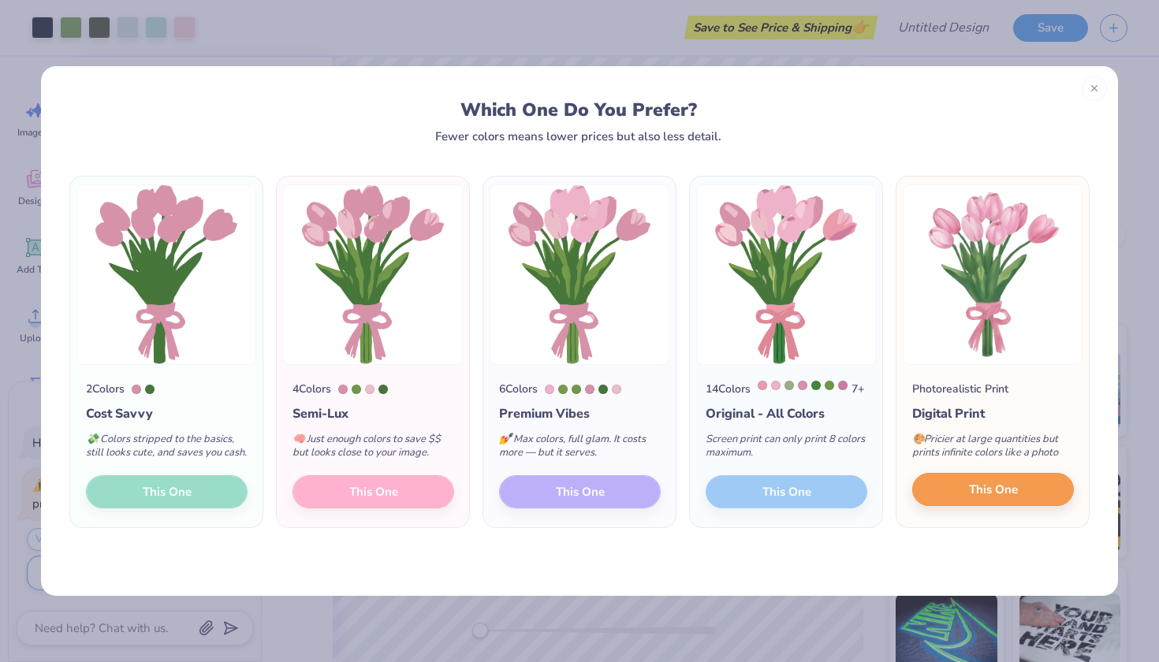
click at [980, 494] on button "This One" at bounding box center [993, 489] width 162 height 33
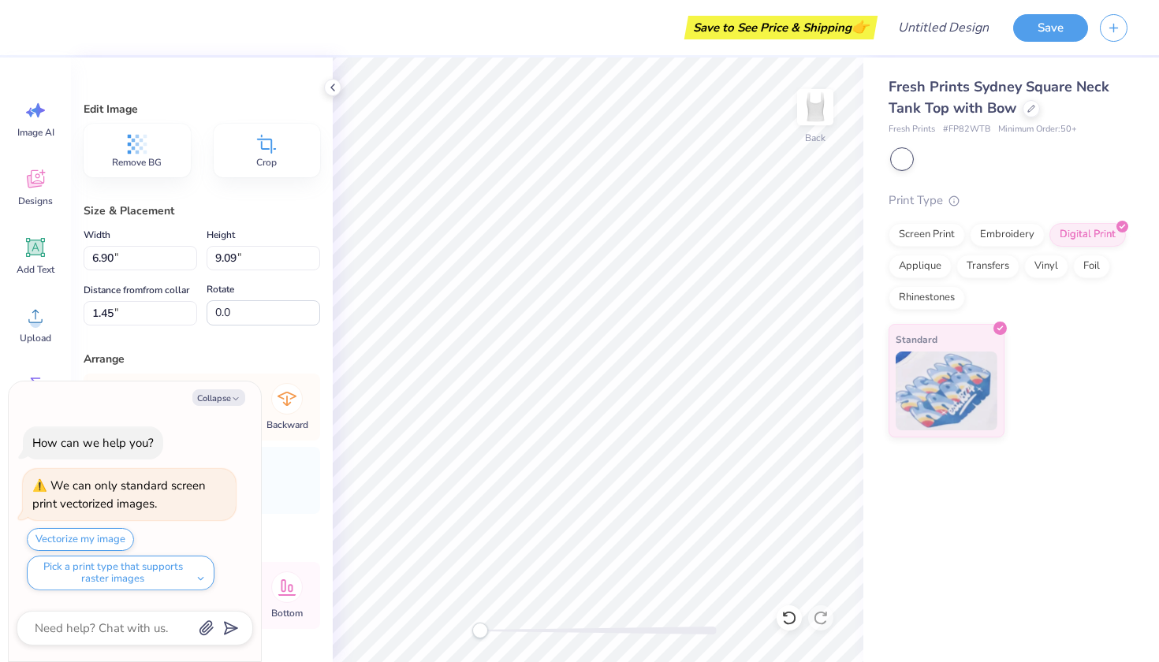
type textarea "x"
type input "3.33"
type input "4.40"
type textarea "x"
type input "-17.8"
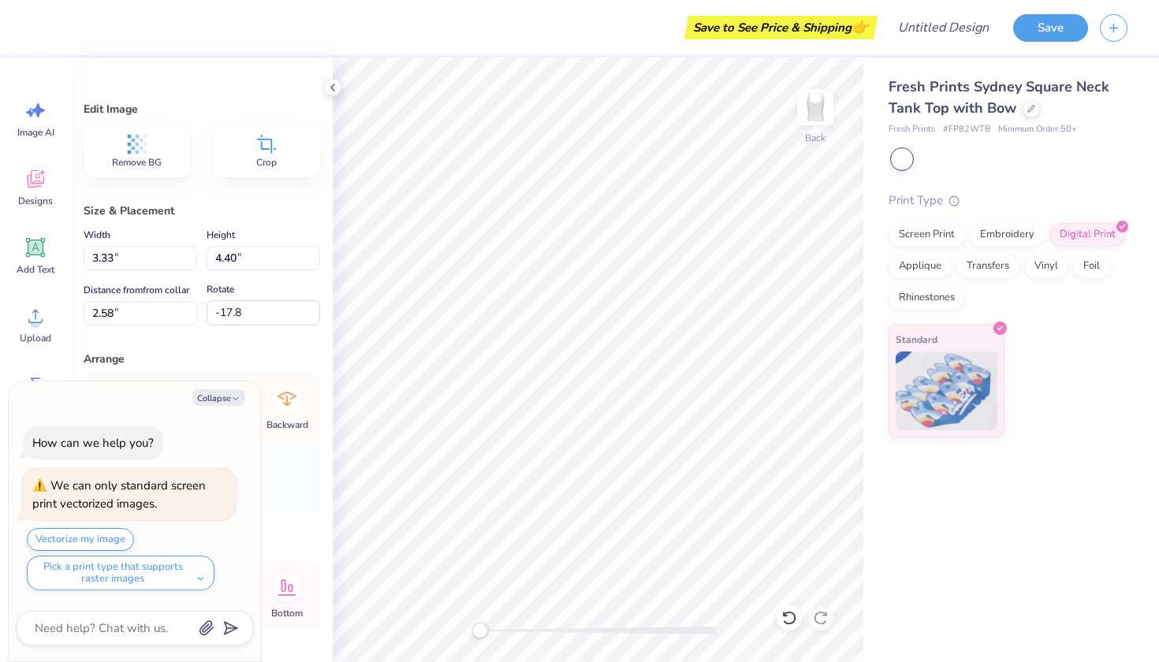
type textarea "x"
type input "4.88"
type input "0.0"
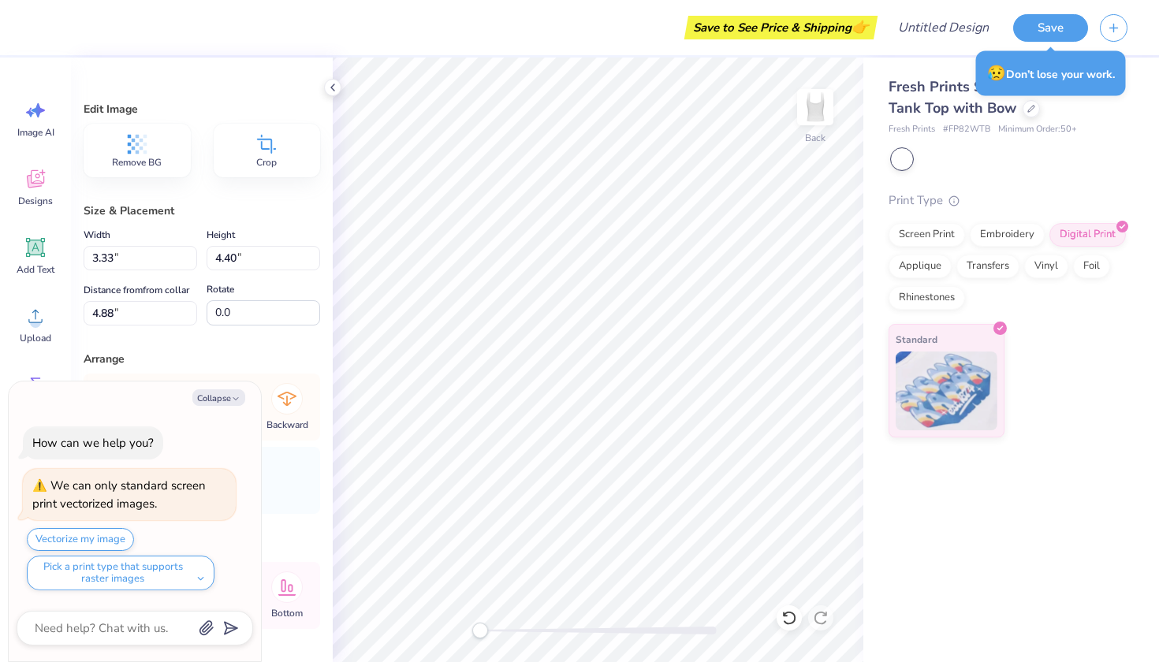
type textarea "x"
type input "-19.3"
type textarea "x"
type input "0.0"
type textarea "x"
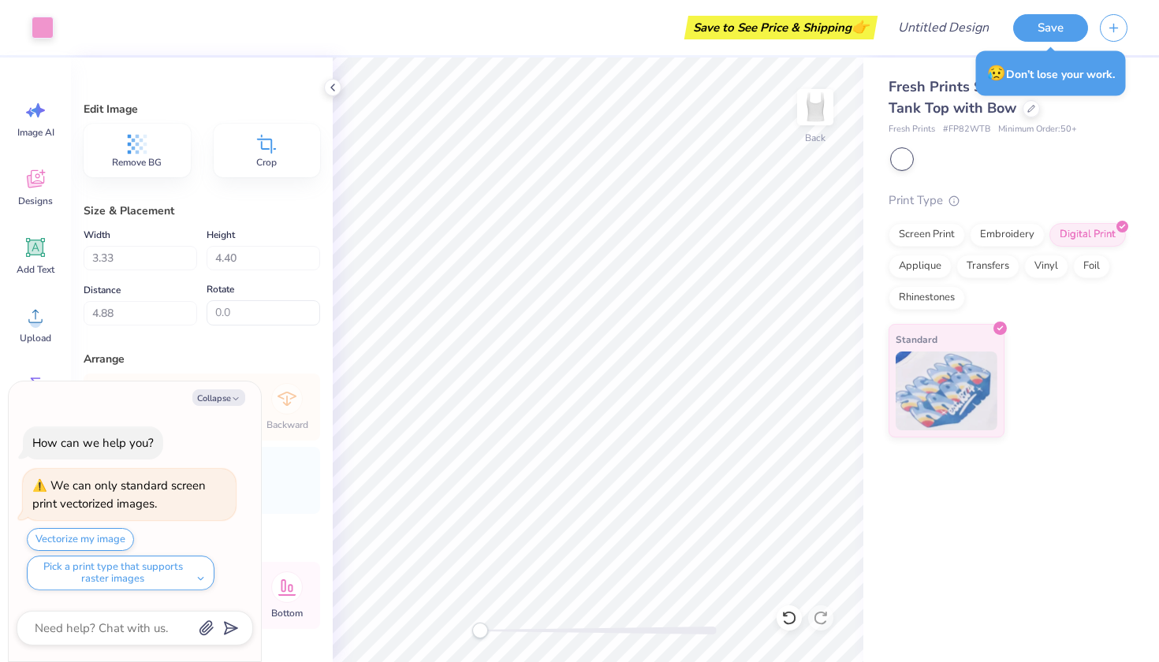
type input "4.56"
type input "5.19"
type input "4.00"
type input "-19.3"
type textarea "x"
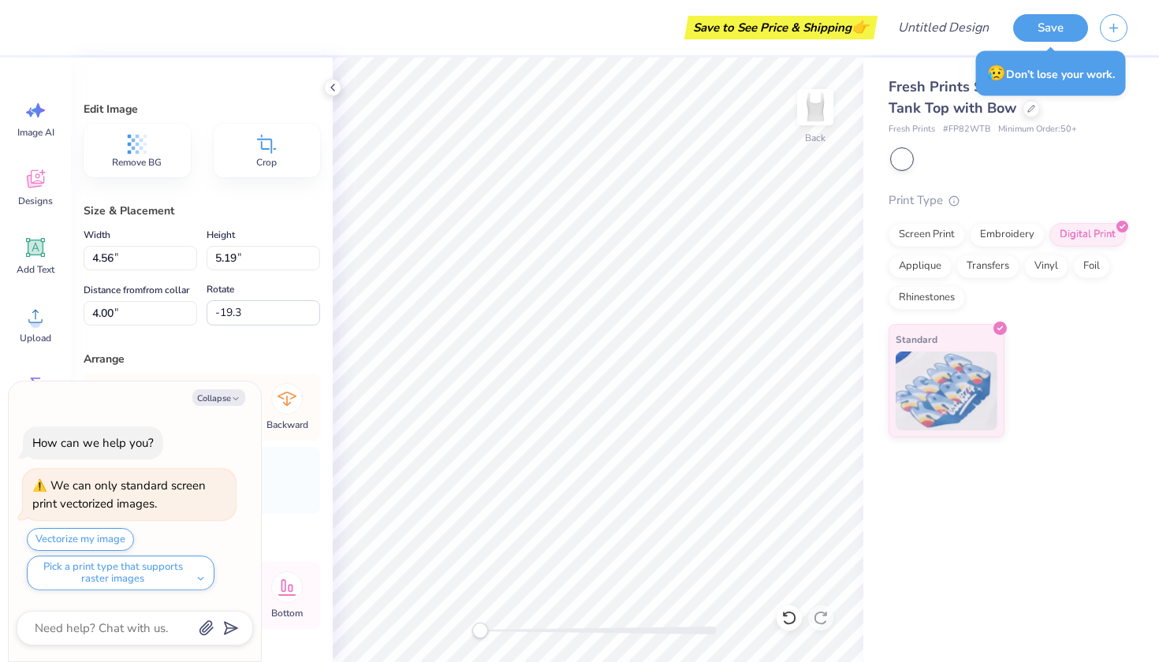
type input "3.16"
type textarea "x"
type input "0.0"
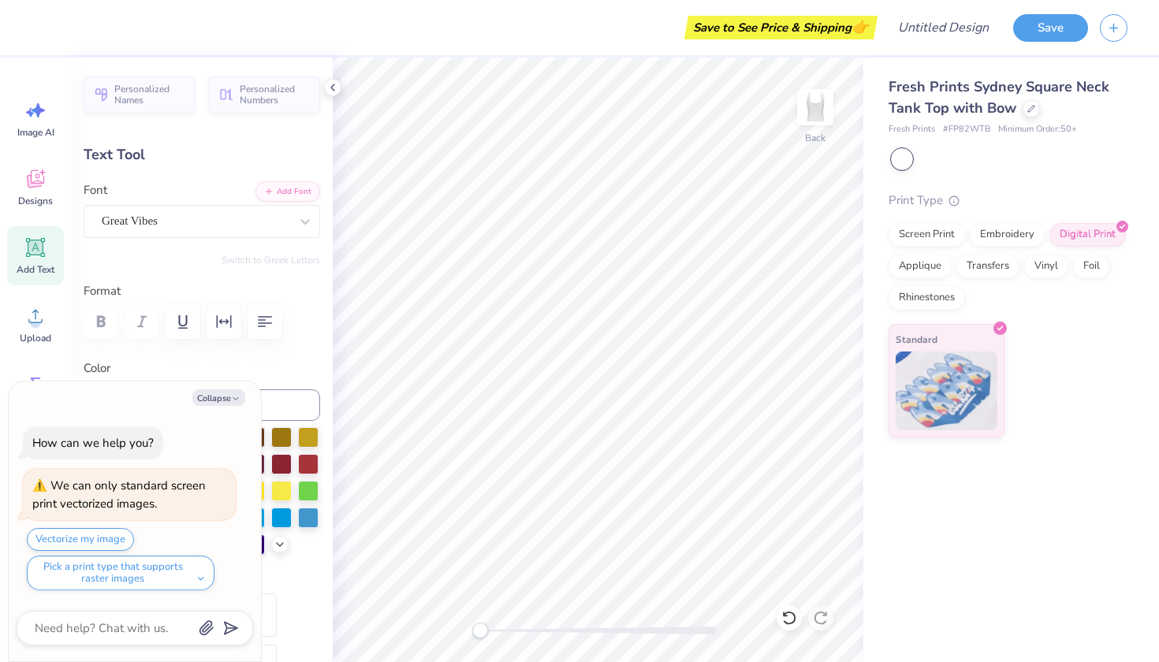
type textarea "x"
type input "4.31"
type input "2.72"
type input "5.38"
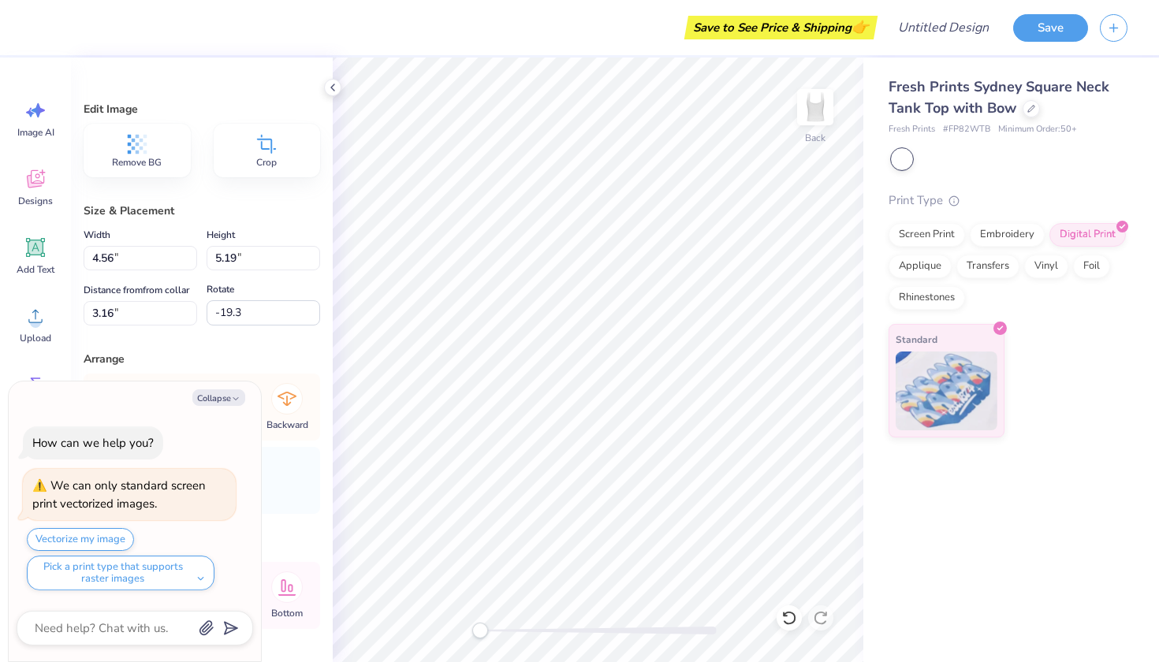
type textarea "x"
type input "0.0"
type textarea "x"
type input "-19.3"
type textarea "x"
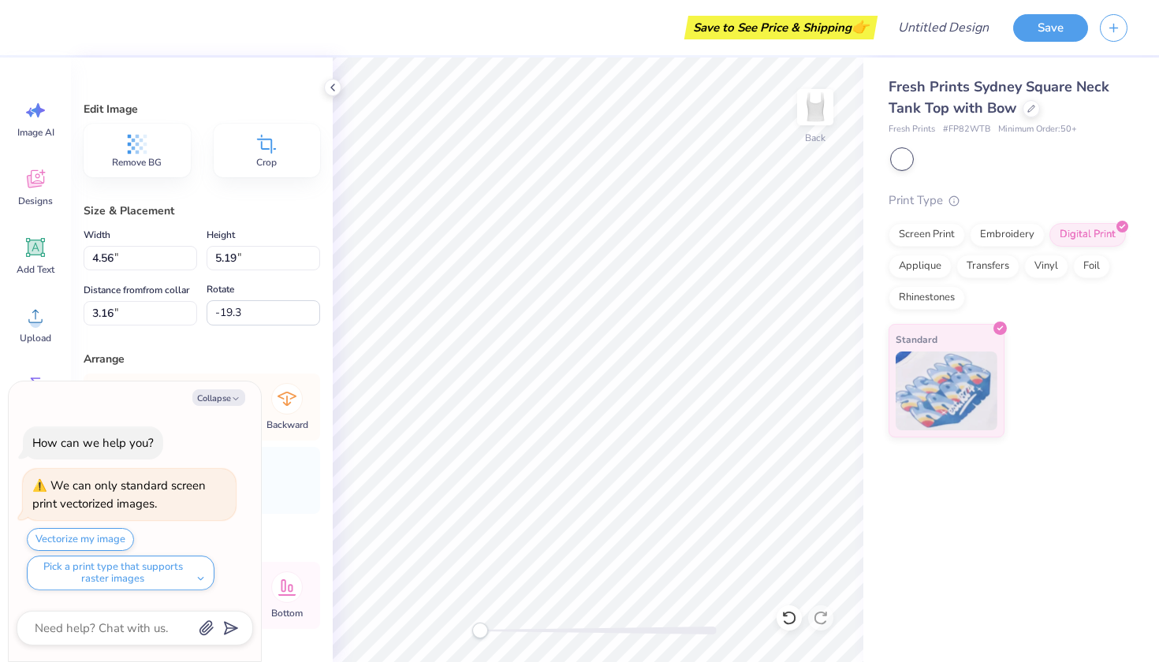
type input "5.89"
type input "6.69"
type input "3.87"
type textarea "x"
type input "0.0"
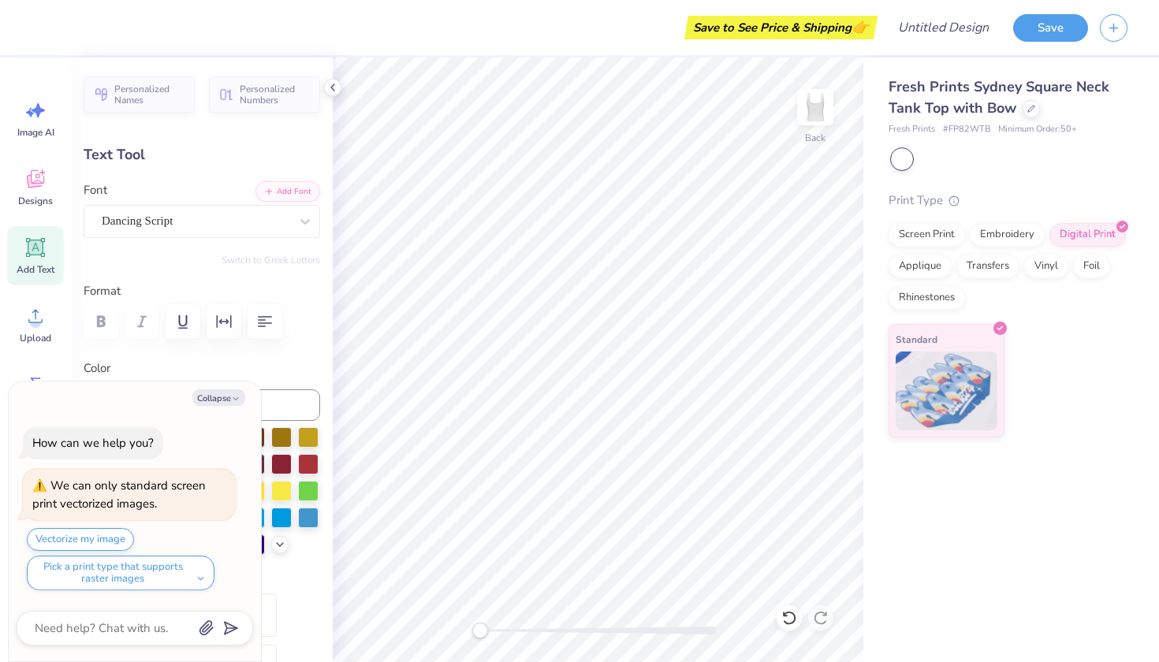
type textarea "x"
type input "4.03"
type input "1.70"
type input "2.91"
type textarea "x"
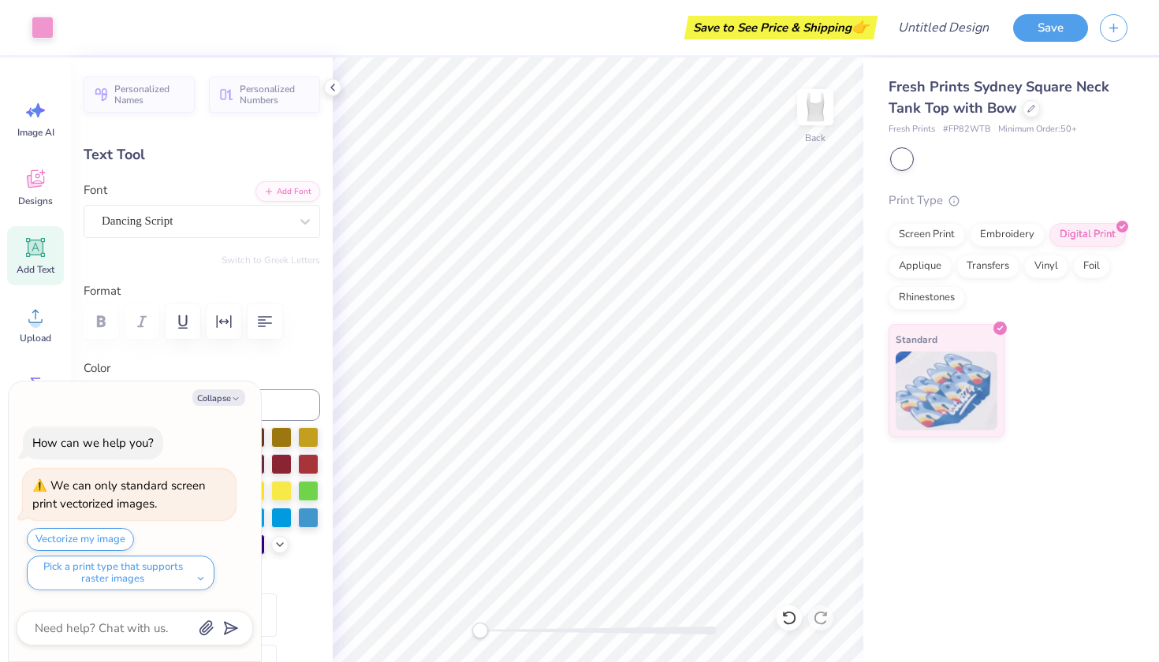
type input "3.19"
type textarea "x"
type input "3.54"
type input "1.49"
type input "3.20"
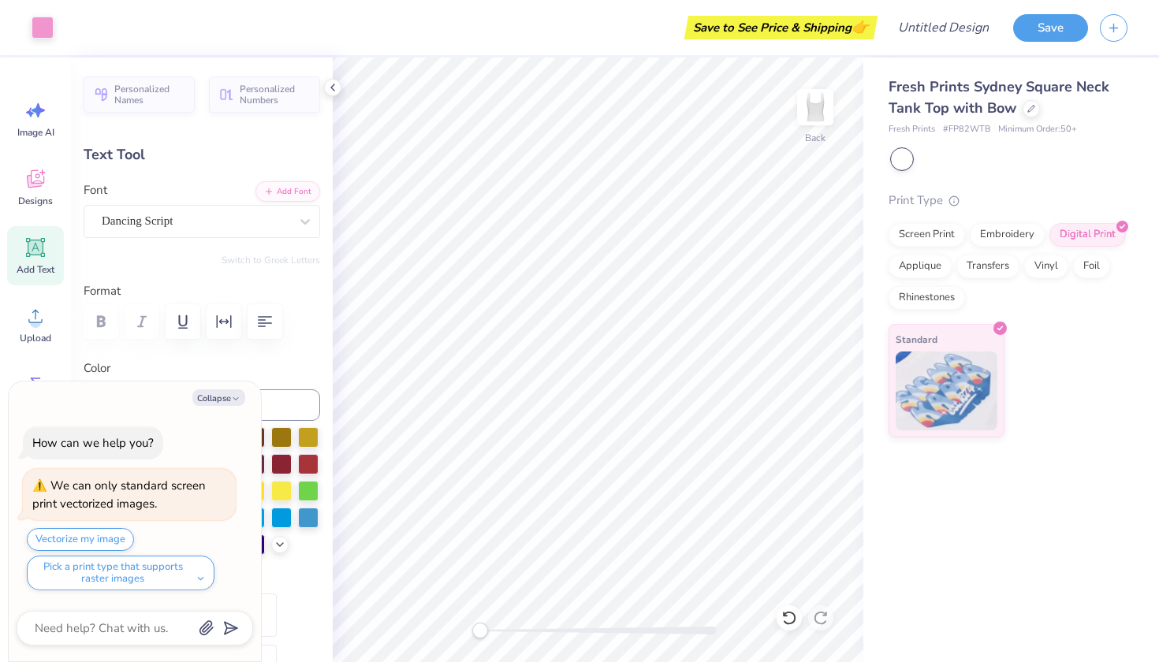
type textarea "x"
type input "3.46"
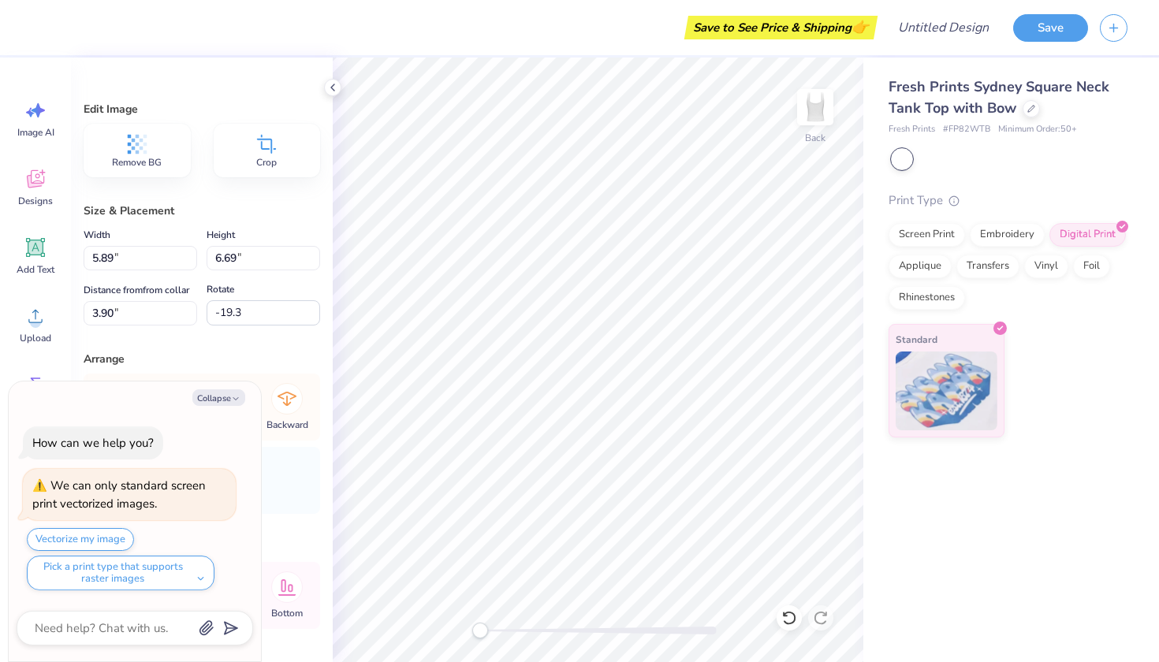
type textarea "x"
type input "0.0"
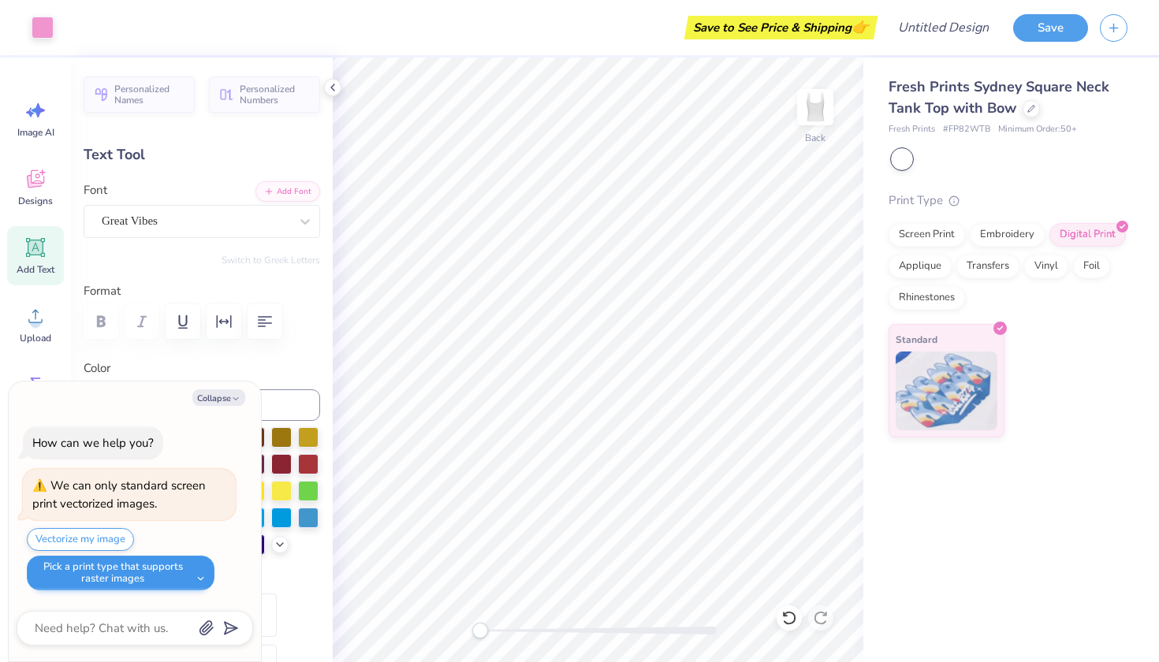
click at [197, 575] on button "Pick a print type that supports raster images" at bounding box center [121, 573] width 188 height 35
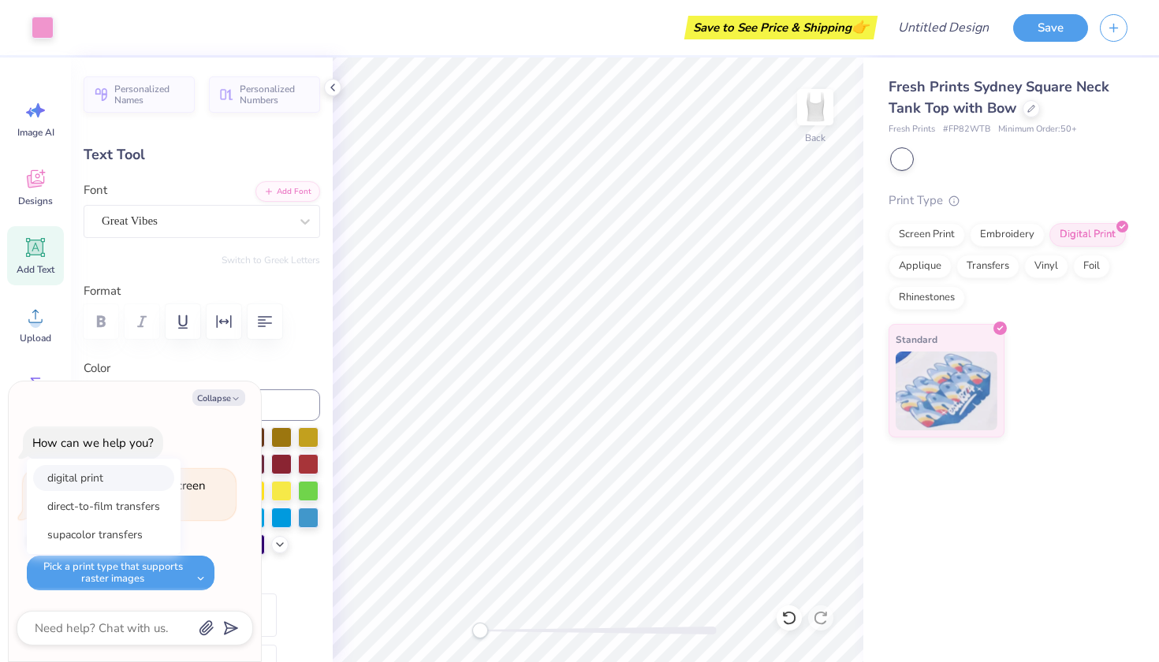
click at [87, 478] on button "digital print" at bounding box center [103, 478] width 141 height 26
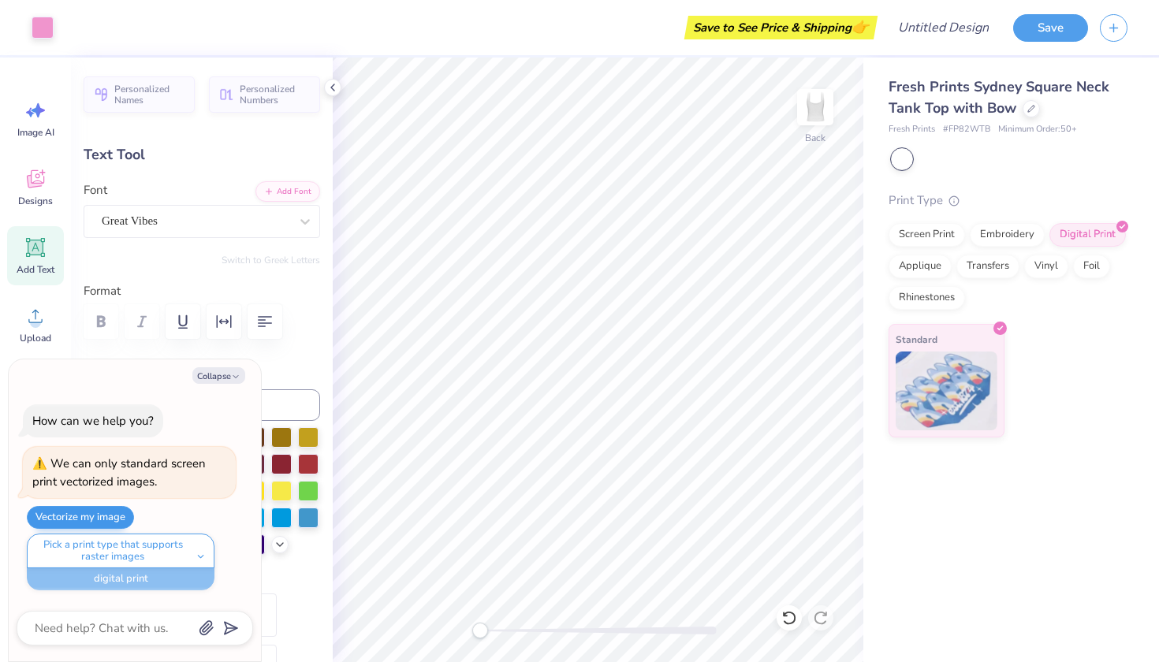
click at [98, 520] on button "Vectorize my image" at bounding box center [80, 517] width 107 height 23
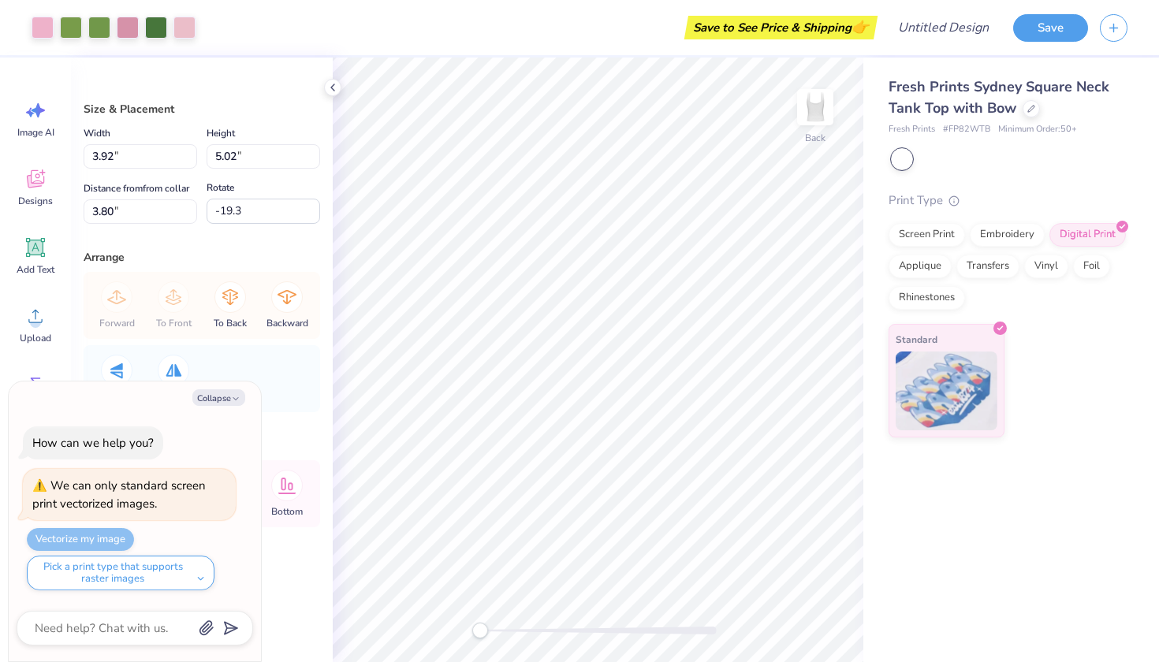
click at [103, 539] on div "Vectorize my image Pick a print type that supports raster images digital print …" at bounding box center [131, 559] width 209 height 62
click at [129, 573] on button "Pick a print type that supports raster images" at bounding box center [121, 573] width 188 height 35
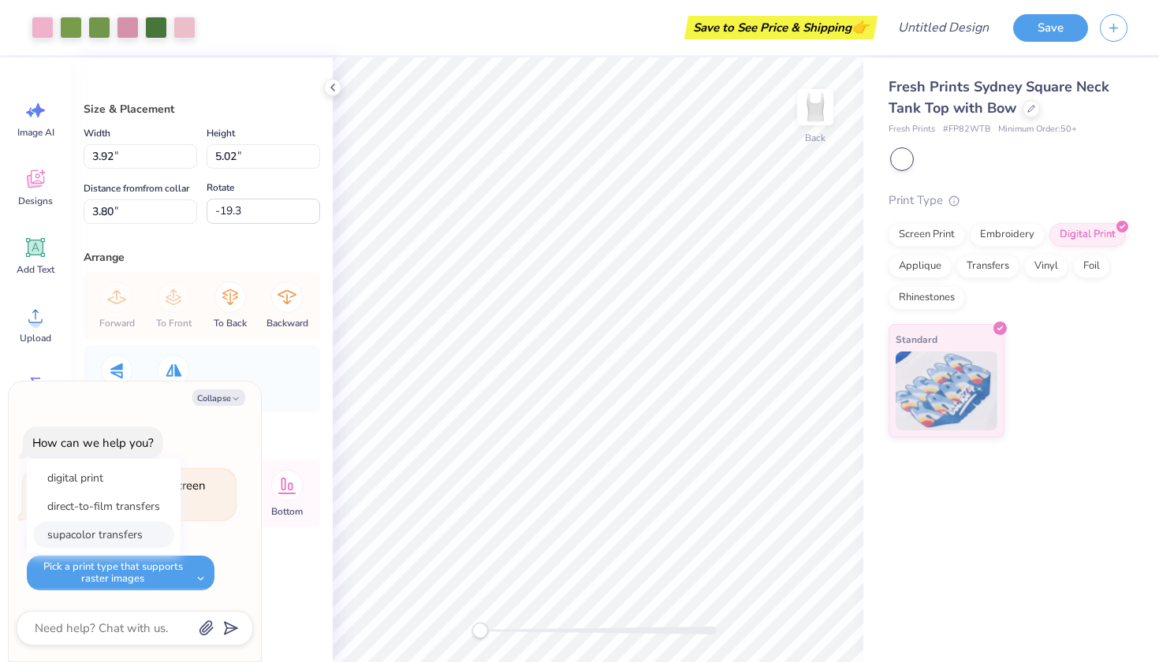
click at [119, 536] on button "supacolor transfers" at bounding box center [103, 535] width 141 height 26
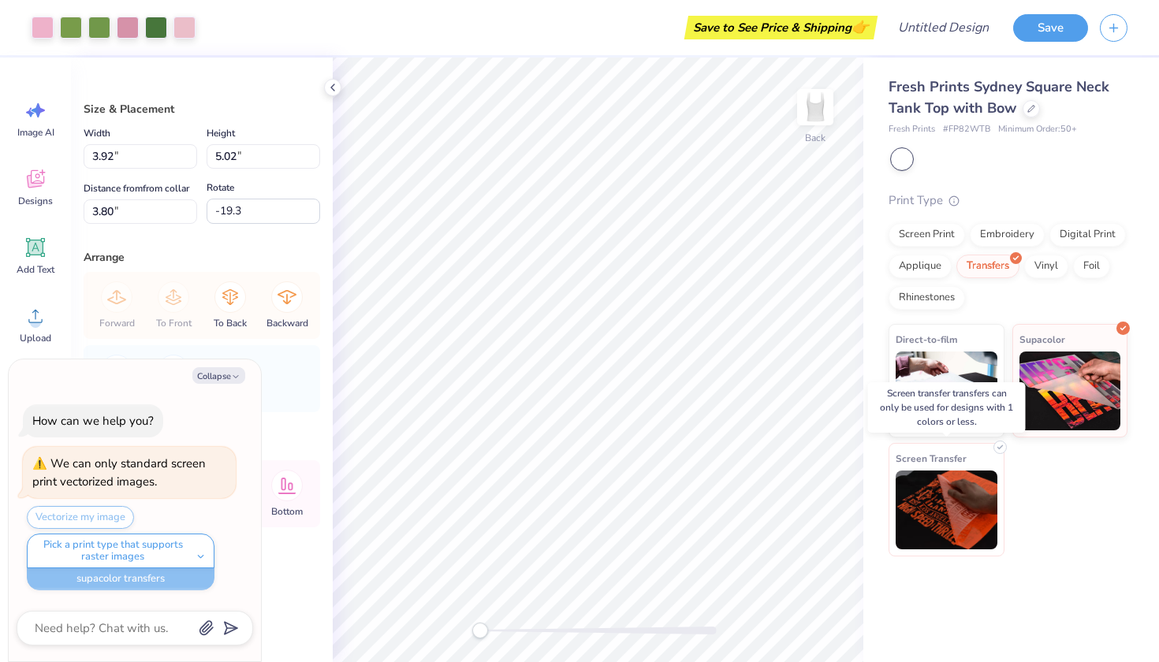
click at [931, 465] on span "Screen Transfer" at bounding box center [931, 458] width 71 height 17
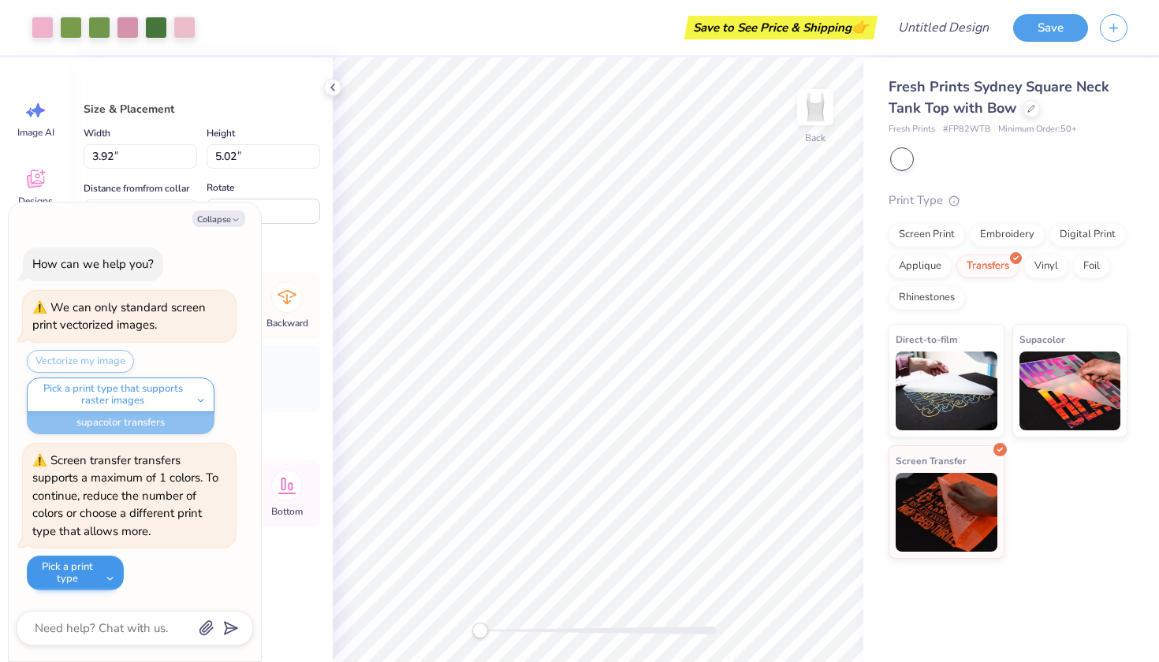
click at [94, 573] on button "Pick a print type" at bounding box center [75, 573] width 97 height 35
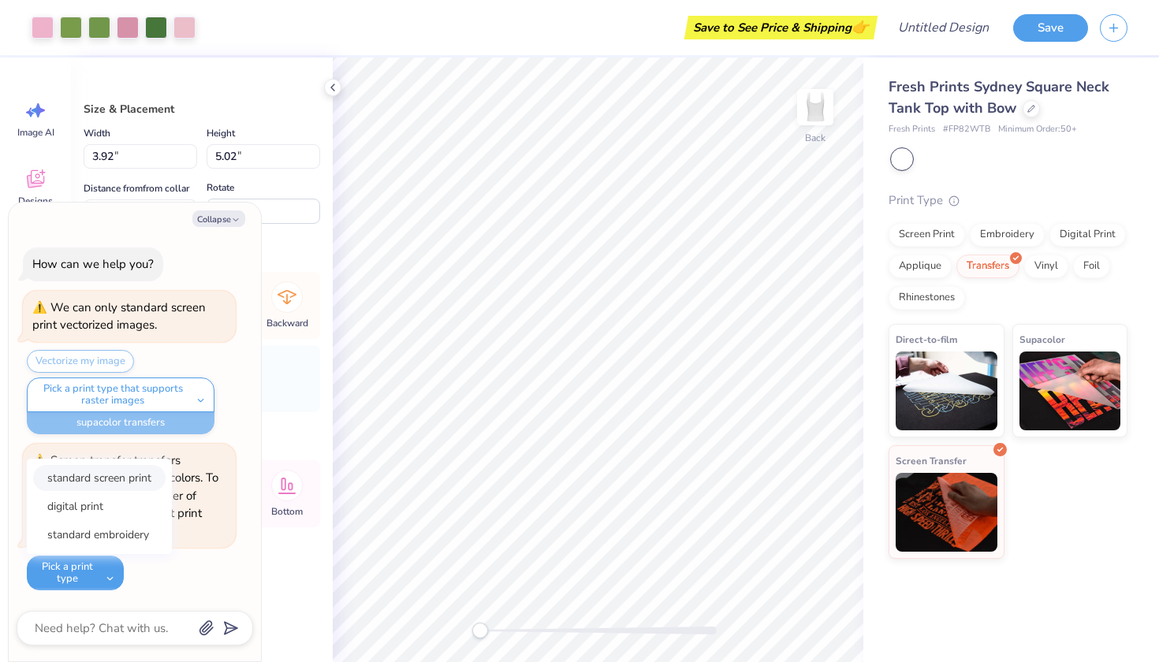
click at [114, 476] on button "standard screen print" at bounding box center [99, 478] width 132 height 26
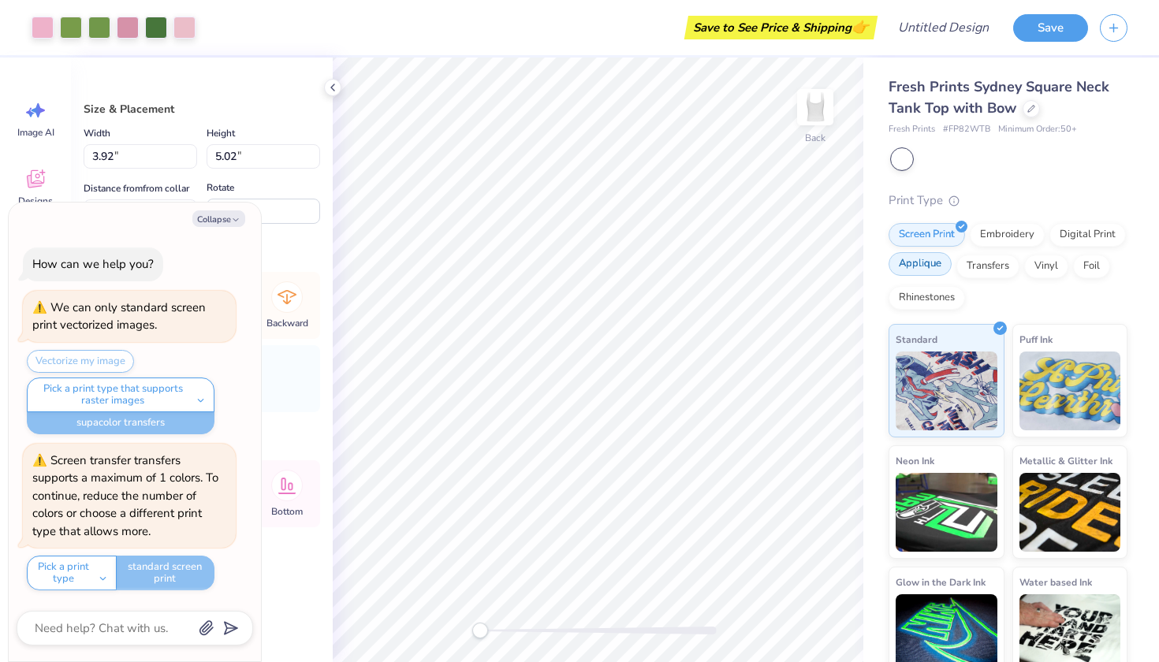
click at [939, 265] on div "Applique" at bounding box center [920, 264] width 63 height 24
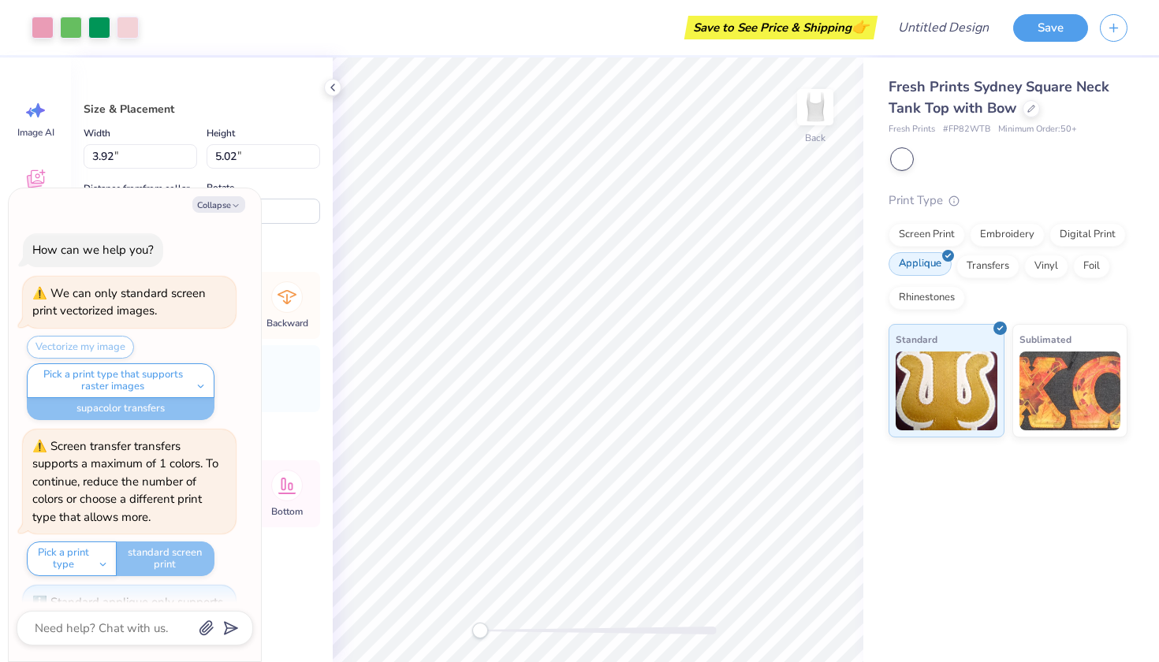
scroll to position [77, 0]
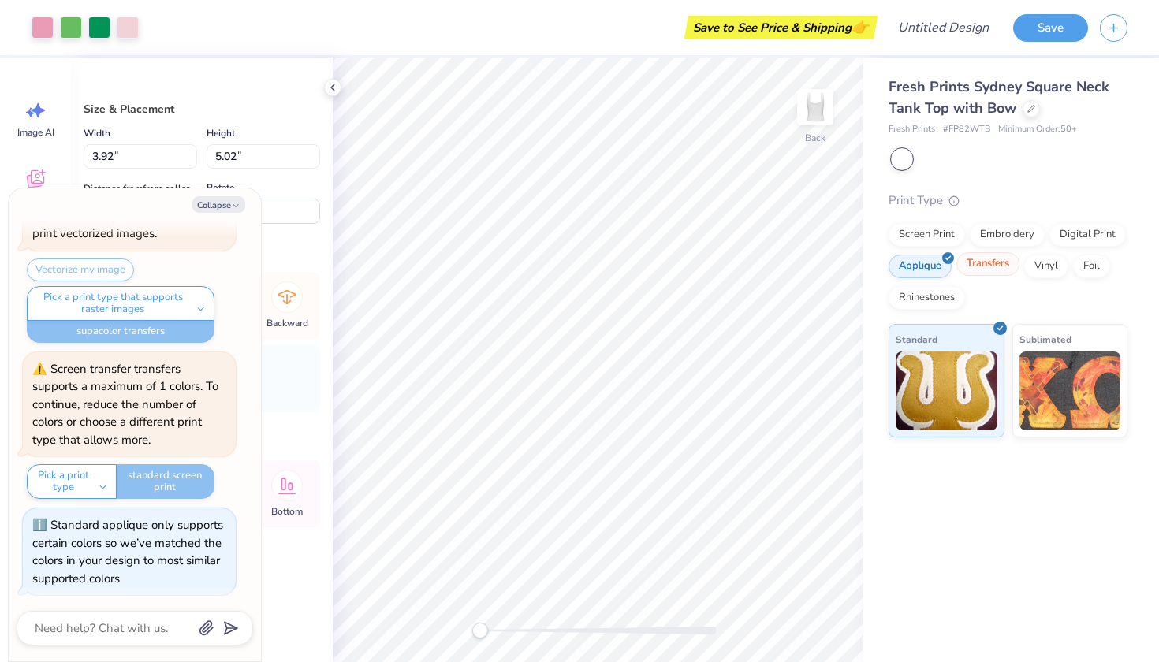
click at [993, 266] on div "Transfers" at bounding box center [988, 264] width 63 height 24
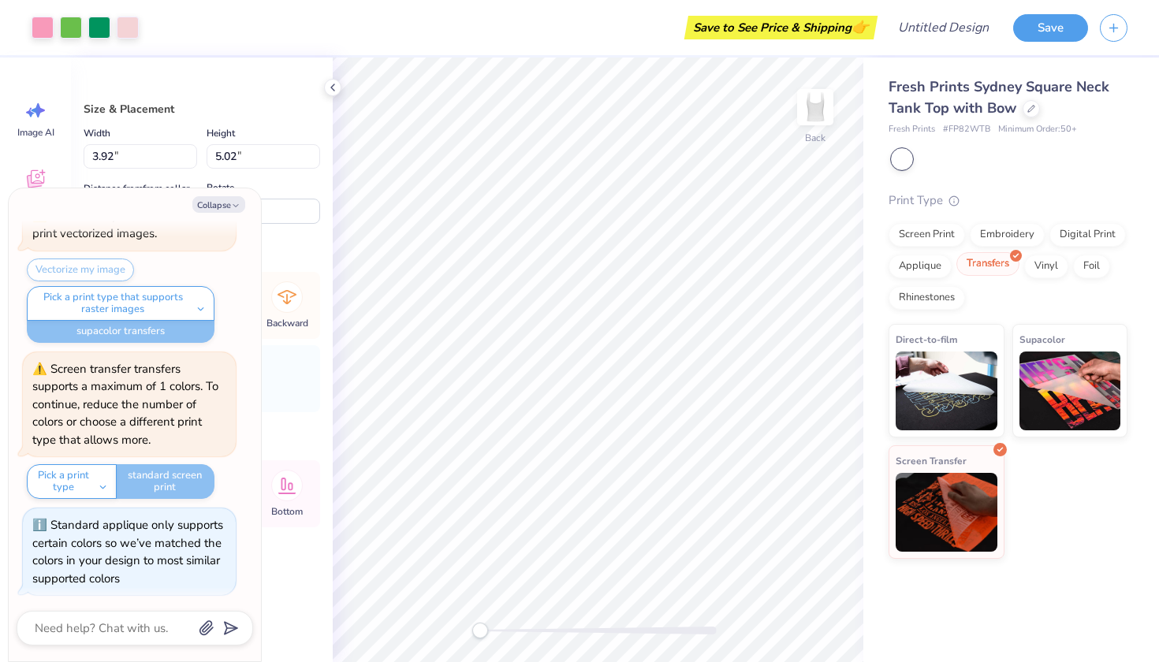
scroll to position [327, 0]
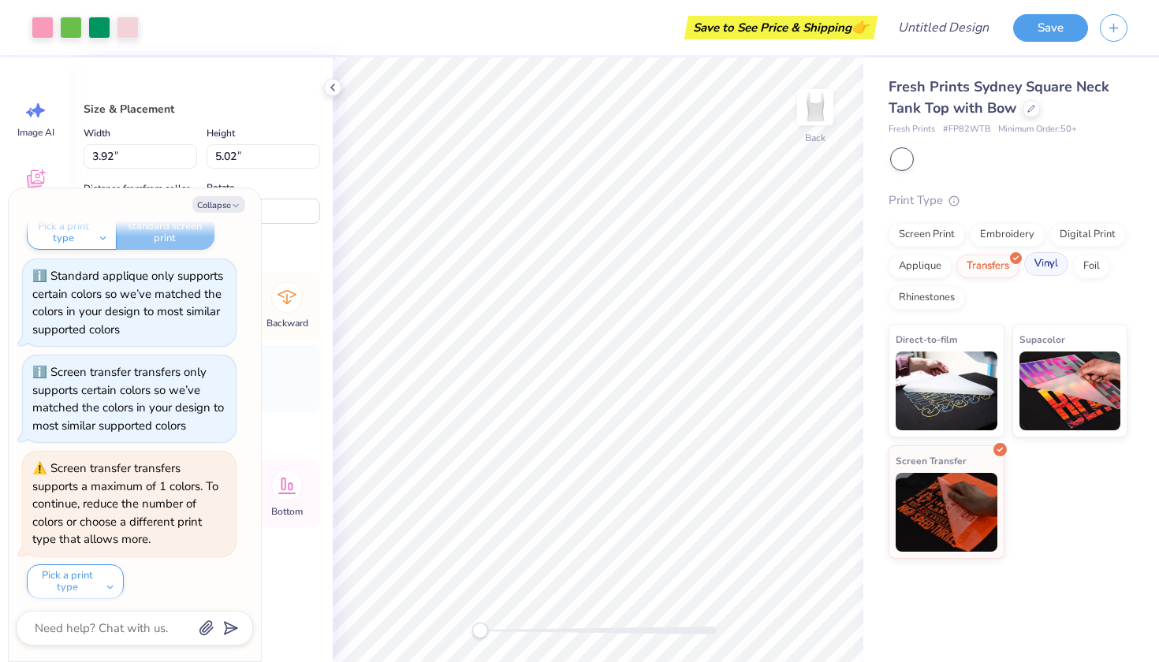
click at [1056, 264] on div "Vinyl" at bounding box center [1046, 264] width 44 height 24
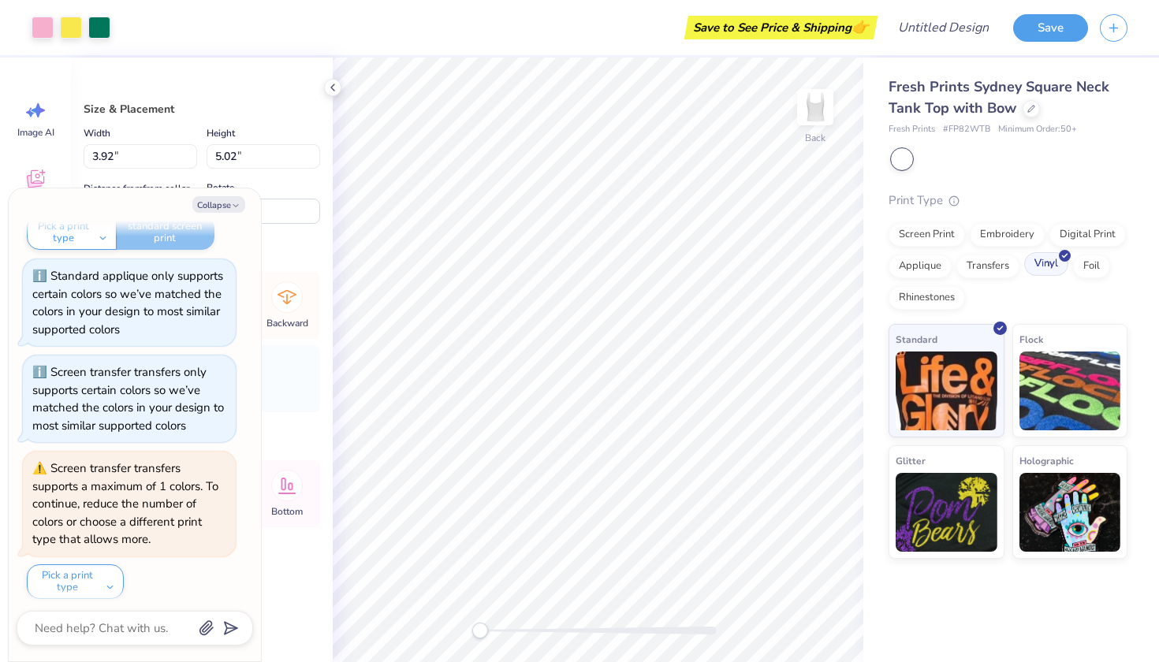
scroll to position [730, 0]
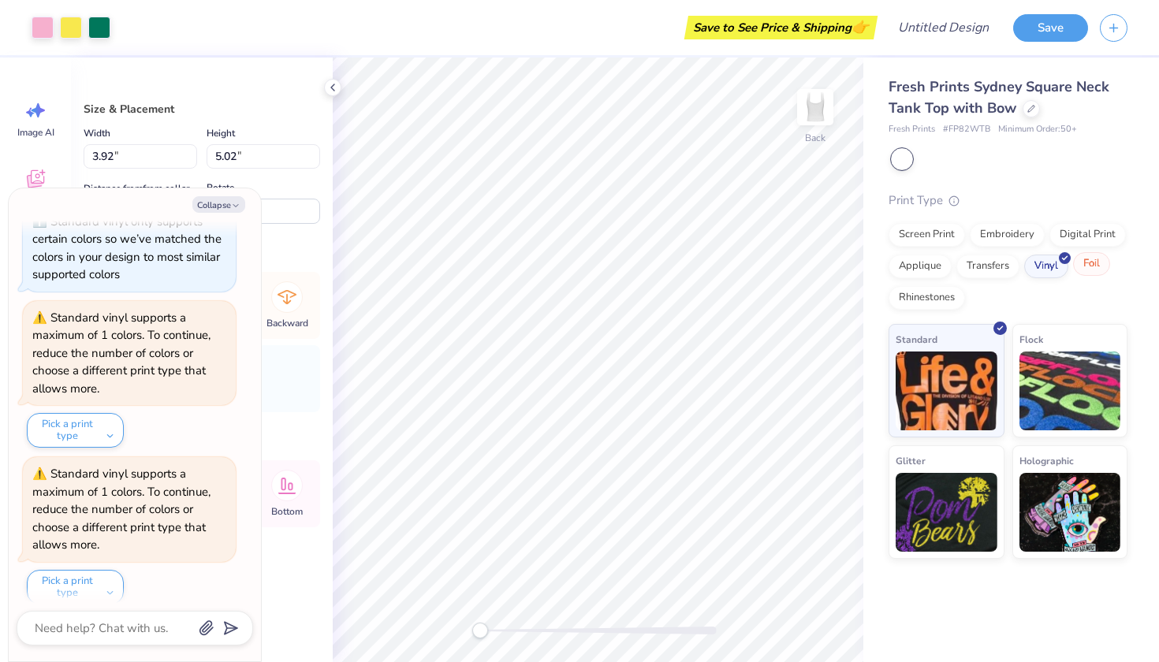
click at [1090, 270] on div "Foil" at bounding box center [1091, 264] width 37 height 24
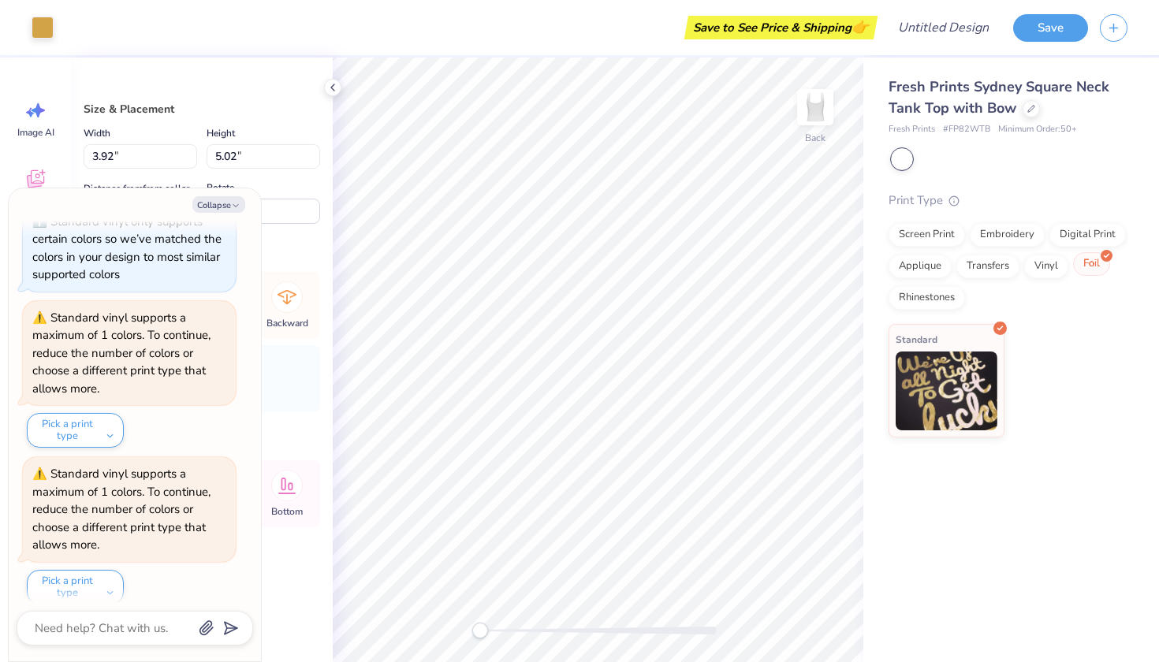
scroll to position [980, 0]
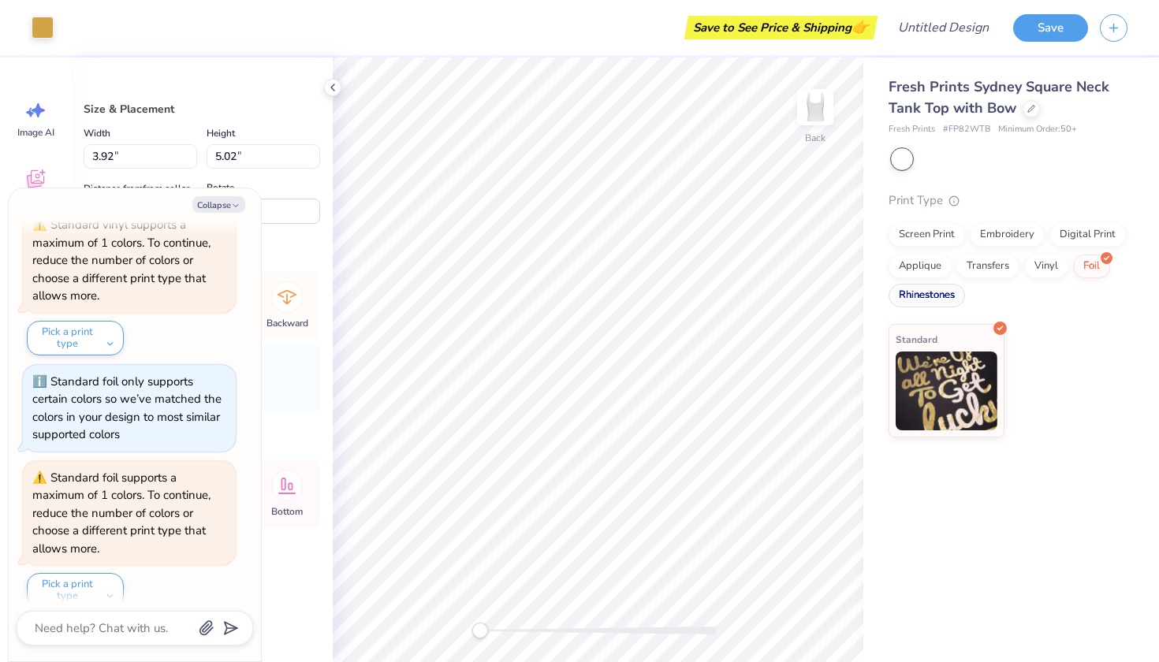
click at [929, 297] on div "Rhinestones" at bounding box center [927, 296] width 77 height 24
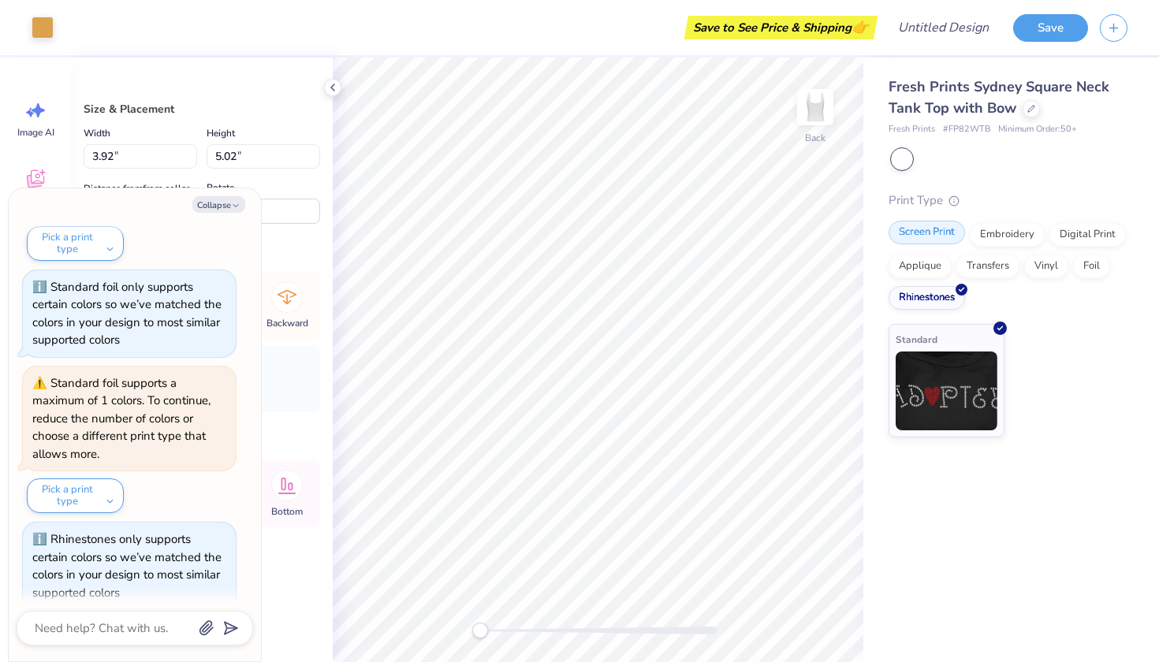
click at [923, 241] on div "Screen Print" at bounding box center [927, 233] width 77 height 24
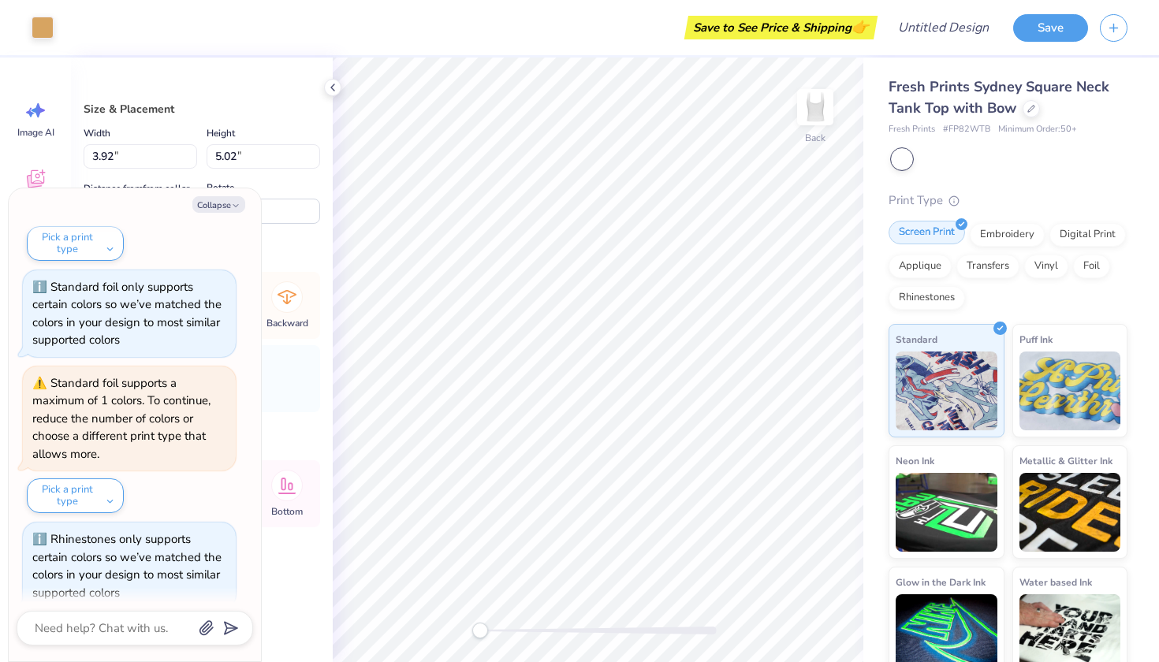
scroll to position [1169, 0]
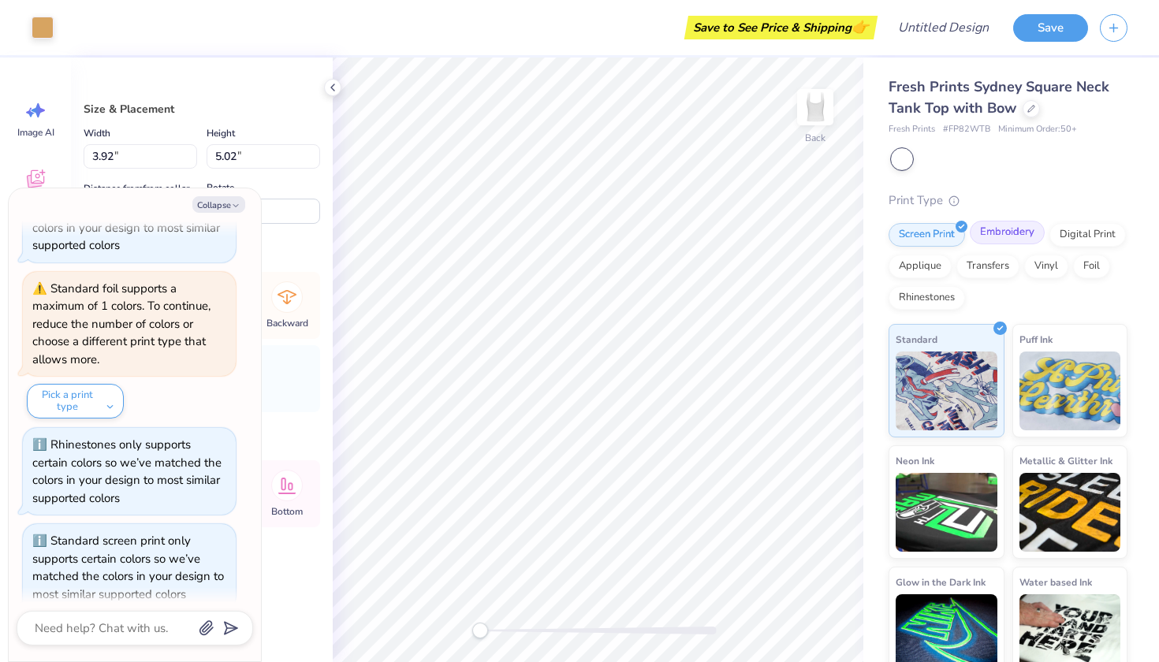
click at [1007, 240] on div "Embroidery" at bounding box center [1007, 233] width 75 height 24
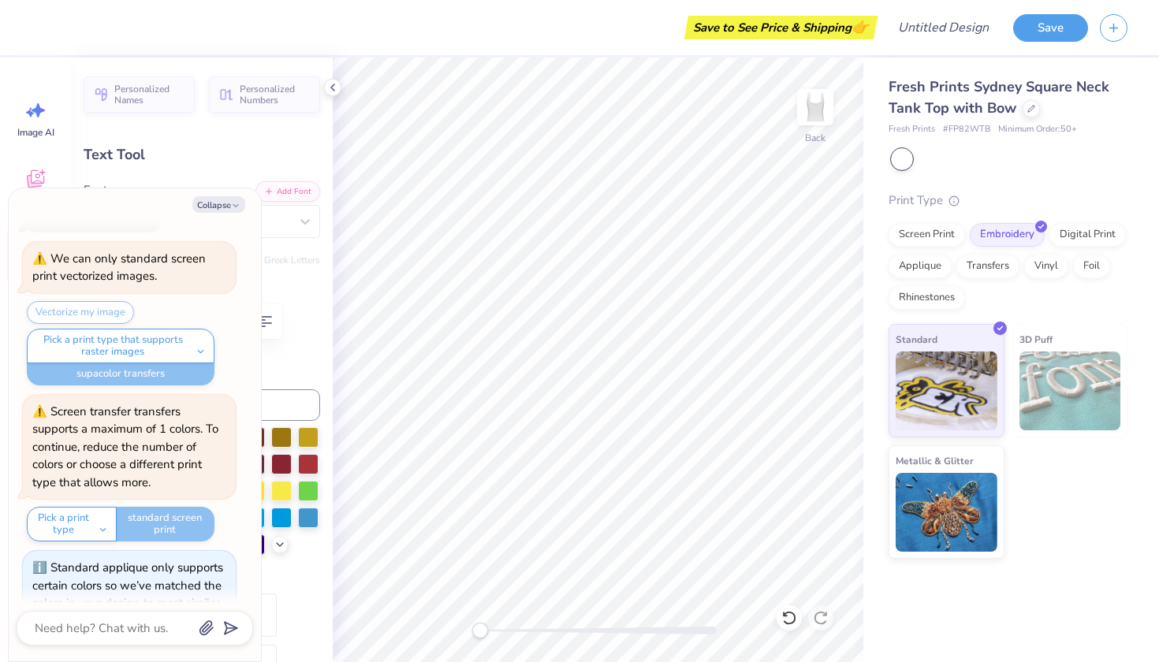
scroll to position [0, 0]
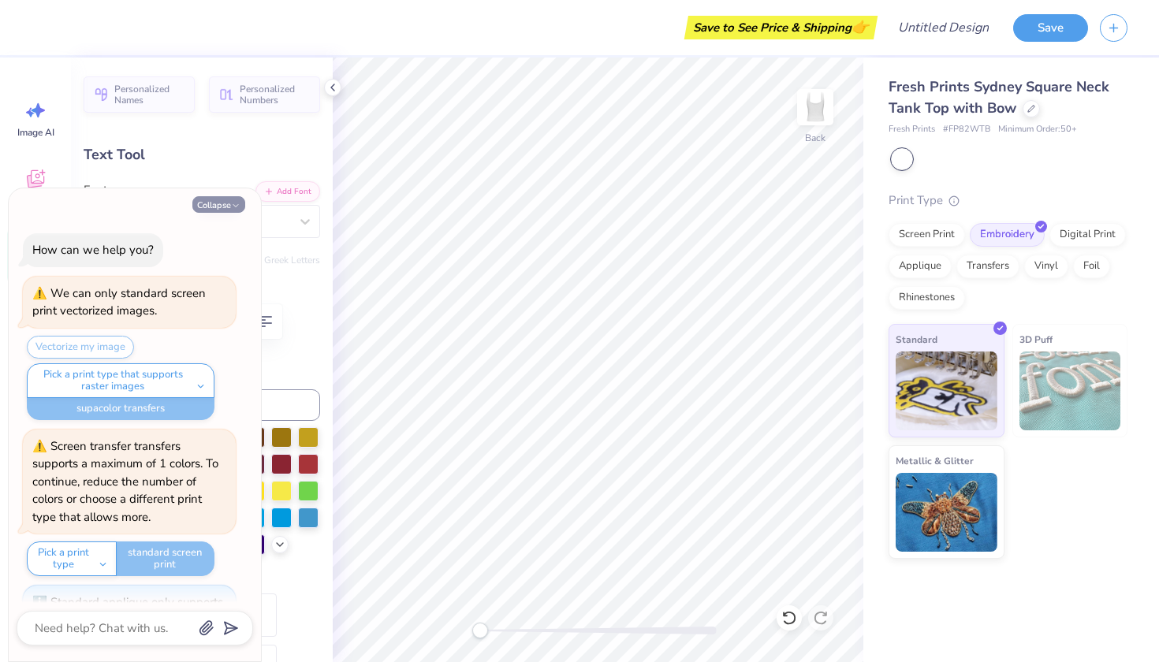
click at [234, 204] on icon "button" at bounding box center [235, 205] width 9 height 9
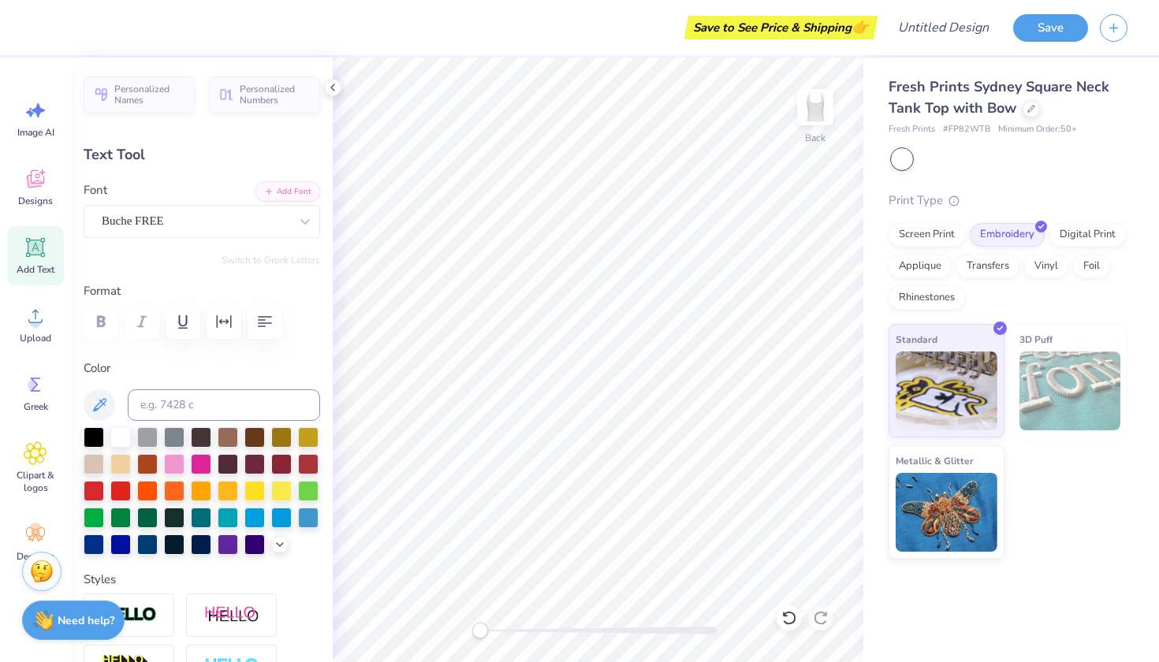
type textarea "x"
click at [170, 462] on div at bounding box center [174, 463] width 21 height 21
type input "3.54"
type input "1.49"
type input "3.52"
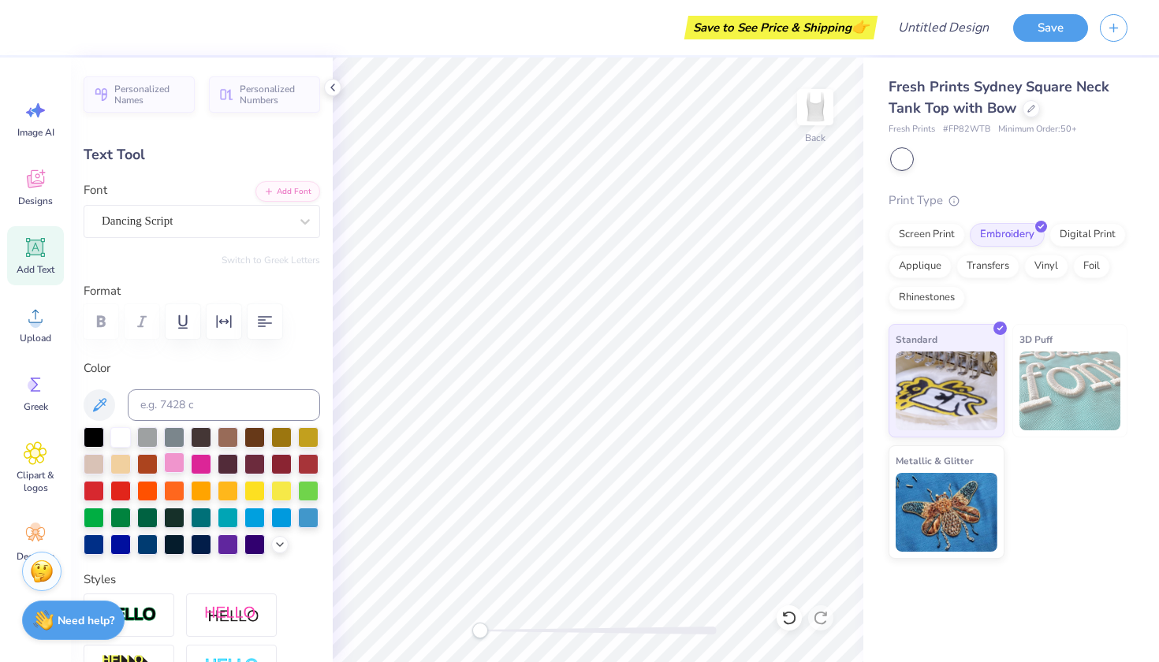
click at [175, 464] on div at bounding box center [174, 463] width 21 height 21
type input "4.31"
type input "2.72"
type input "5.22"
click at [174, 464] on div at bounding box center [174, 463] width 21 height 21
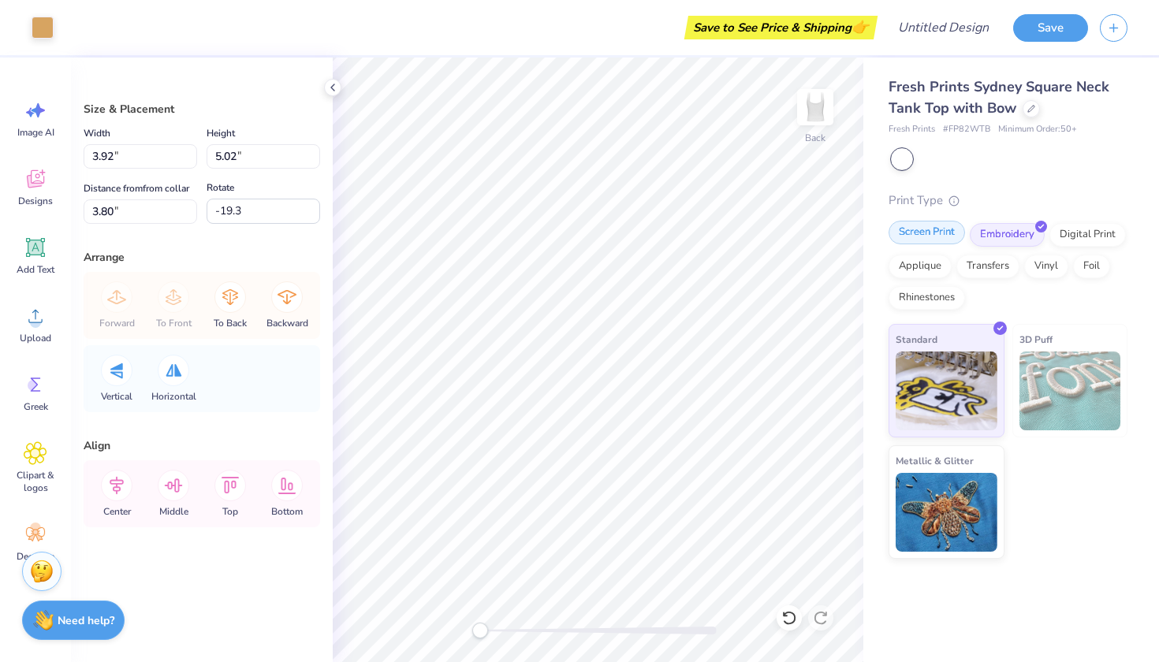
click at [925, 237] on div "Screen Print" at bounding box center [927, 233] width 77 height 24
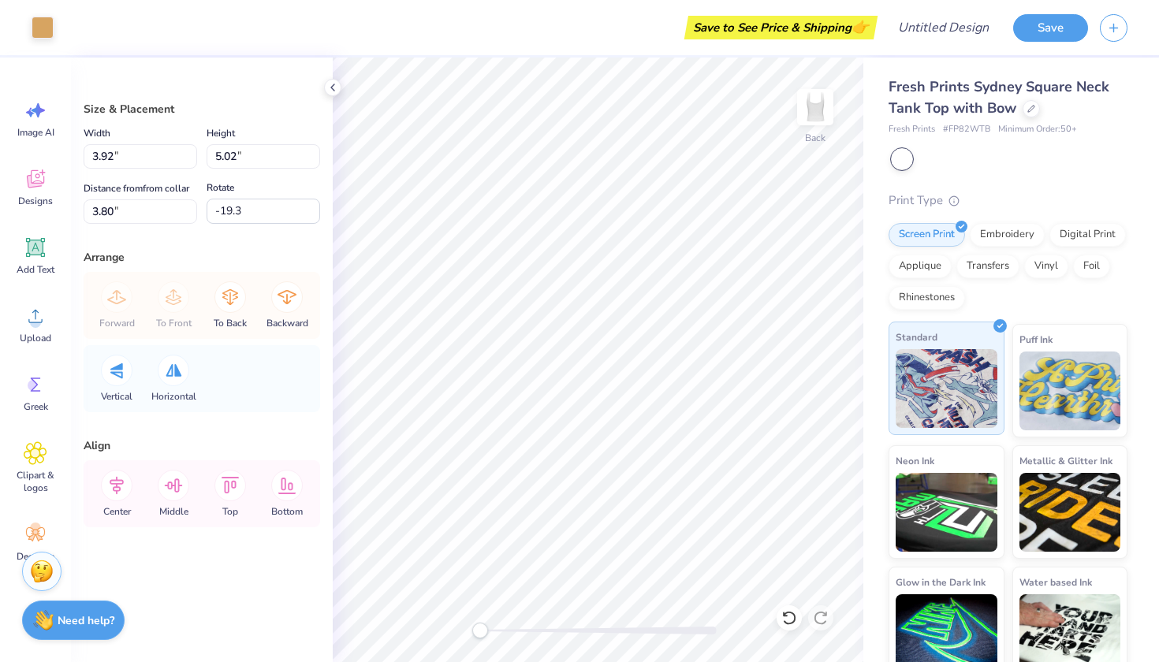
click at [945, 338] on div "Standard" at bounding box center [947, 379] width 116 height 114
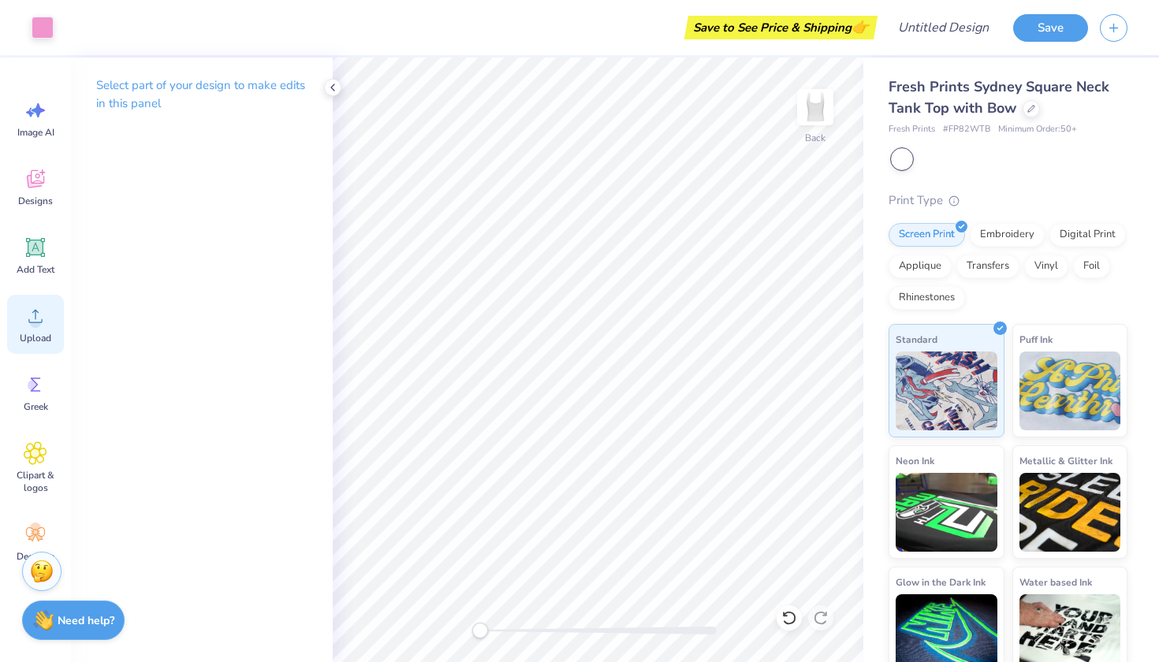
click at [39, 316] on icon at bounding box center [36, 316] width 24 height 24
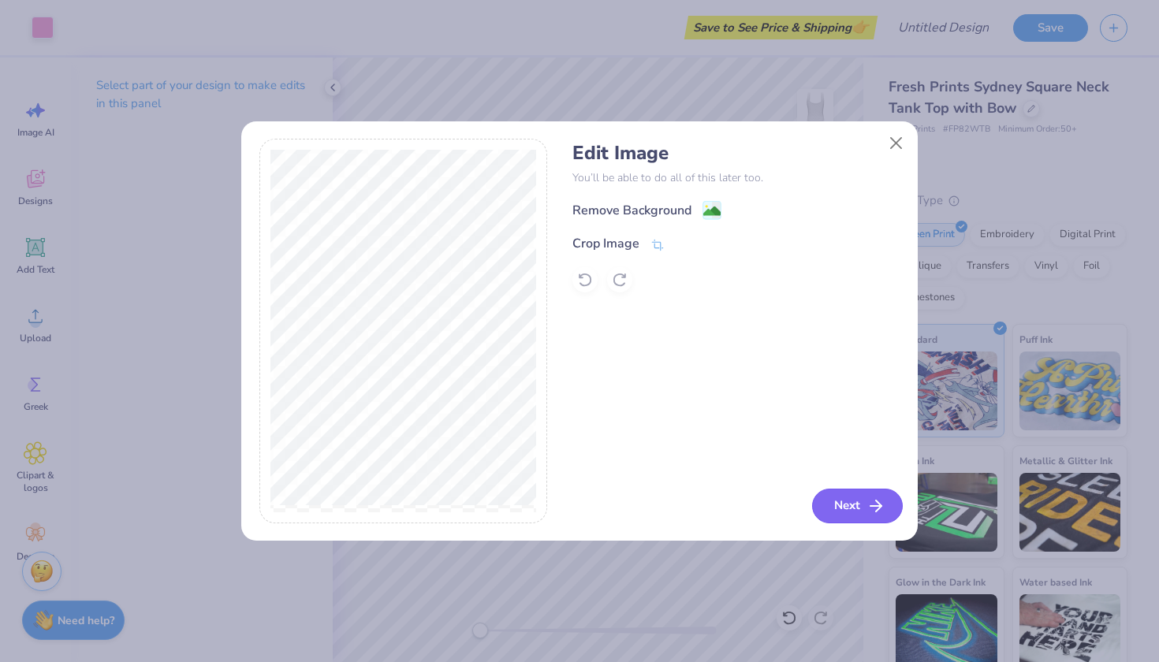
click at [862, 509] on button "Next" at bounding box center [857, 506] width 91 height 35
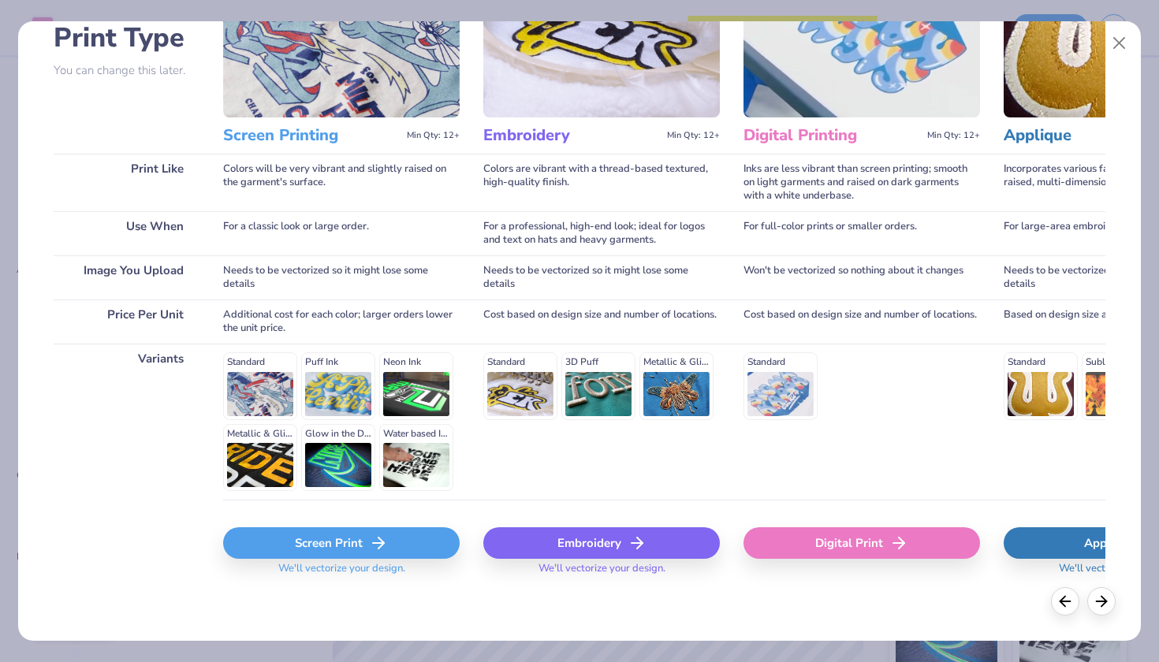
scroll to position [123, 0]
click at [371, 540] on icon at bounding box center [378, 544] width 19 height 19
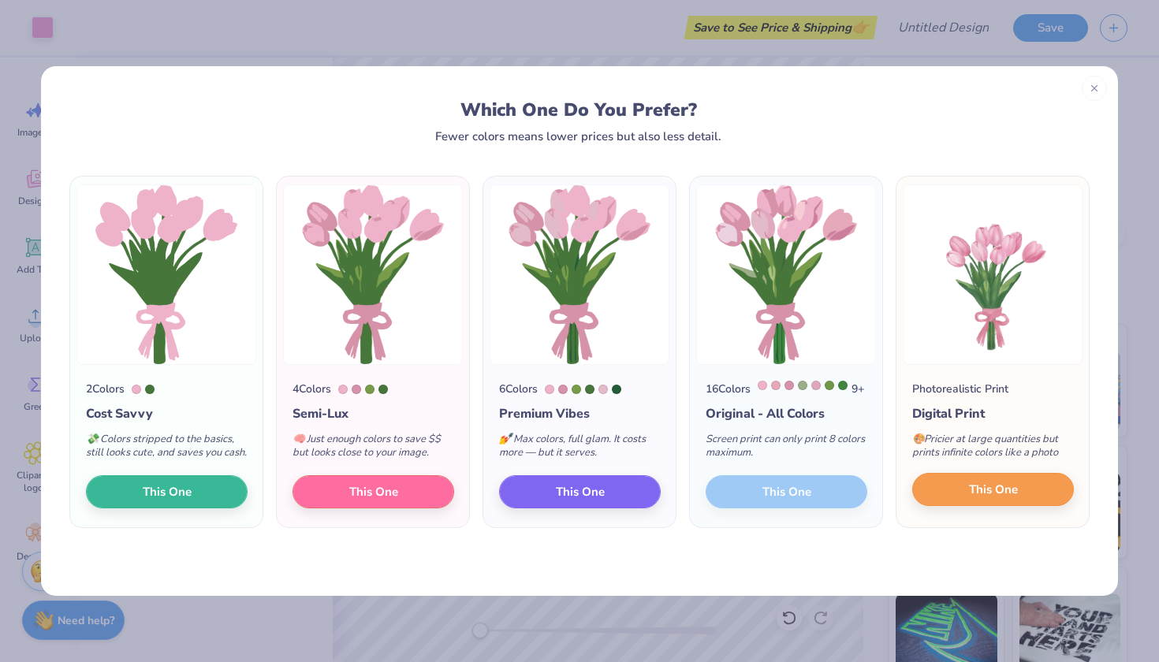
click at [991, 499] on span "This One" at bounding box center [993, 490] width 49 height 18
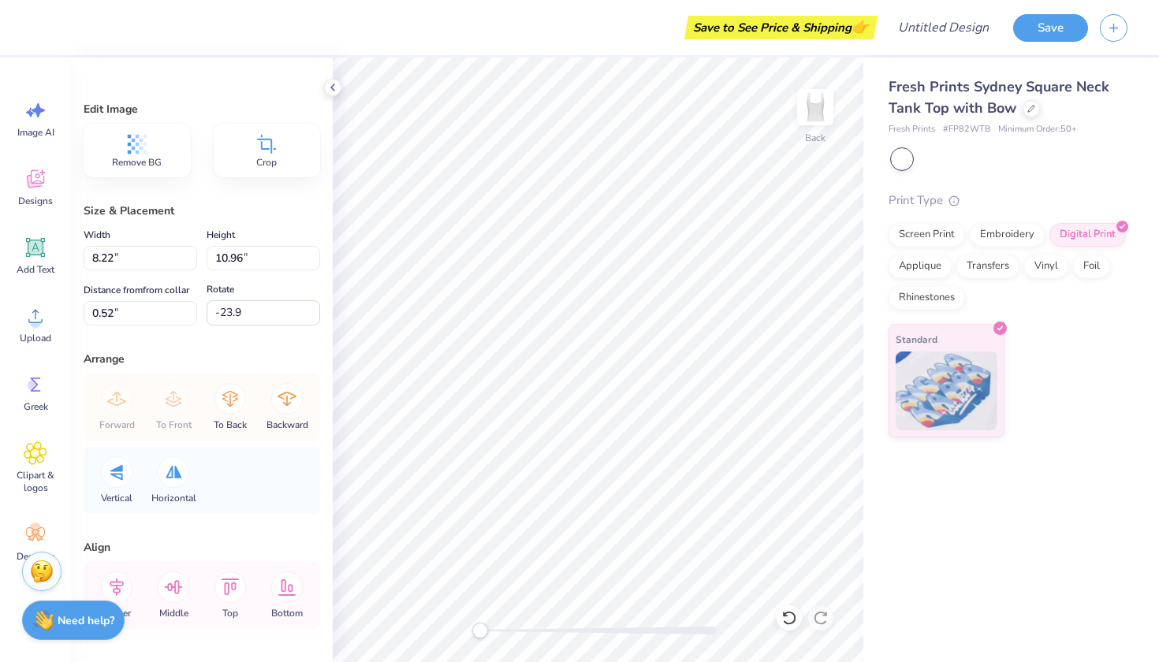
type input "0.0"
type input "4.88"
type input "6.50"
type input "-19.6"
type input "2.23"
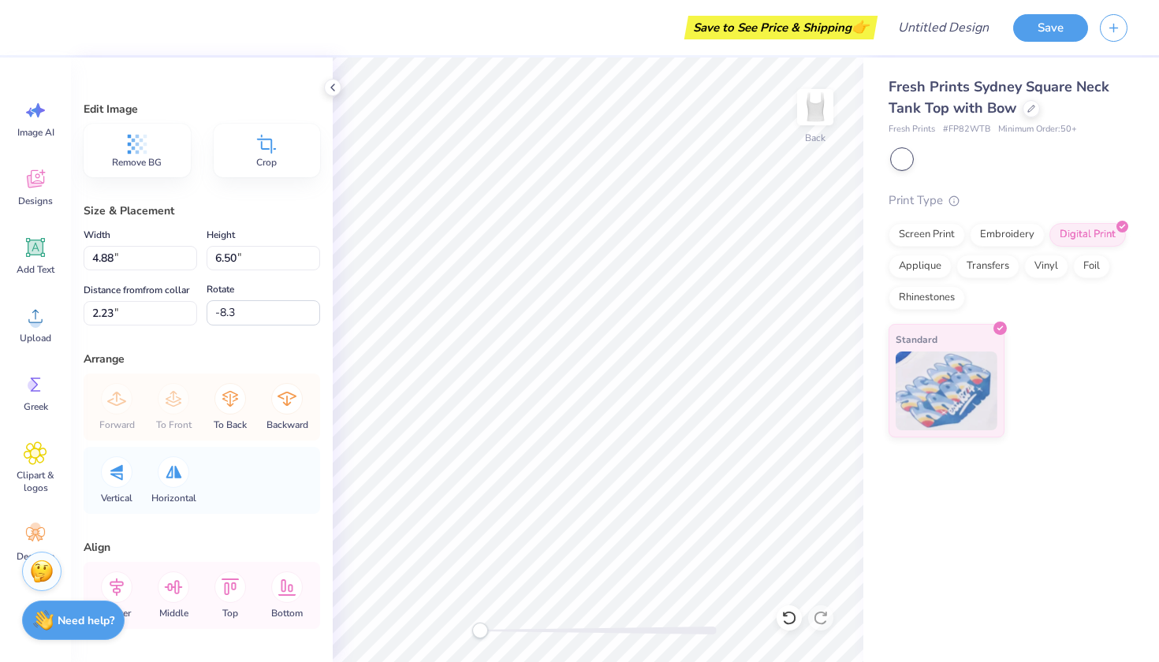
click at [871, 455] on div "Fresh Prints Sydney Square Neck Tank Top with Bow Fresh Prints # FP82WTB Minimu…" at bounding box center [1012, 360] width 296 height 605
type input "0.0"
type input "5.72"
type input "7.11"
type input "1.96"
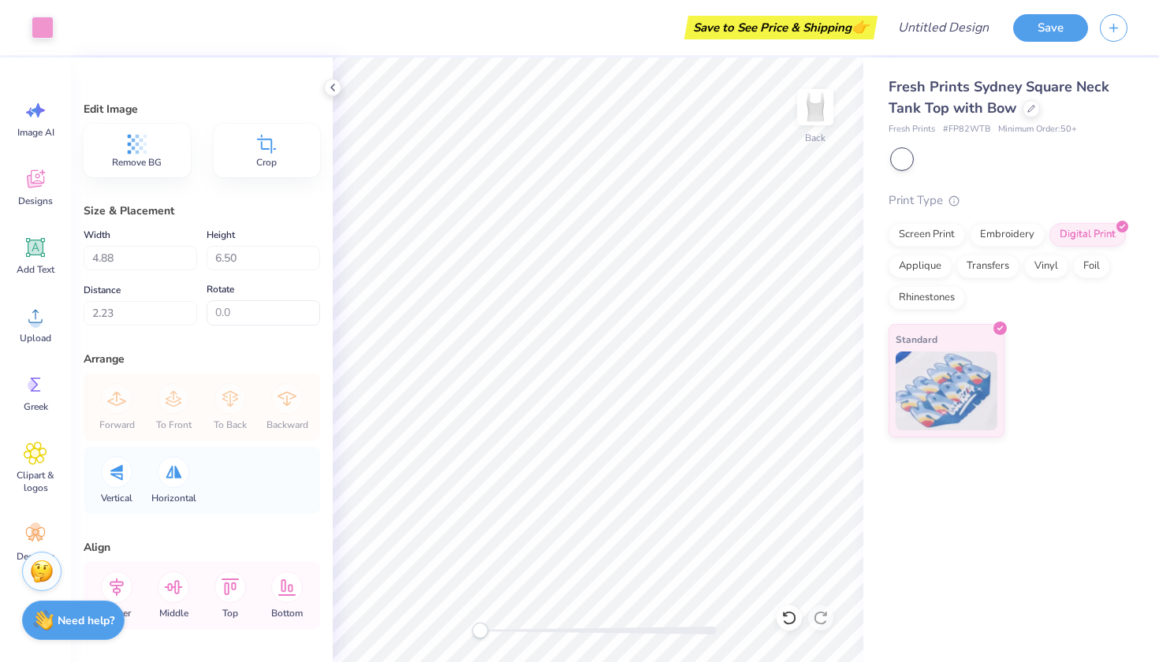
type input "-8.3"
type input "6.51"
type input "8.12"
type input "1.85"
type input "-4.2"
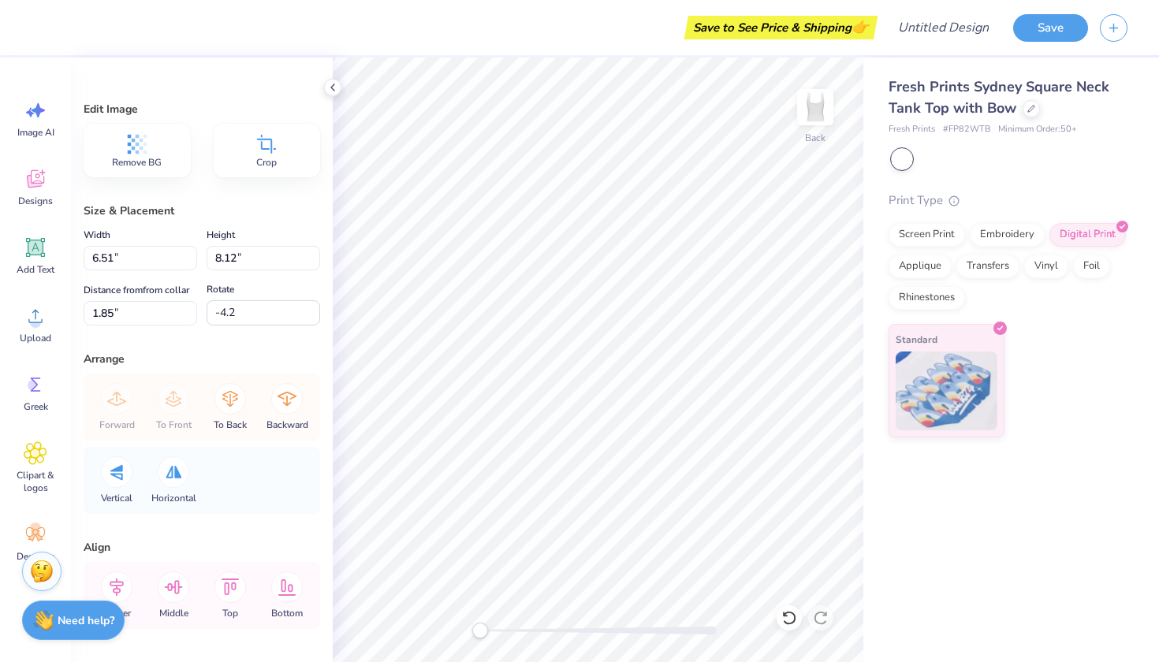
type input "6.05"
type input "7.79"
type input "1.73"
type input "5.27"
type input "6.77"
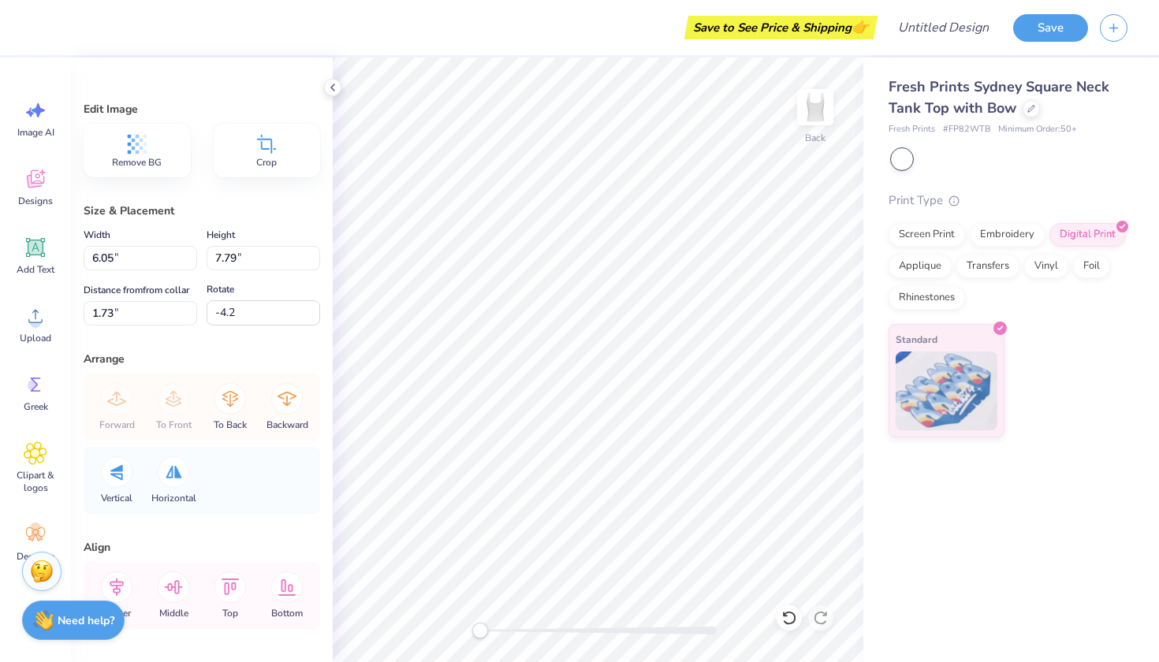
type input "1.78"
type input "-13.5"
type input "6.16"
type input "7.38"
type input "1.76"
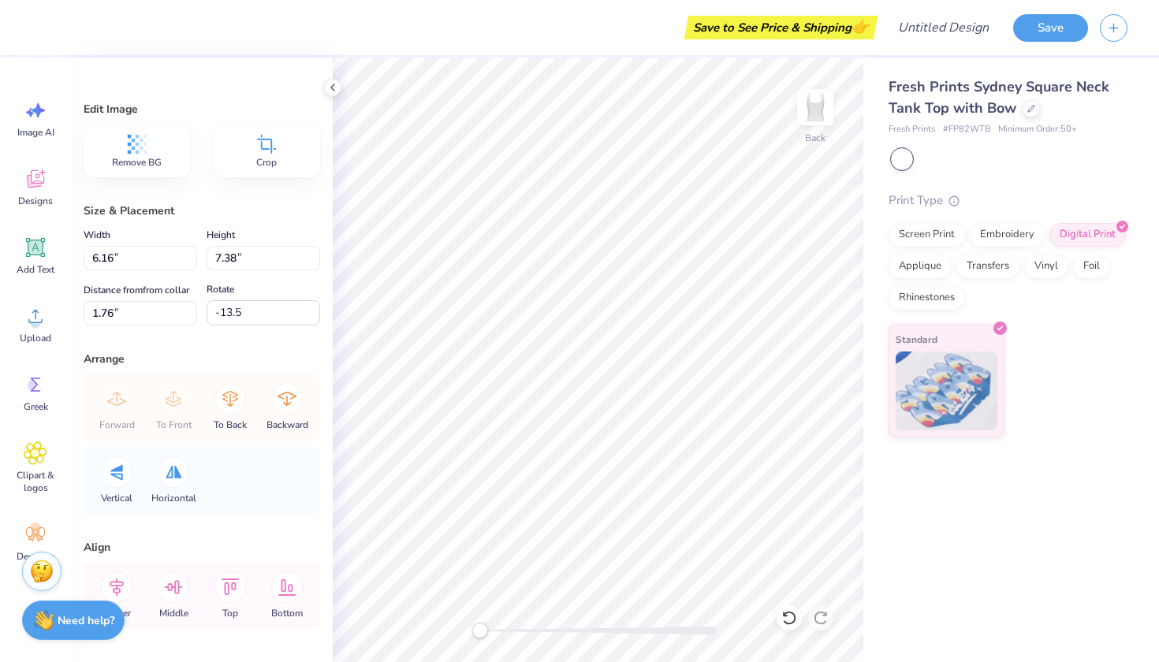
type input "0.0"
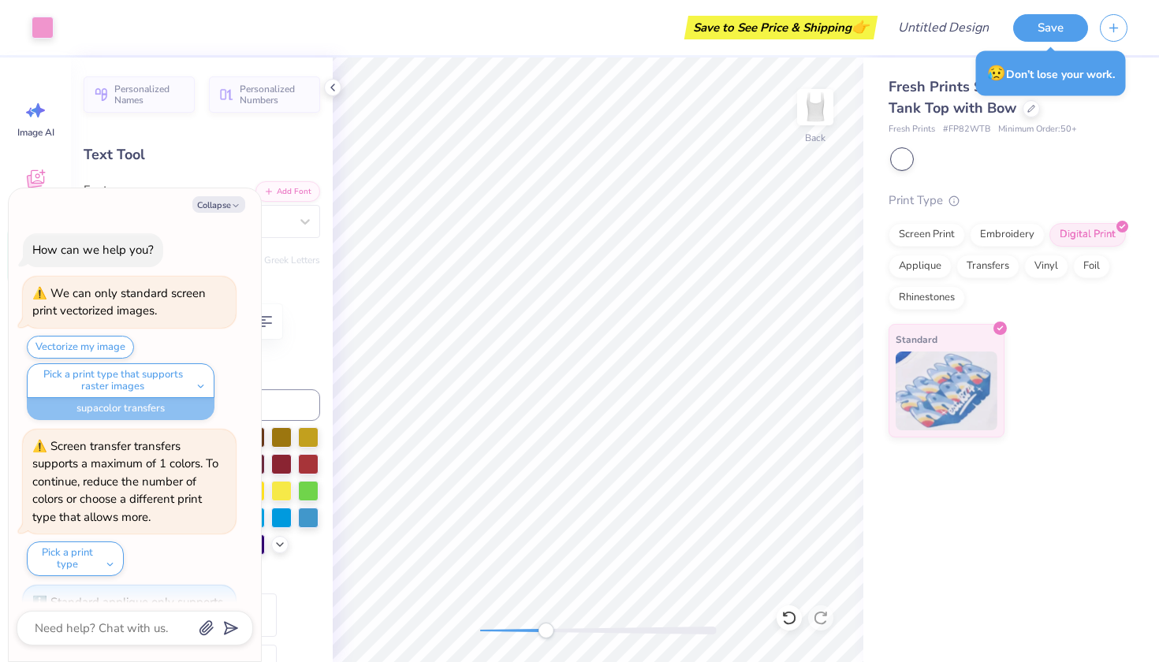
scroll to position [1263, 0]
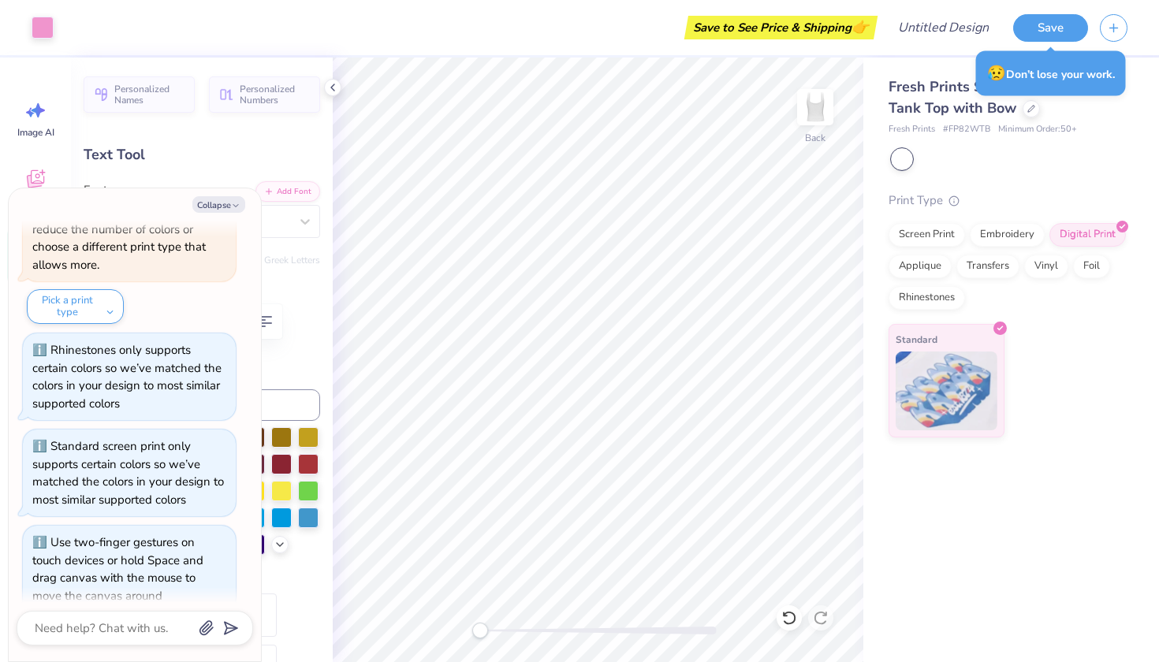
click at [444, 651] on div "Back" at bounding box center [598, 360] width 531 height 605
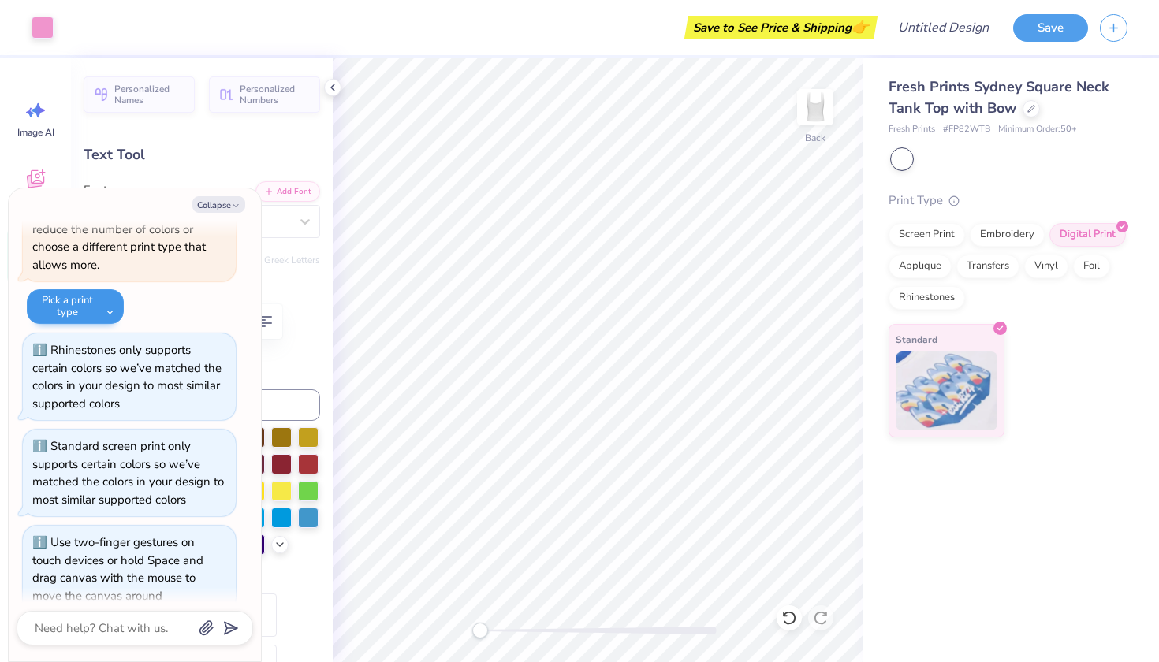
click at [107, 293] on button "Pick a print type" at bounding box center [75, 306] width 97 height 35
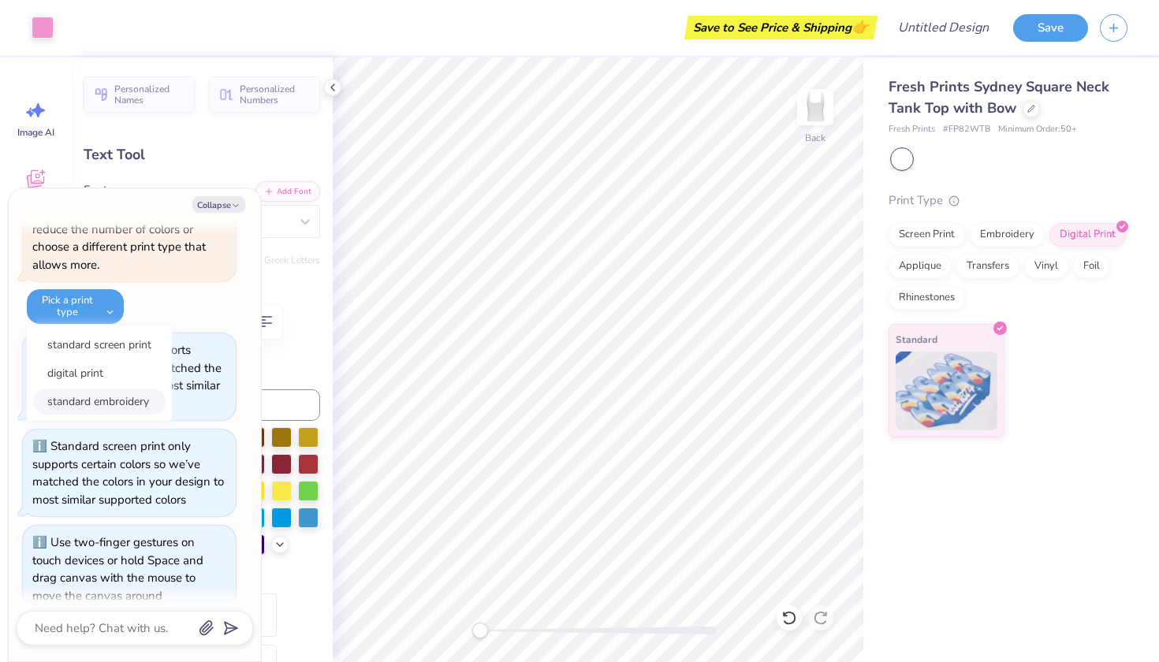
click at [124, 389] on button "standard embroidery" at bounding box center [99, 402] width 132 height 26
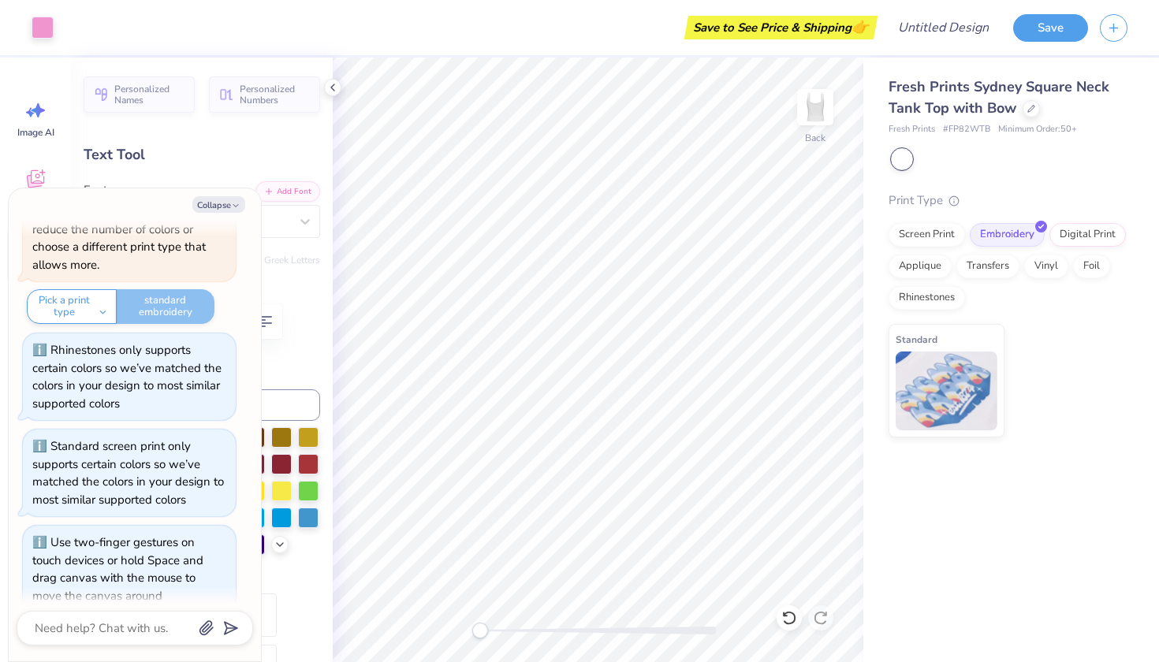
scroll to position [1394, 0]
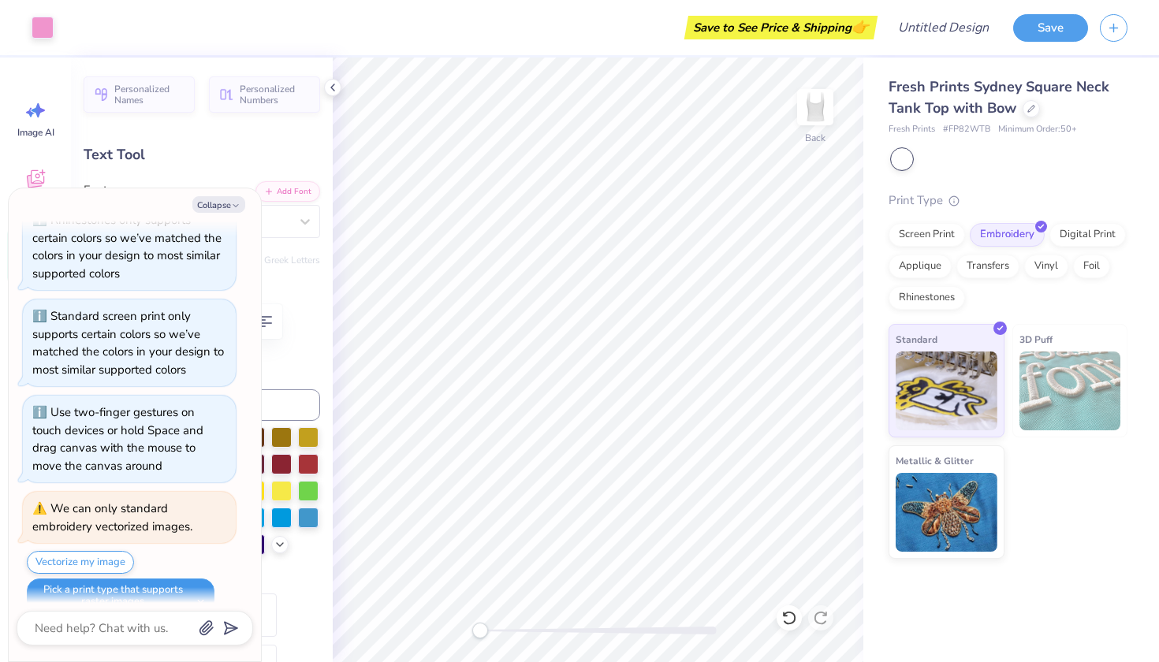
click at [187, 579] on button "Pick a print type that supports raster images" at bounding box center [121, 596] width 188 height 35
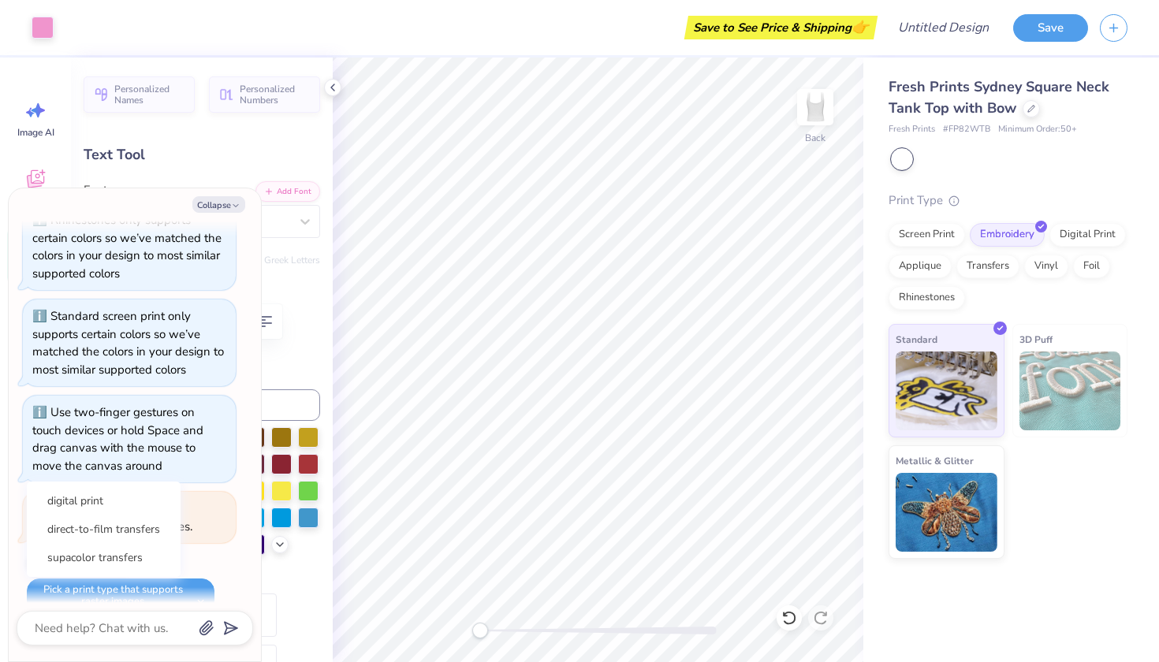
click at [284, 577] on div "Styles" at bounding box center [202, 656] width 237 height 170
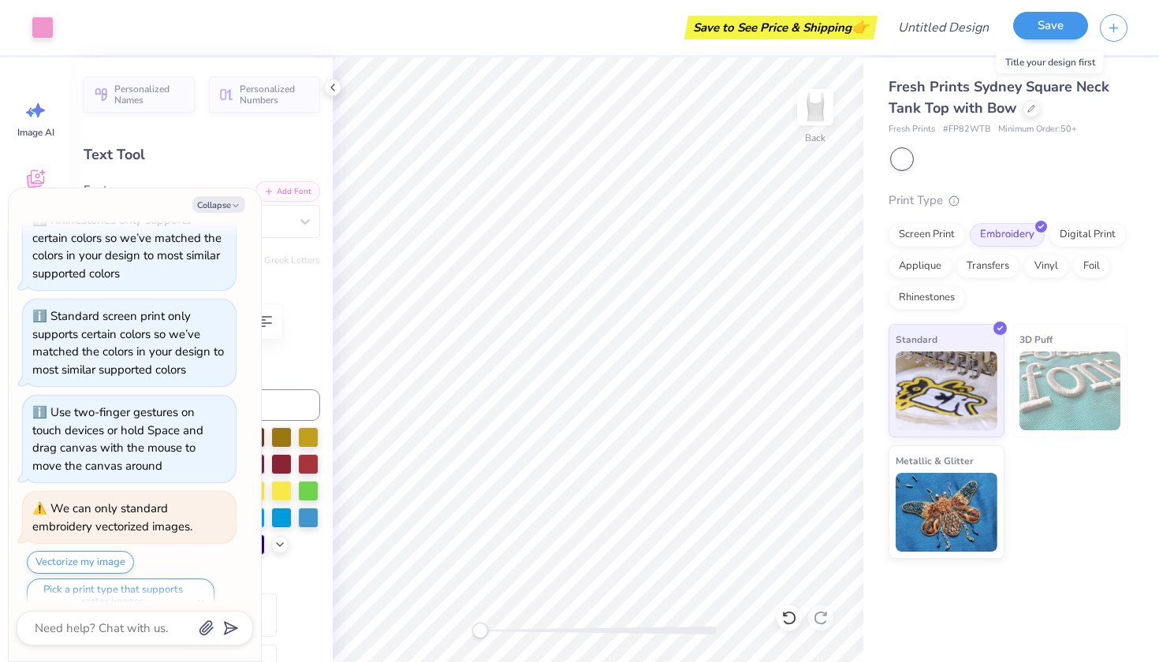
click at [1057, 24] on button "Save" at bounding box center [1050, 26] width 75 height 28
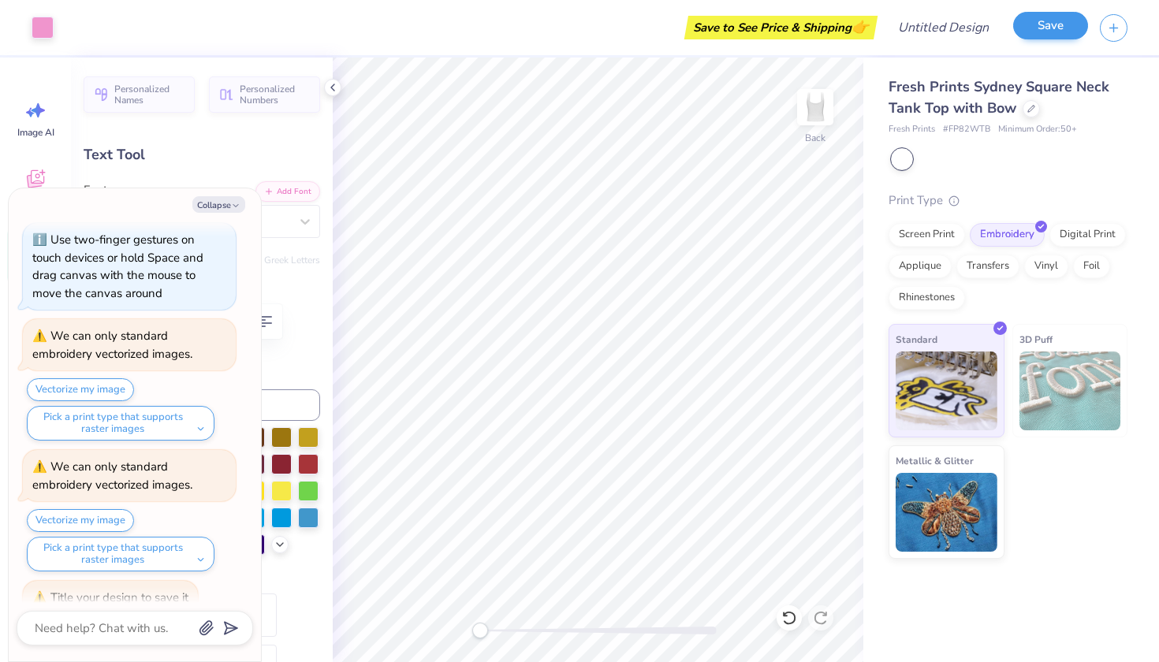
click at [1043, 29] on button "Save" at bounding box center [1050, 26] width 75 height 28
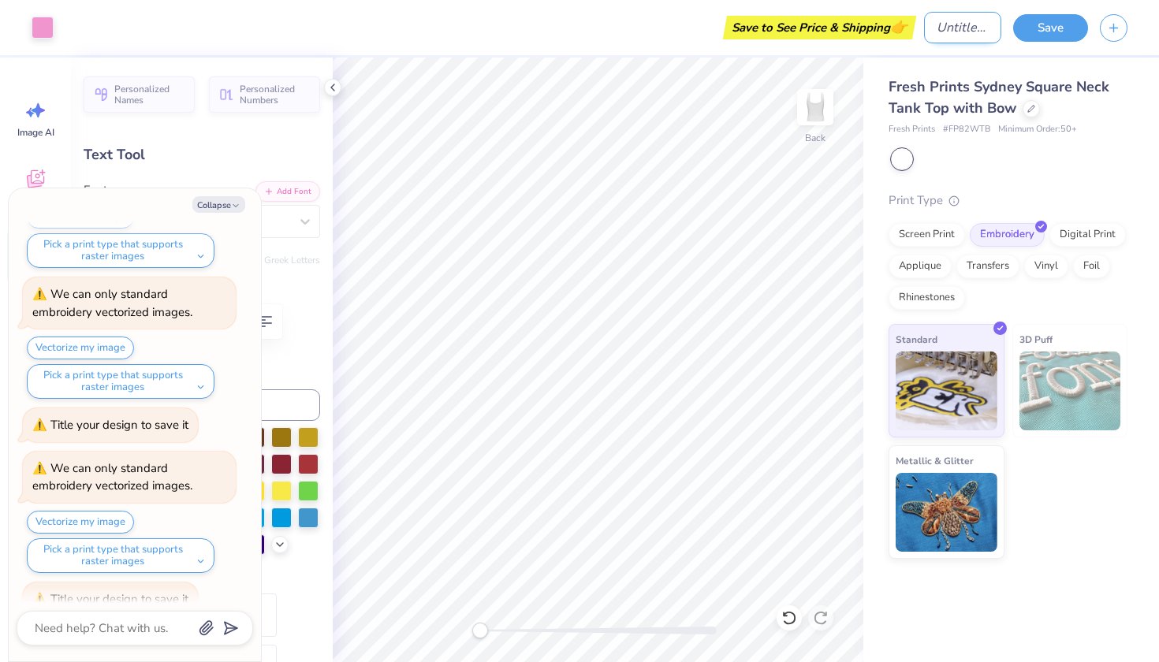
type textarea "x"
click at [939, 28] on input "Design Title" at bounding box center [962, 28] width 77 height 32
type input "L"
type textarea "x"
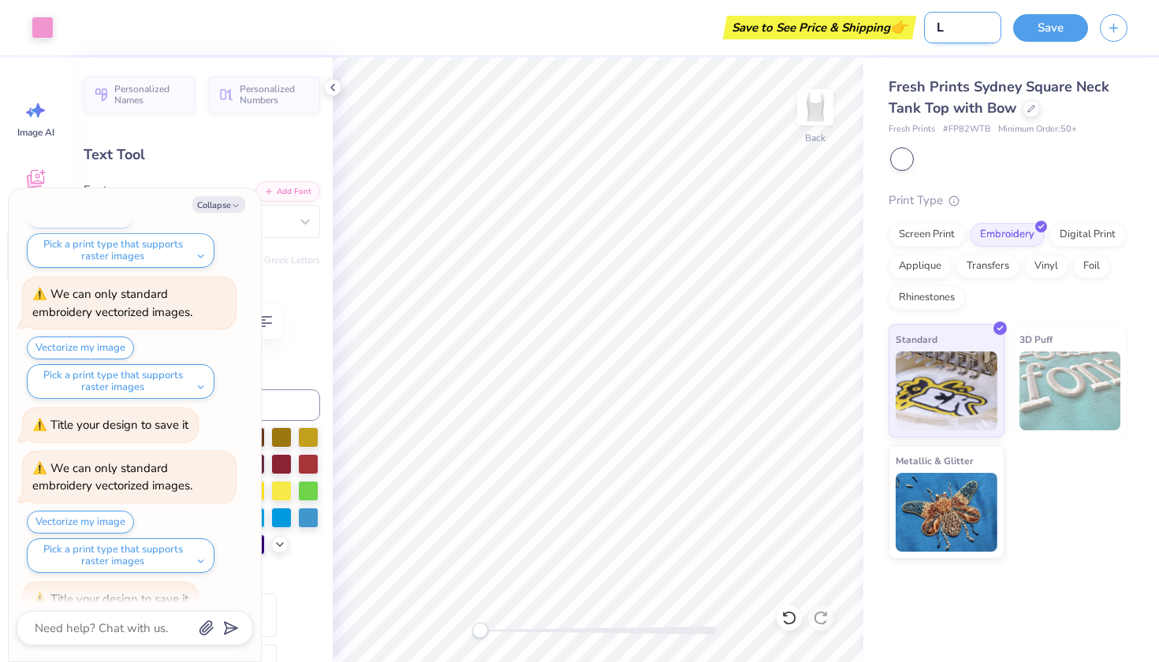
type input "LI"
type textarea "x"
type input "LIT"
type textarea "x"
type input "LITT"
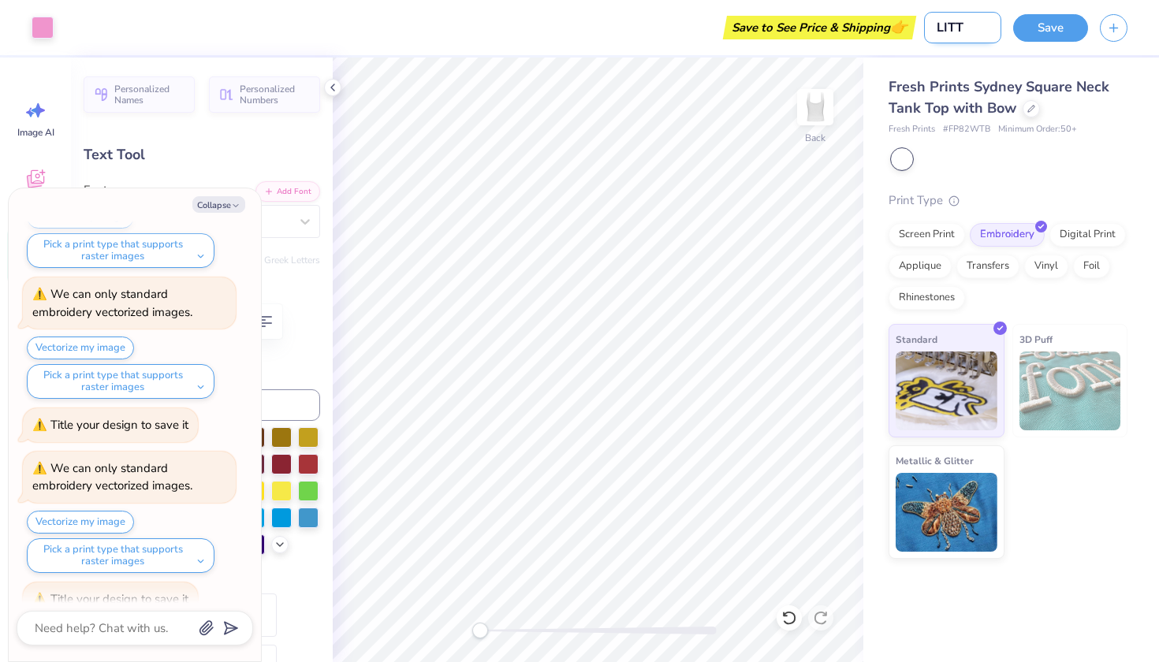
type textarea "x"
type input "LITTL"
type textarea "x"
type input "LITTLE"
type textarea "x"
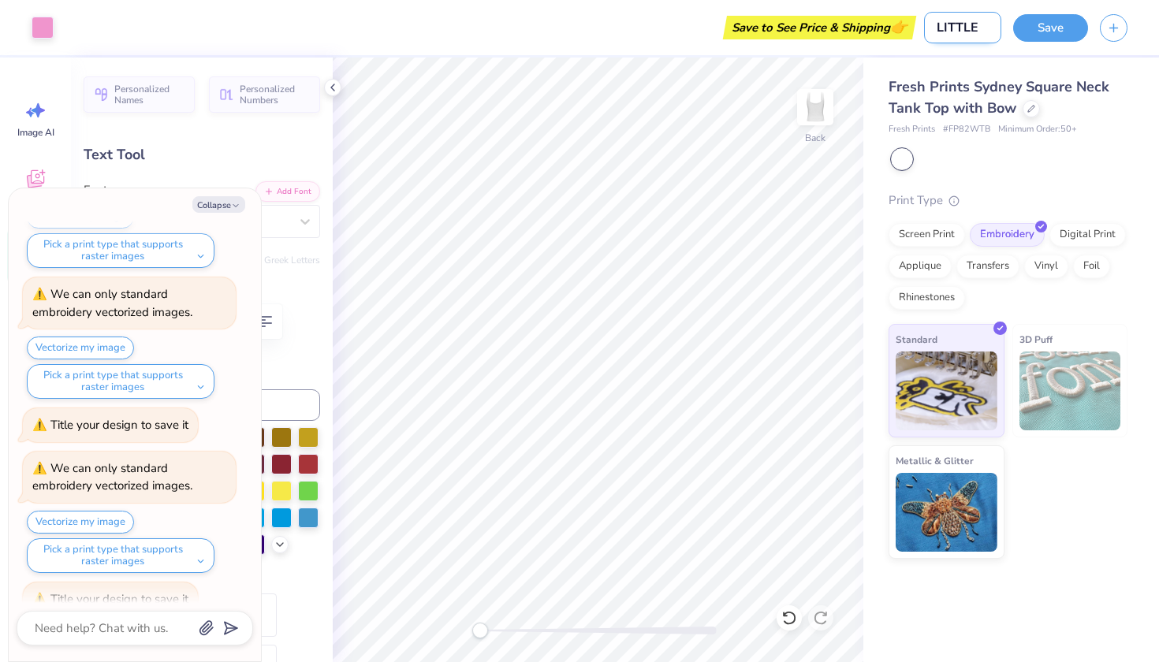
type input "LITTLE"
type textarea "x"
type input "LITTLE s"
type textarea "x"
type input "LITTLE sh"
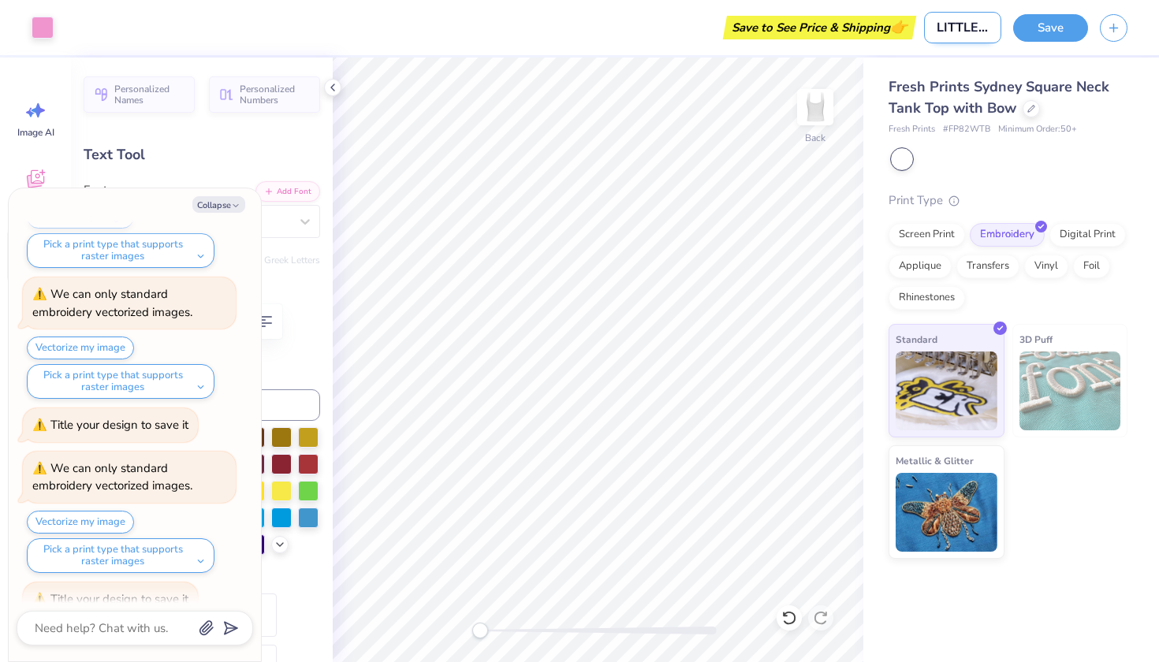
type textarea "x"
type input "LITTLE shi"
type textarea "x"
type input "LITTLE shir"
type textarea "x"
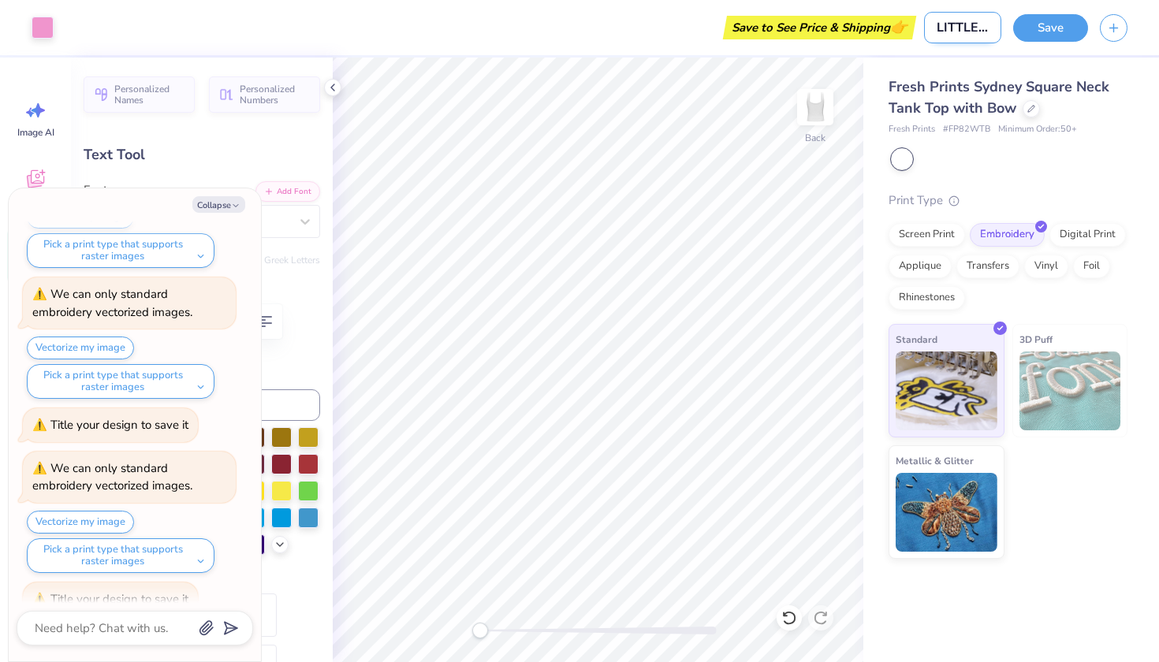
type input "LITTLE shirt"
type textarea "x"
type input "LITTLE shirt"
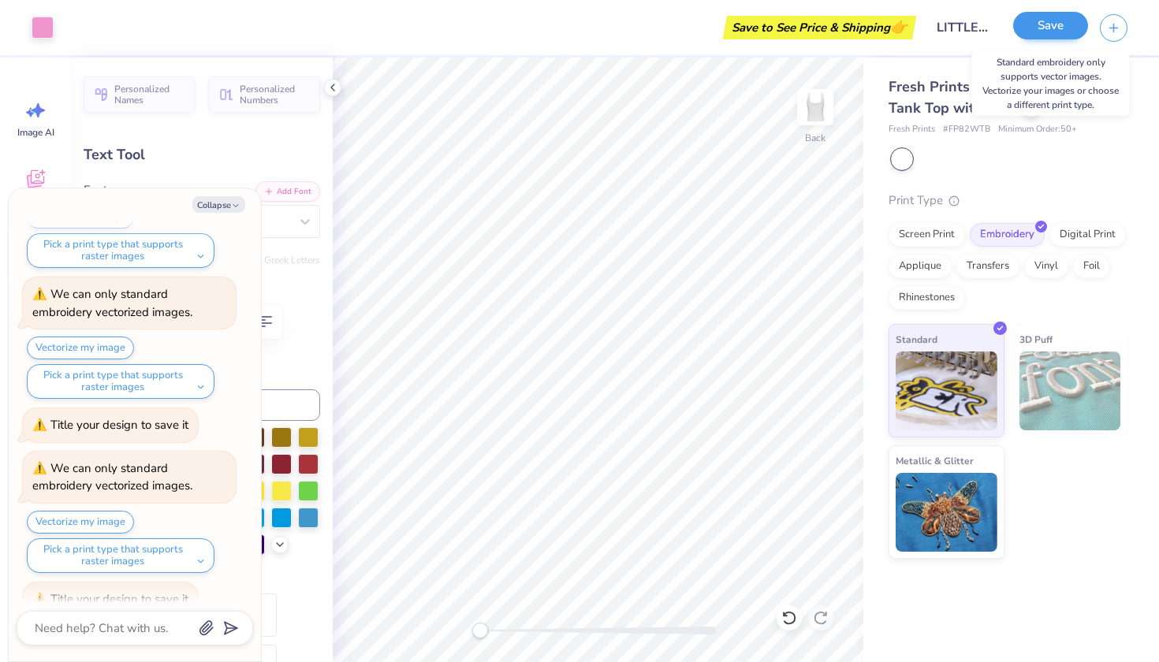
click at [1047, 25] on button "Save" at bounding box center [1050, 26] width 75 height 28
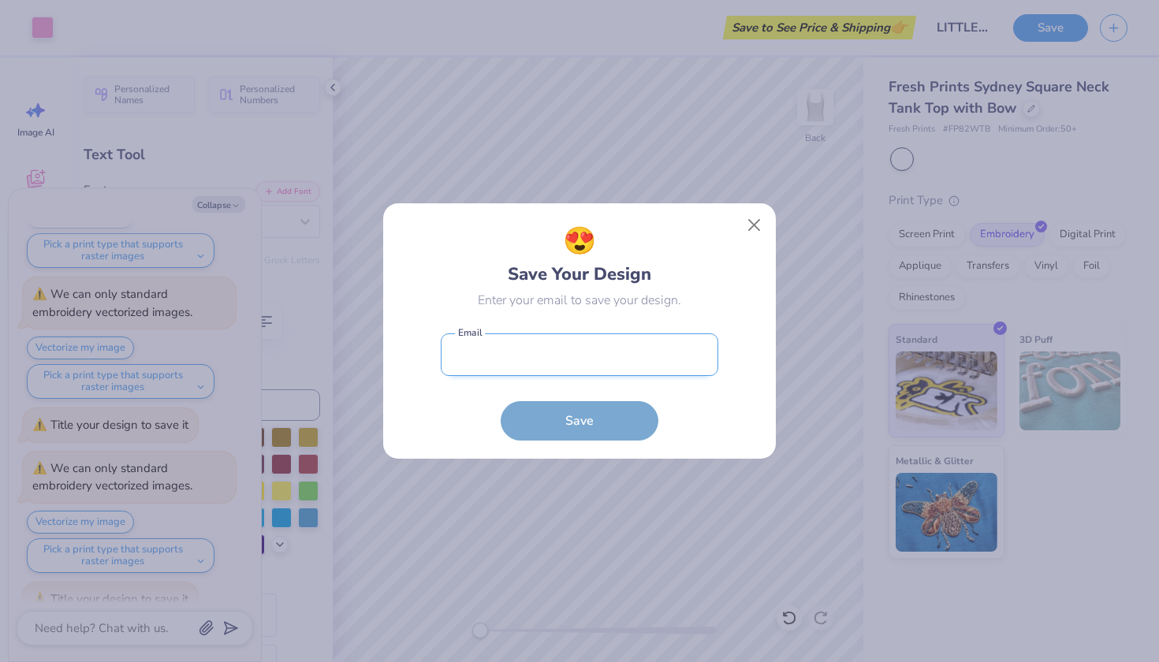
click at [562, 347] on input "email" at bounding box center [580, 355] width 278 height 43
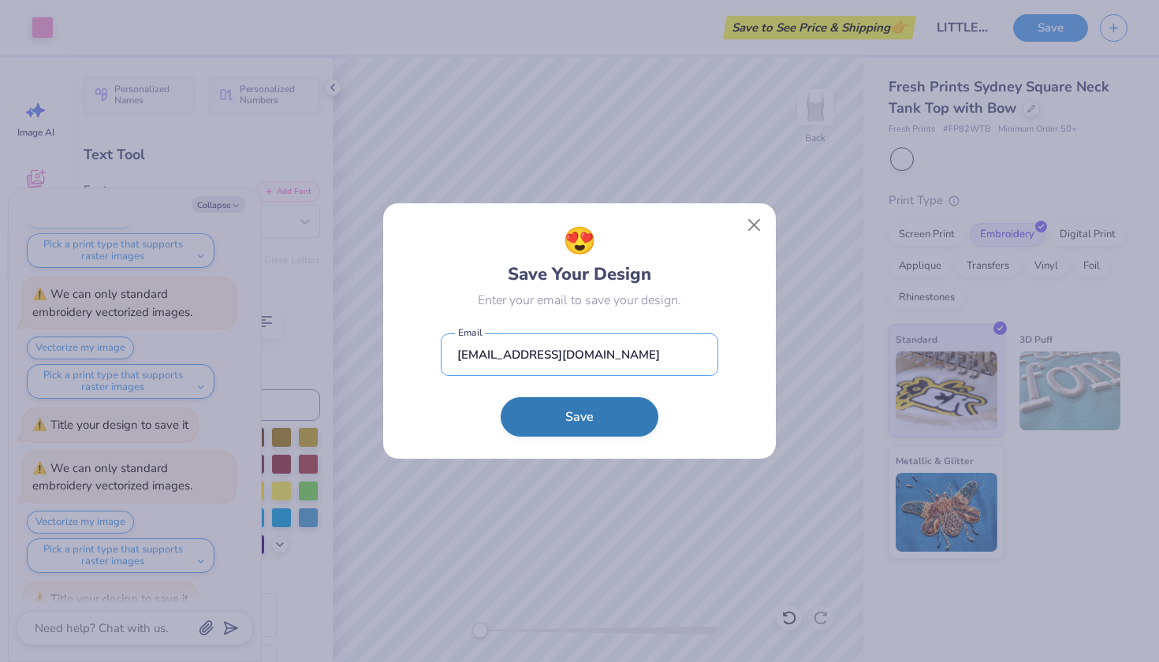
type input "[EMAIL_ADDRESS][DOMAIN_NAME]"
click at [578, 417] on button "Save" at bounding box center [580, 416] width 158 height 39
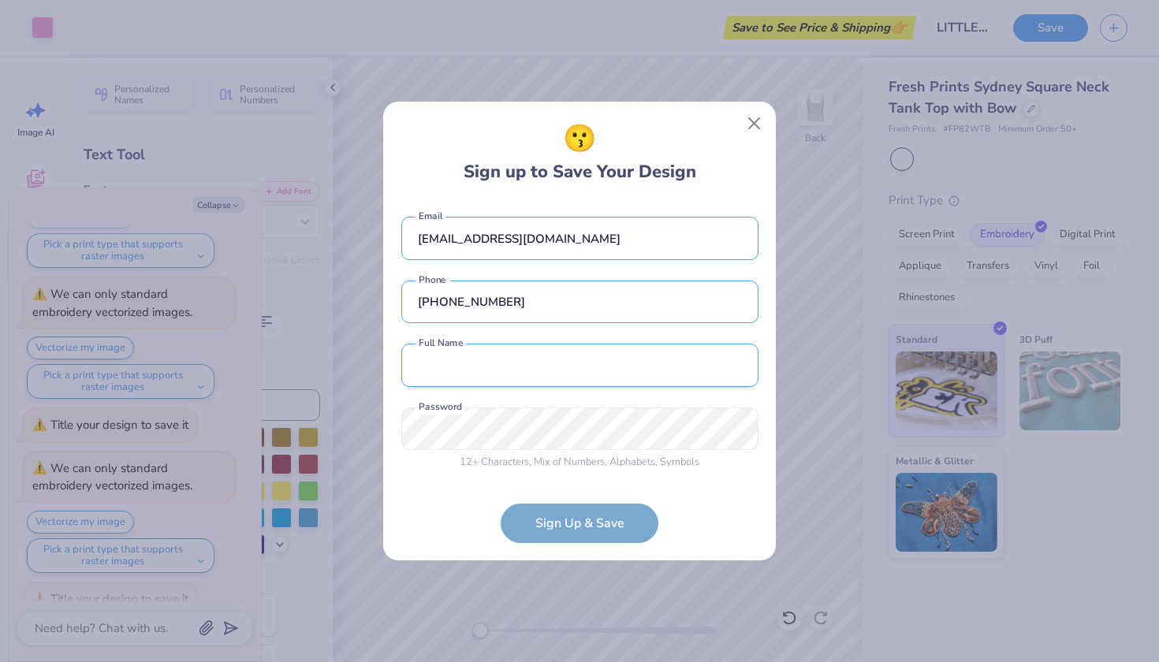
type input "[PHONE_NUMBER]"
type input "[PERSON_NAME]"
click at [493, 438] on div "[EMAIL_ADDRESS][DOMAIN_NAME] Email [PHONE_NUMBER] Phone [PERSON_NAME] Full Name…" at bounding box center [579, 340] width 357 height 278
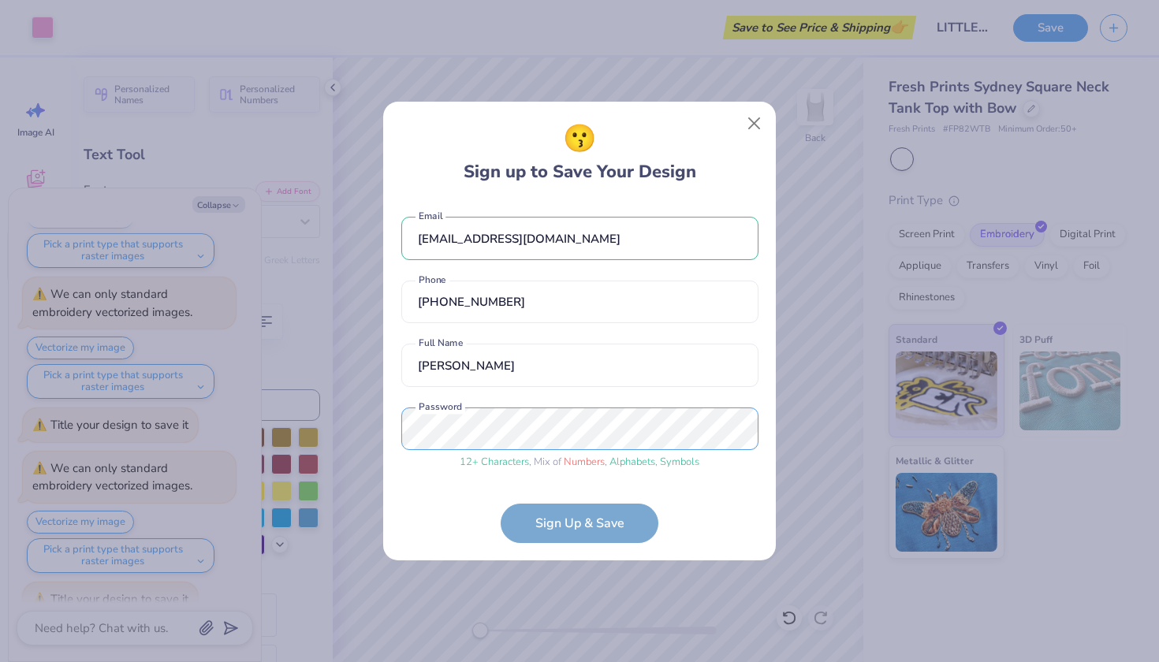
scroll to position [6, 0]
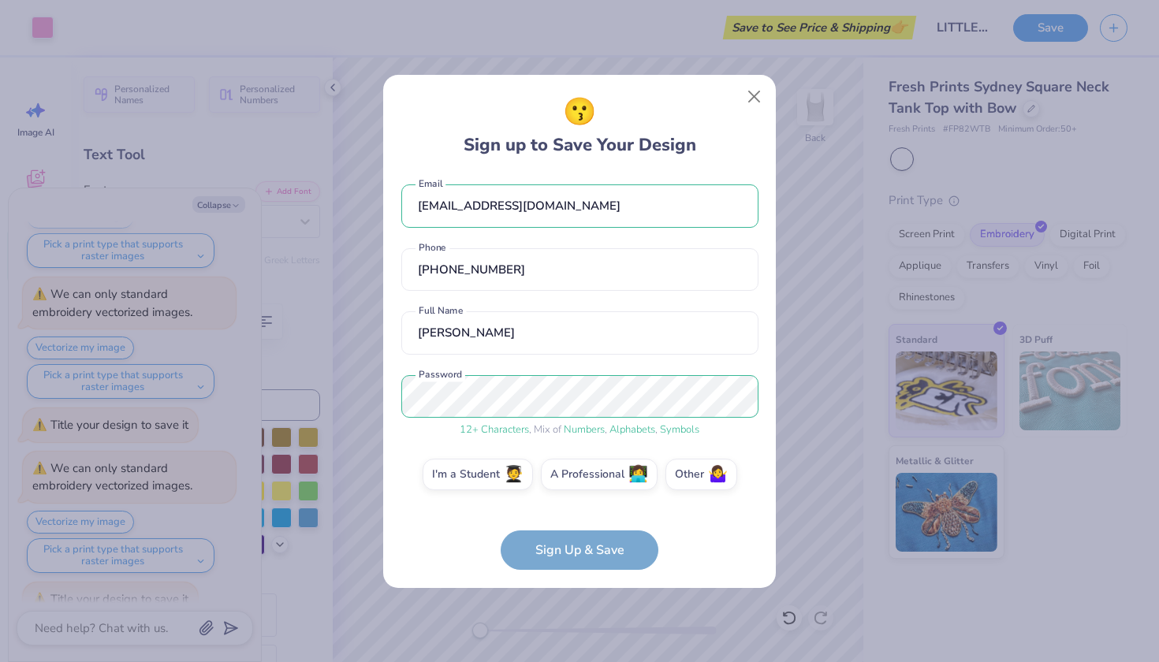
click at [589, 556] on form "[EMAIL_ADDRESS][DOMAIN_NAME] Email [PHONE_NUMBER] Phone [PERSON_NAME] Full Name…" at bounding box center [579, 372] width 357 height 396
click at [507, 472] on span "🧑‍🎓" at bounding box center [514, 472] width 20 height 18
click at [575, 479] on input "I'm a Student 🧑‍🎓" at bounding box center [580, 484] width 10 height 10
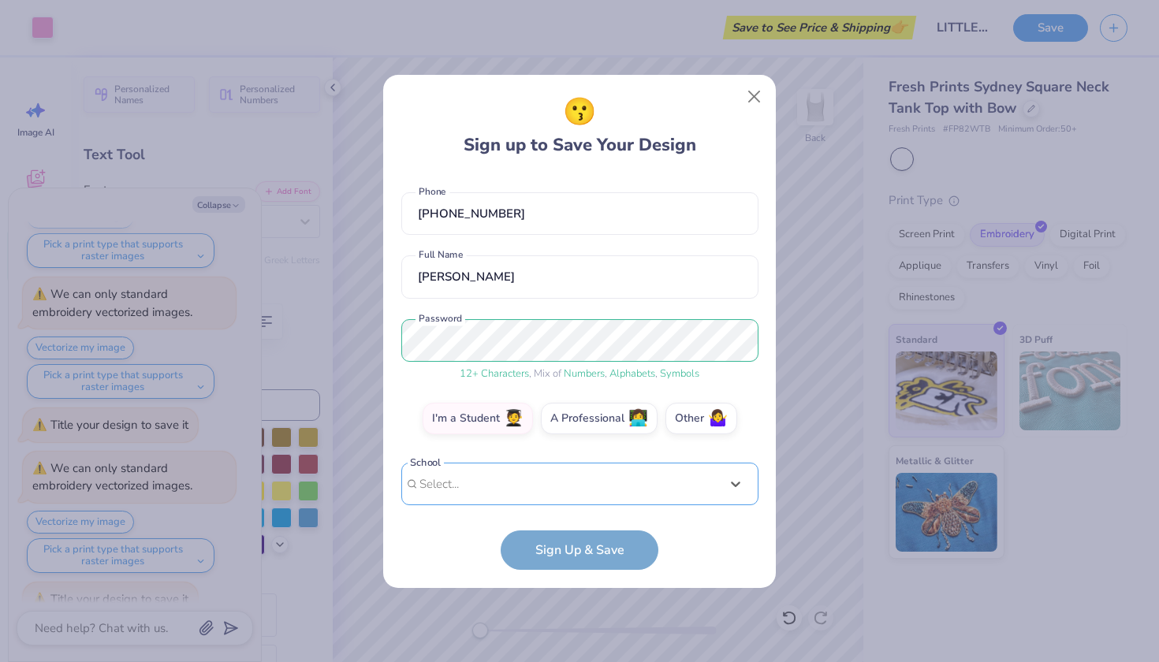
click at [550, 475] on div "Use Up and Down to choose options, press Enter to select the currently focused …" at bounding box center [579, 508] width 357 height 91
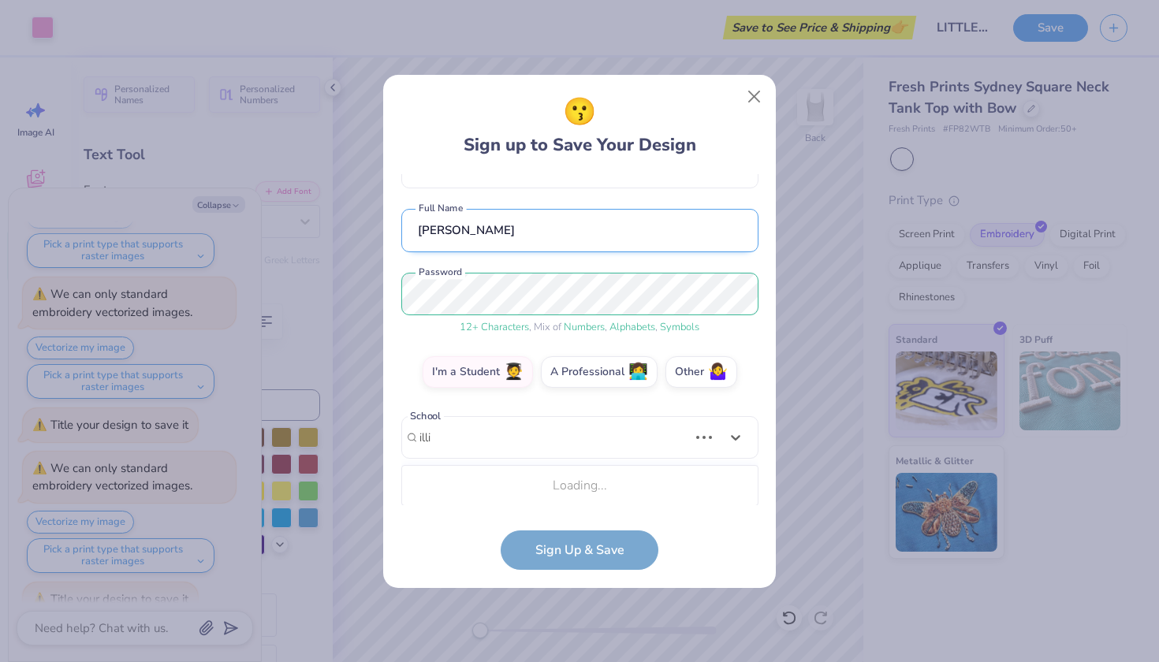
scroll to position [306, 0]
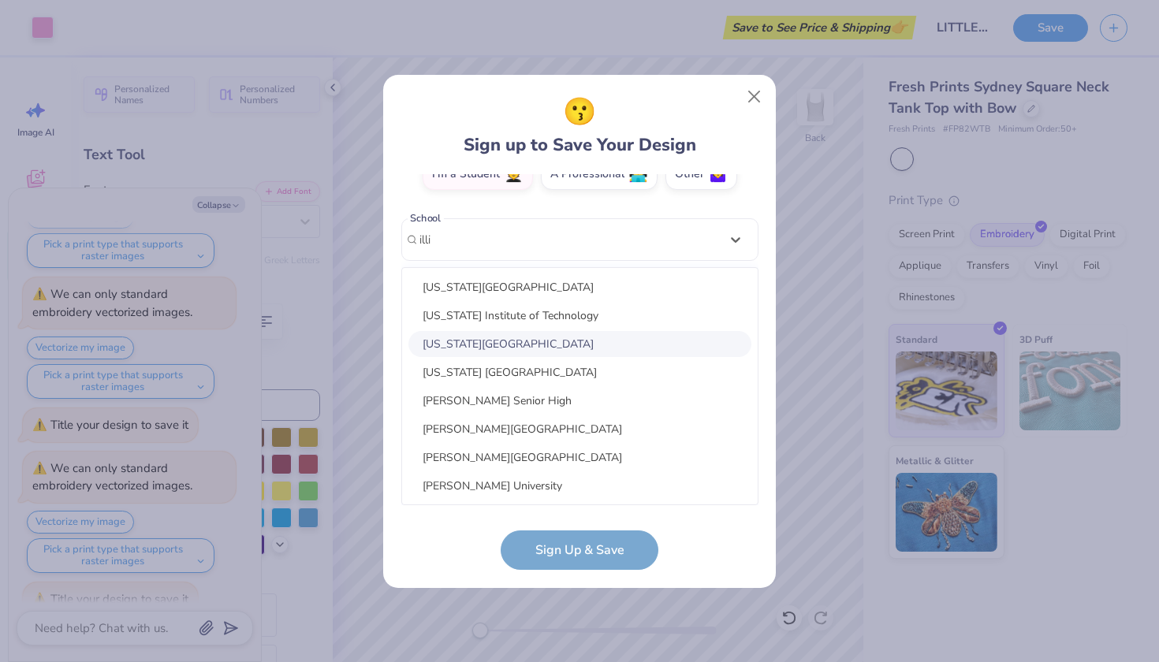
click at [487, 341] on div "[US_STATE][GEOGRAPHIC_DATA]" at bounding box center [580, 344] width 343 height 26
type input "illi"
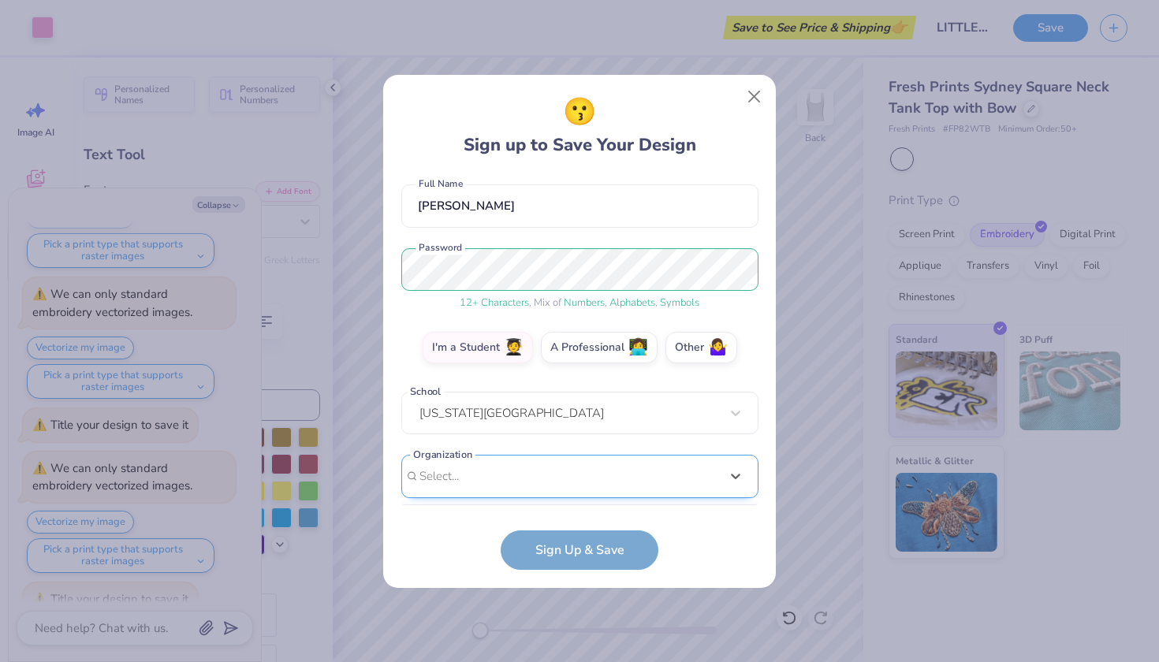
click at [501, 472] on div "option focused, 1 of 15. 15 results available. Use Up and Down to choose option…" at bounding box center [579, 599] width 357 height 288
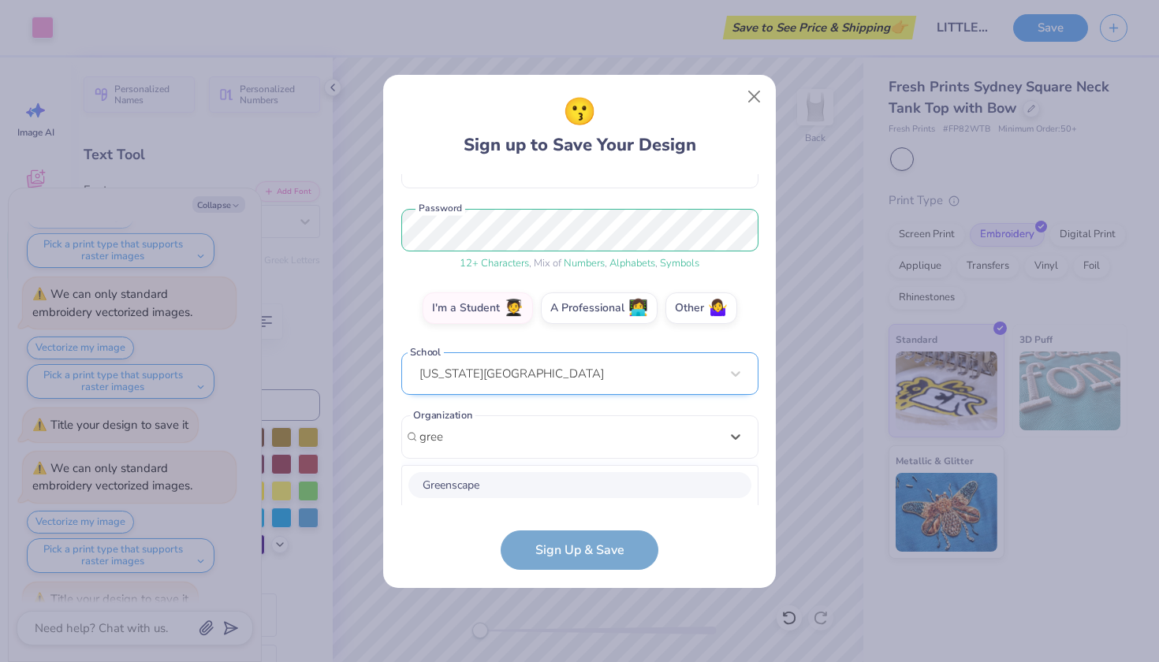
scroll to position [369, 0]
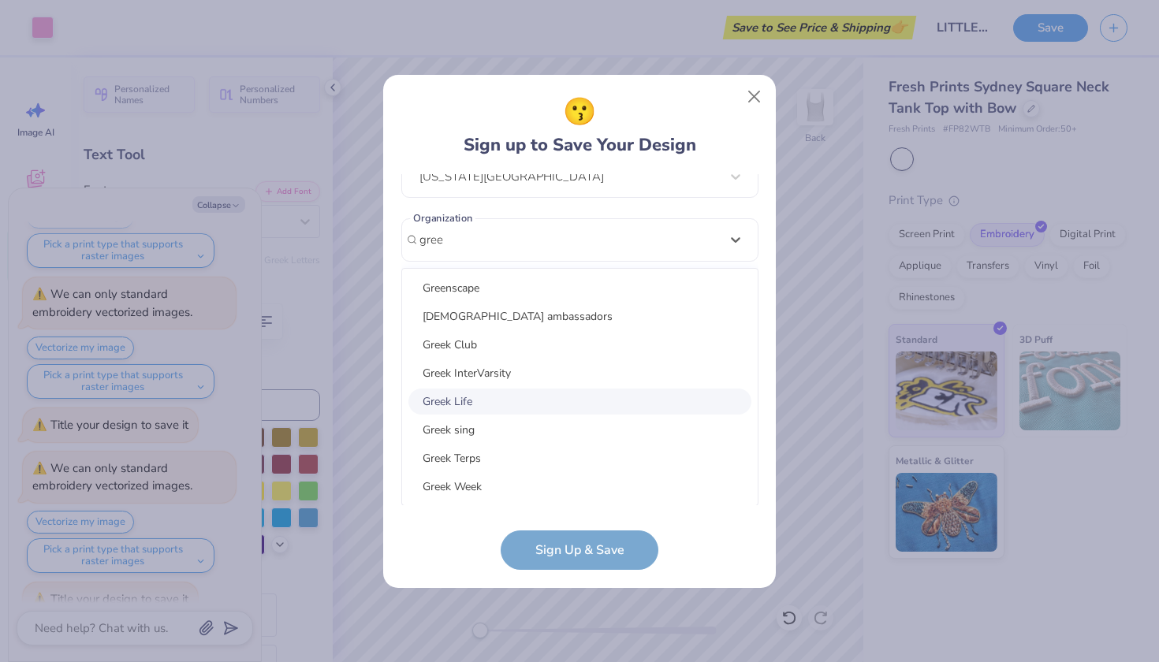
click at [488, 401] on div "Greek Life" at bounding box center [580, 402] width 343 height 26
type input "gree"
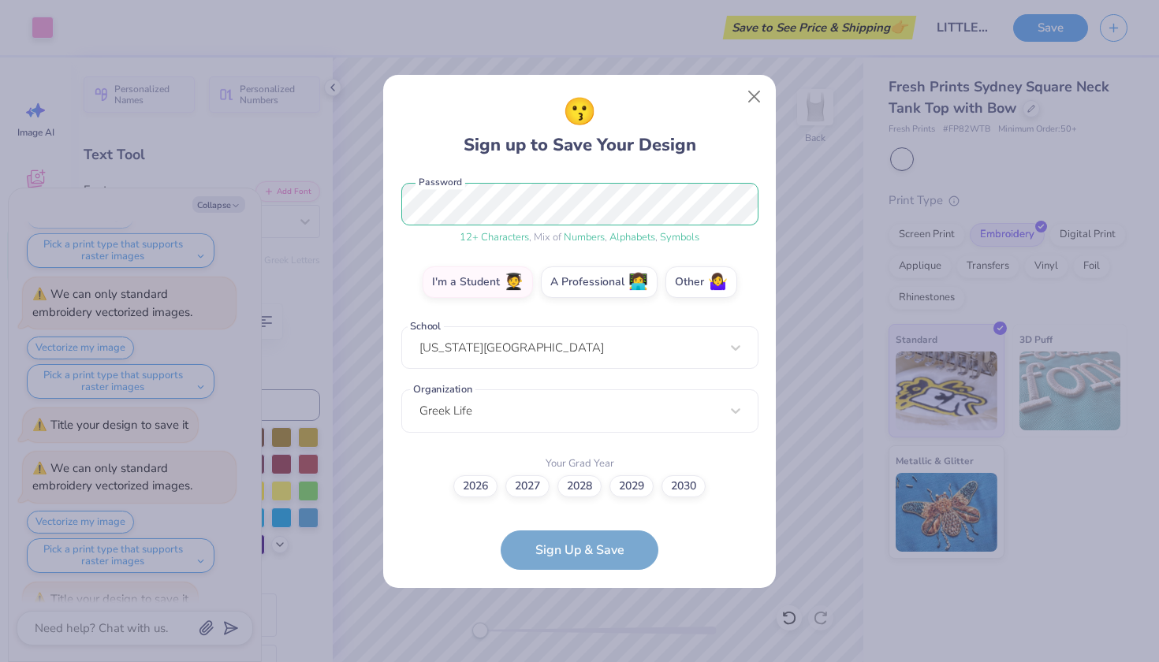
scroll to position [197, 0]
click at [589, 489] on label "2028" at bounding box center [580, 485] width 44 height 22
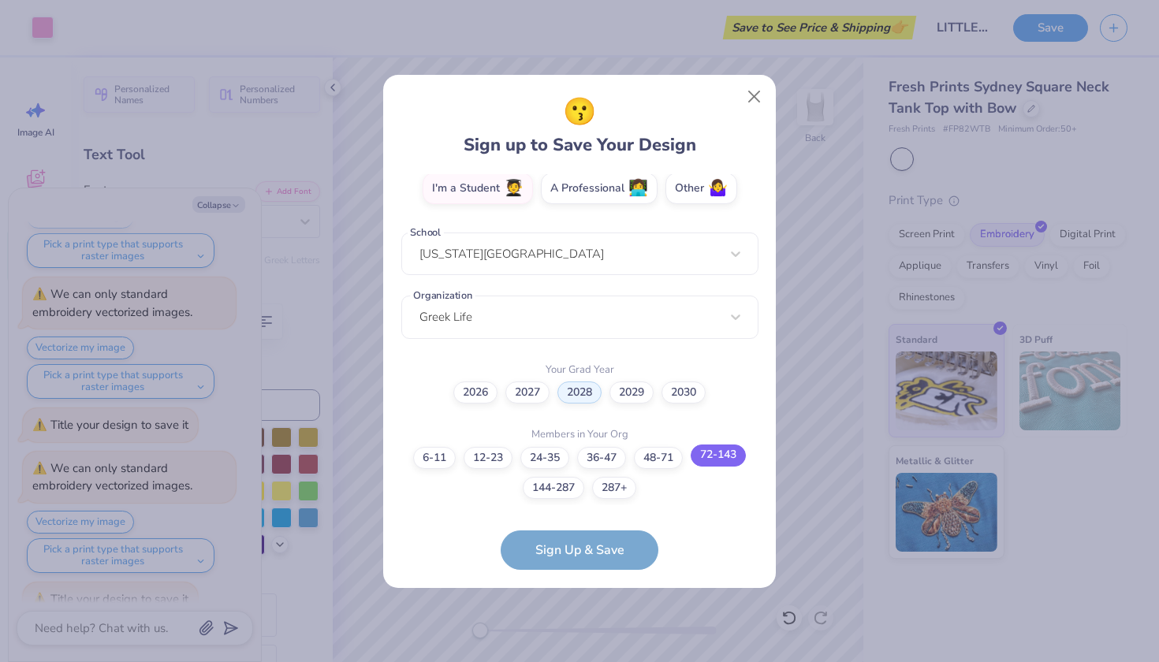
click at [710, 461] on label "72-143" at bounding box center [718, 456] width 55 height 22
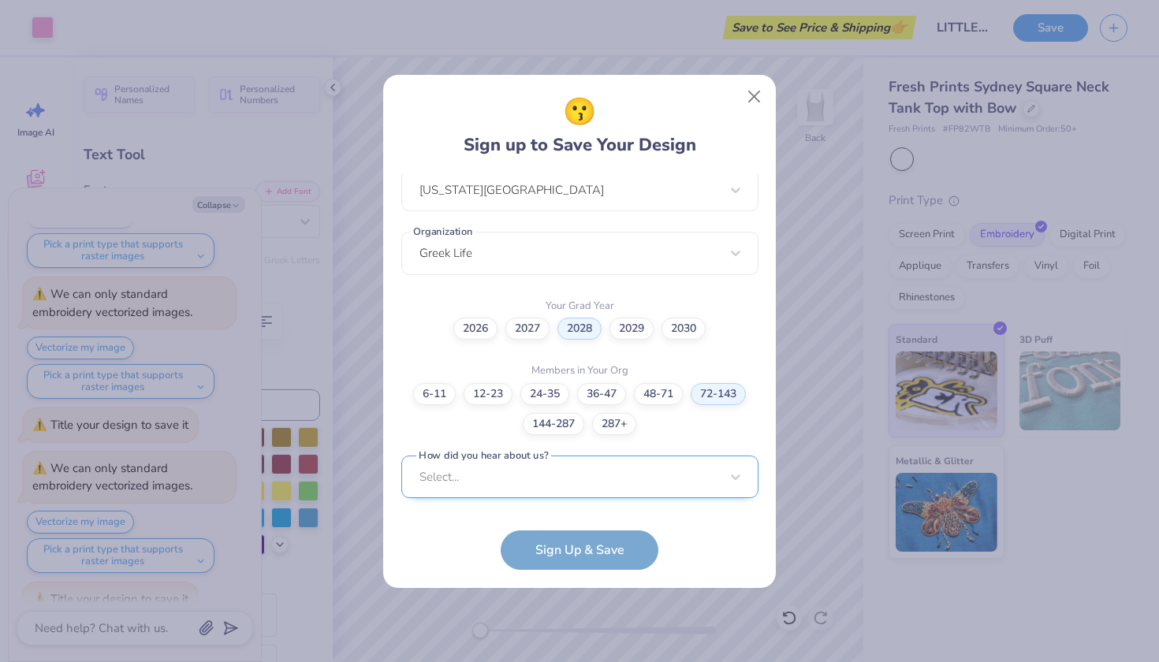
click at [611, 487] on div "Select..." at bounding box center [579, 477] width 357 height 43
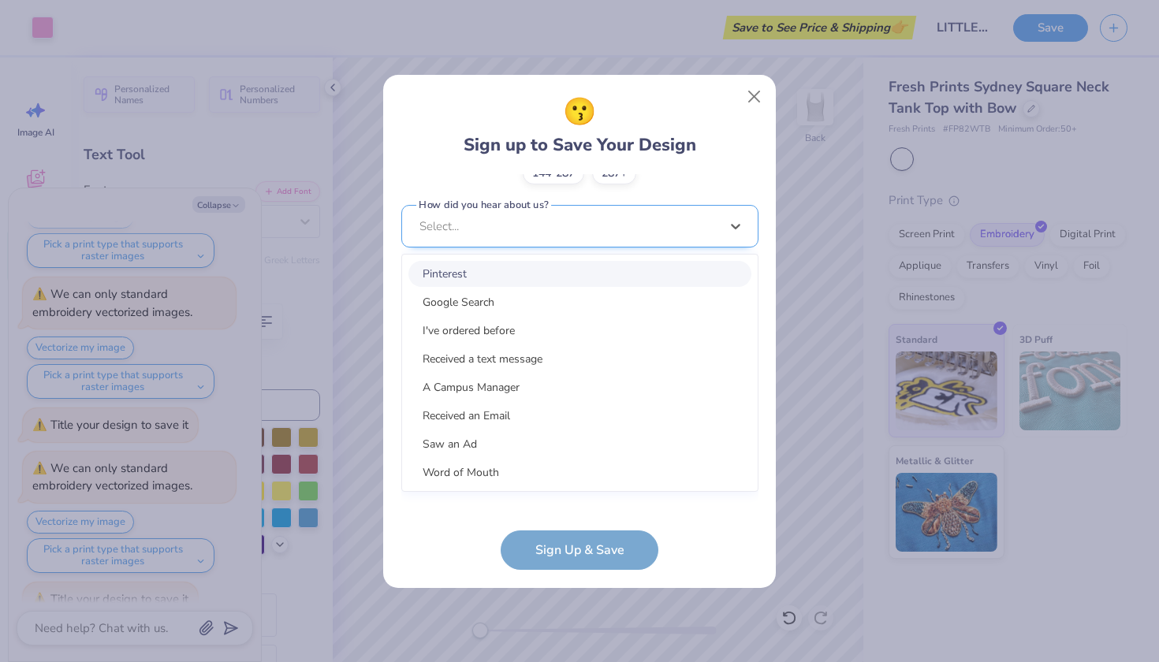
scroll to position [592, 0]
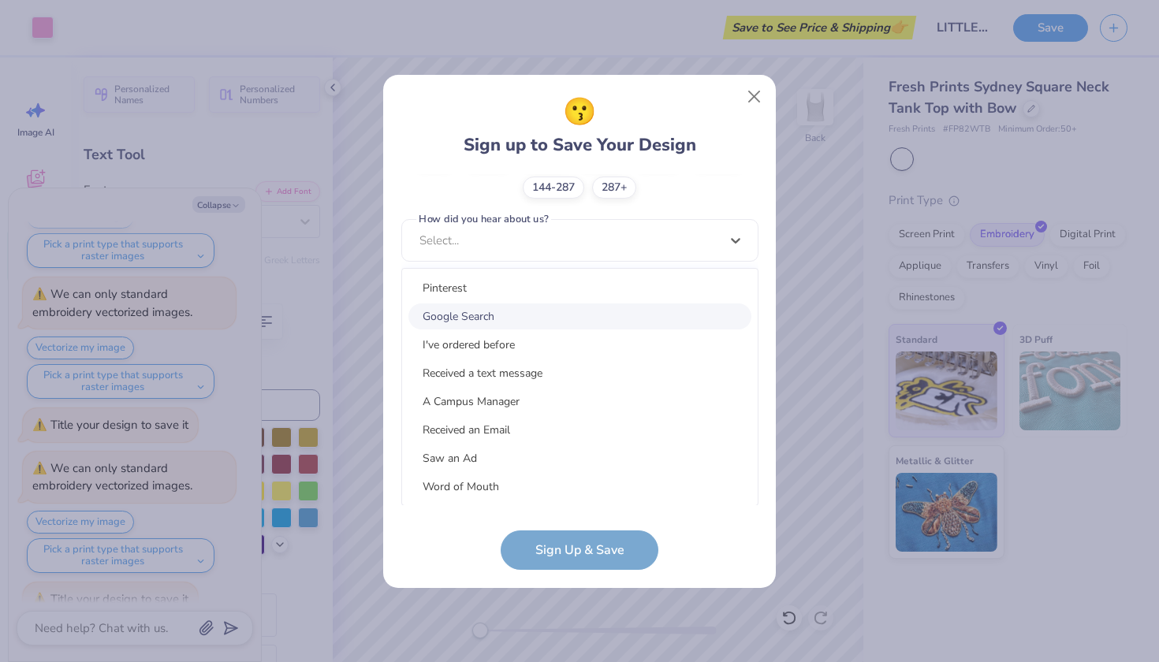
click at [538, 314] on div "Google Search" at bounding box center [580, 317] width 343 height 26
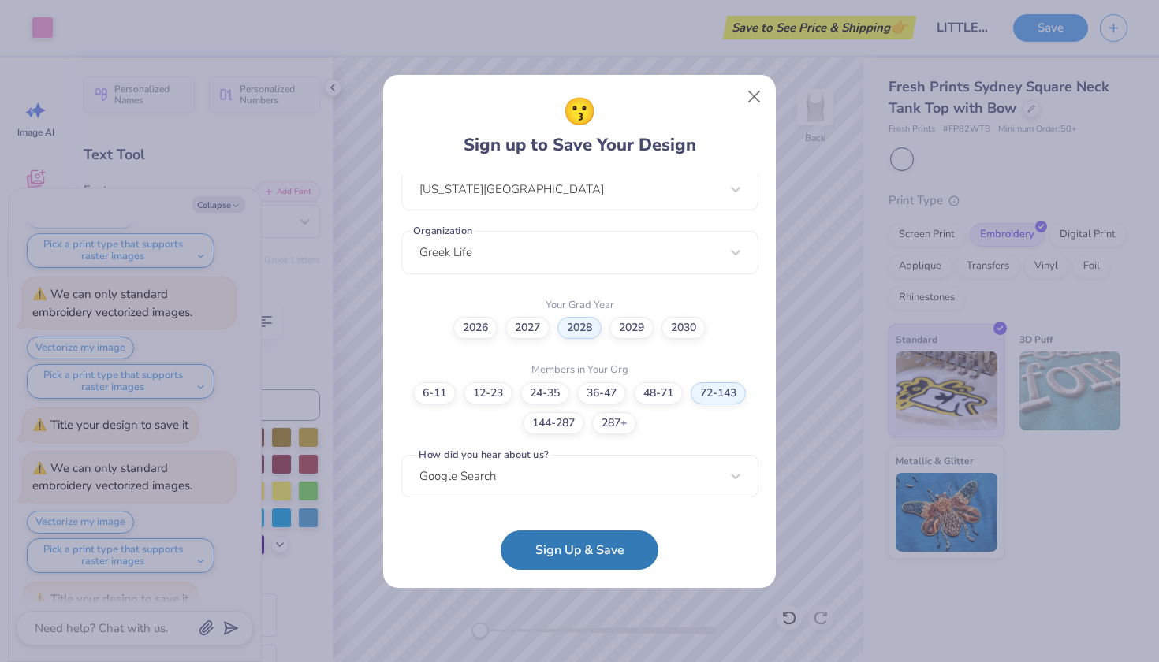
scroll to position [356, 0]
click at [565, 551] on button "Sign Up & Save" at bounding box center [580, 546] width 158 height 39
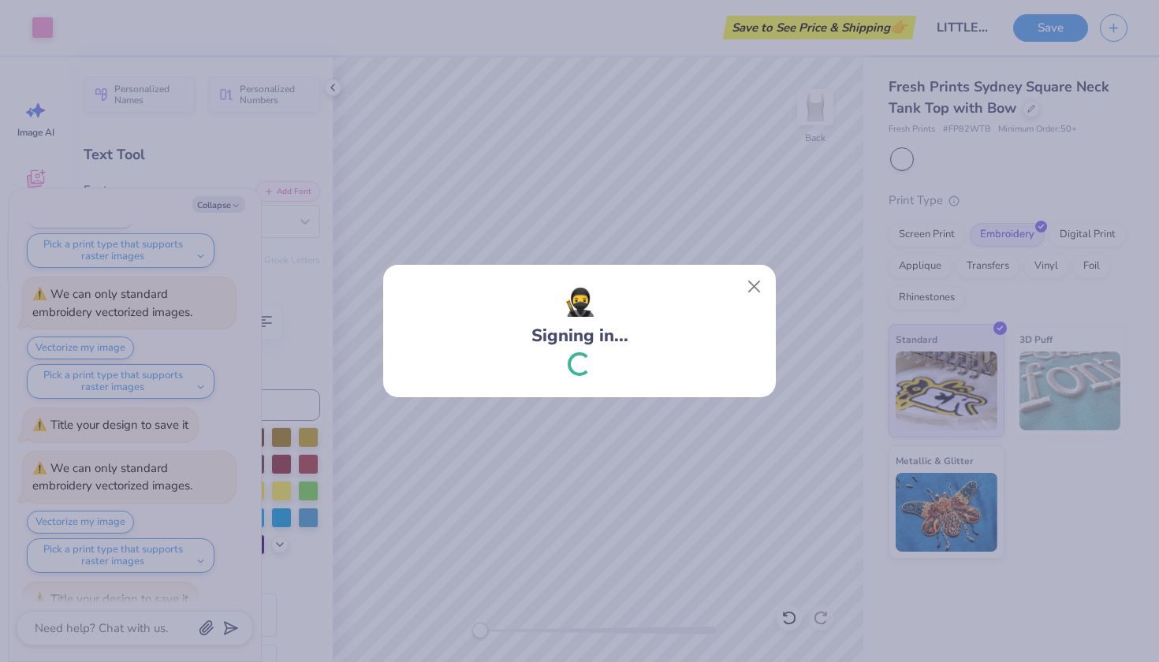
scroll to position [2136, 0]
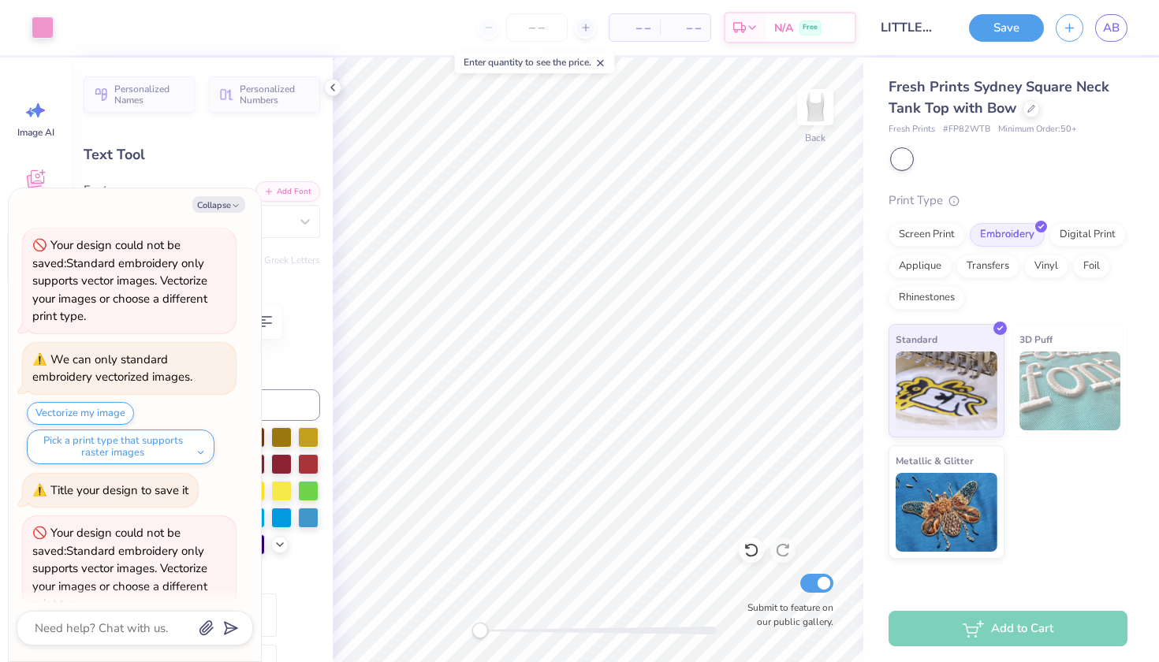
type textarea "x"
click at [554, 31] on input "number" at bounding box center [537, 27] width 62 height 28
type input "4"
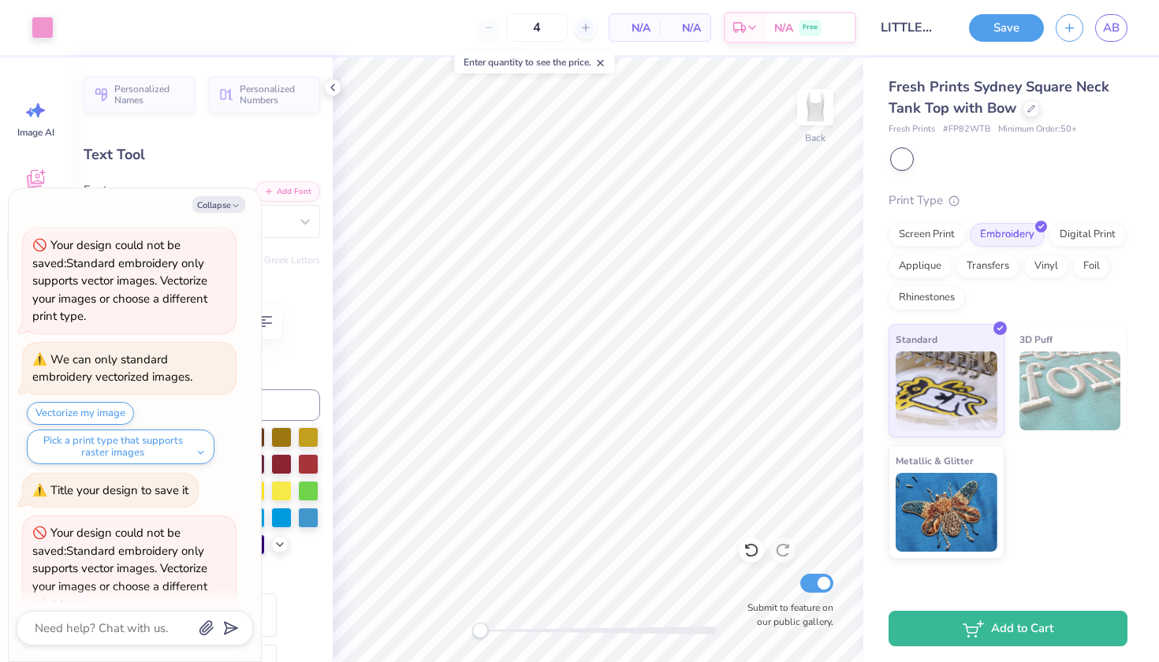
type textarea "x"
type input "50"
click at [614, 80] on body "Art colors 50 N/A Per Item N/A Total Est. Delivery N/A Free Design Title LITTLE…" at bounding box center [579, 331] width 1159 height 662
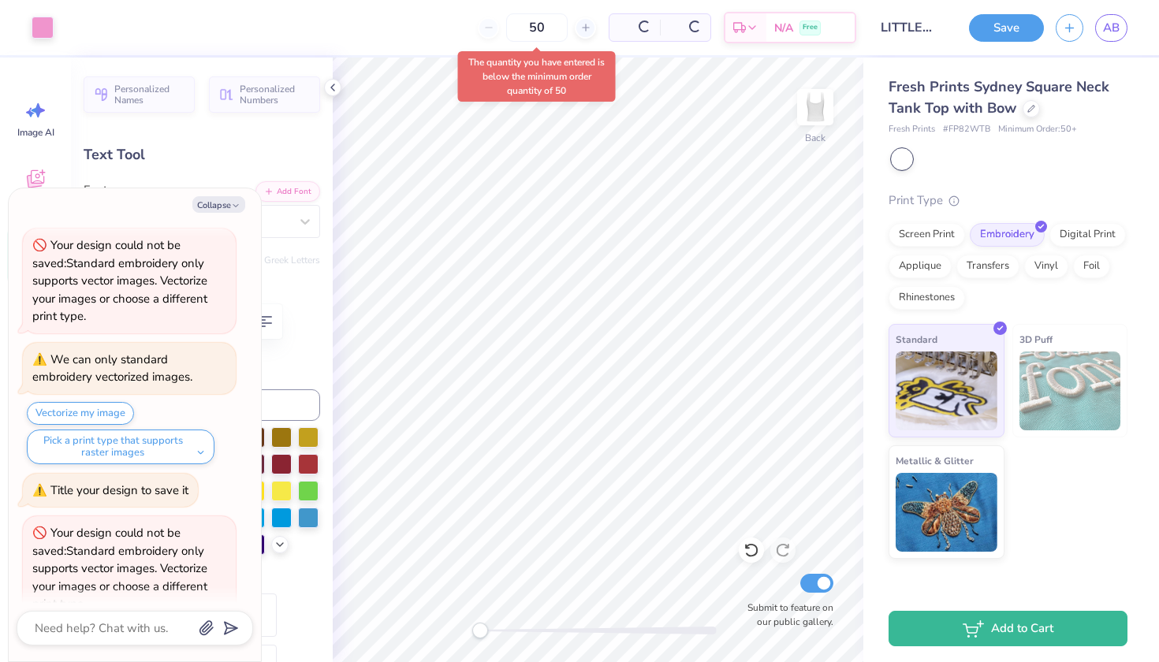
type textarea "x"
click at [508, 26] on input "50" at bounding box center [477, 27] width 62 height 28
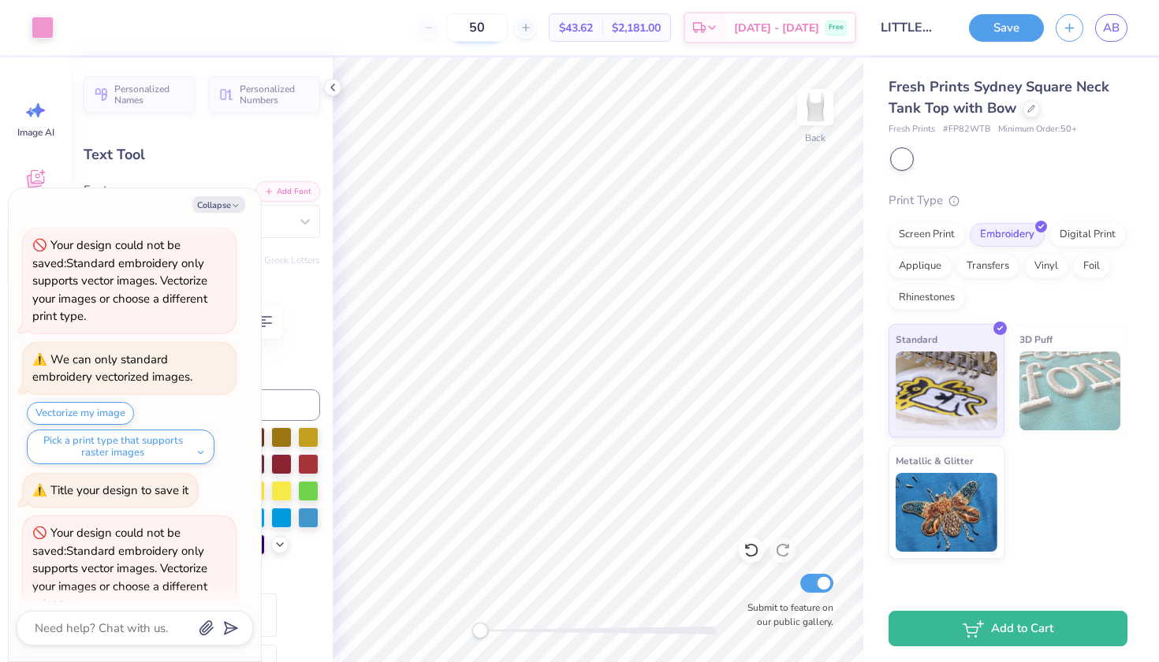
type input "5"
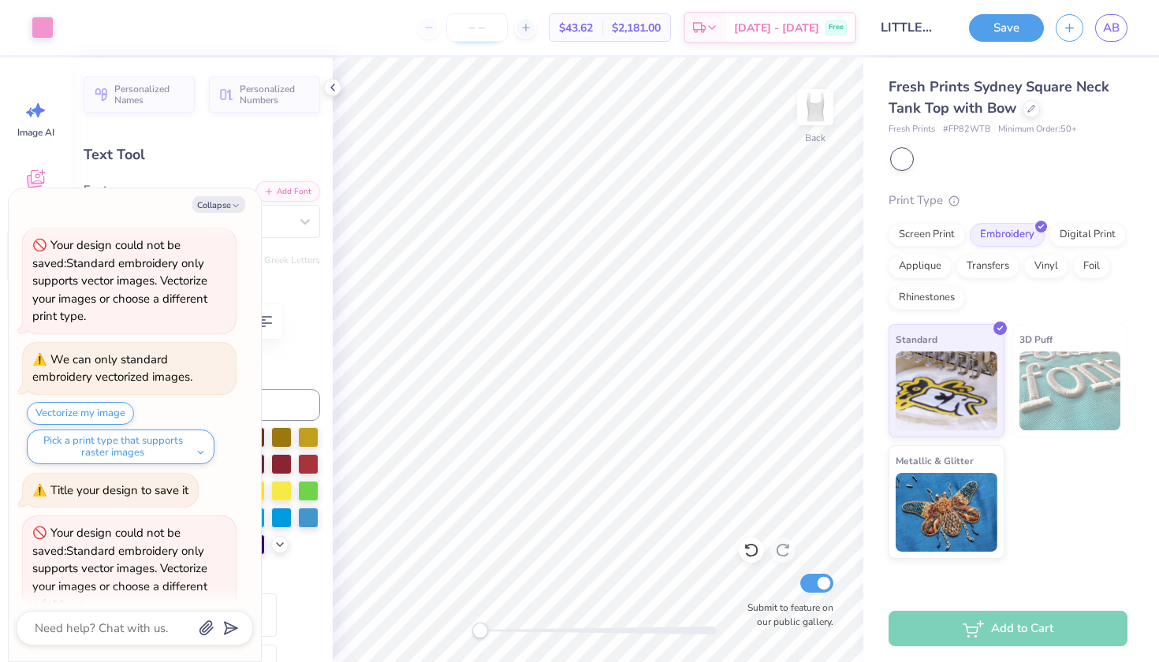
type textarea "x"
type input "4"
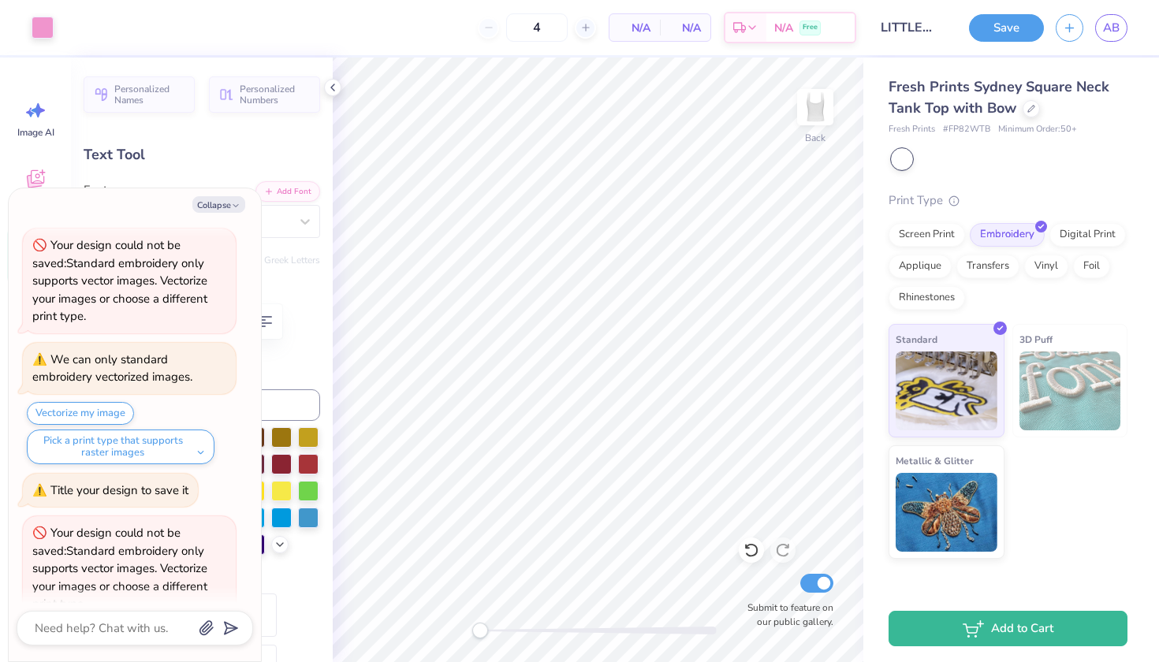
type textarea "x"
